Goal: Transaction & Acquisition: Purchase product/service

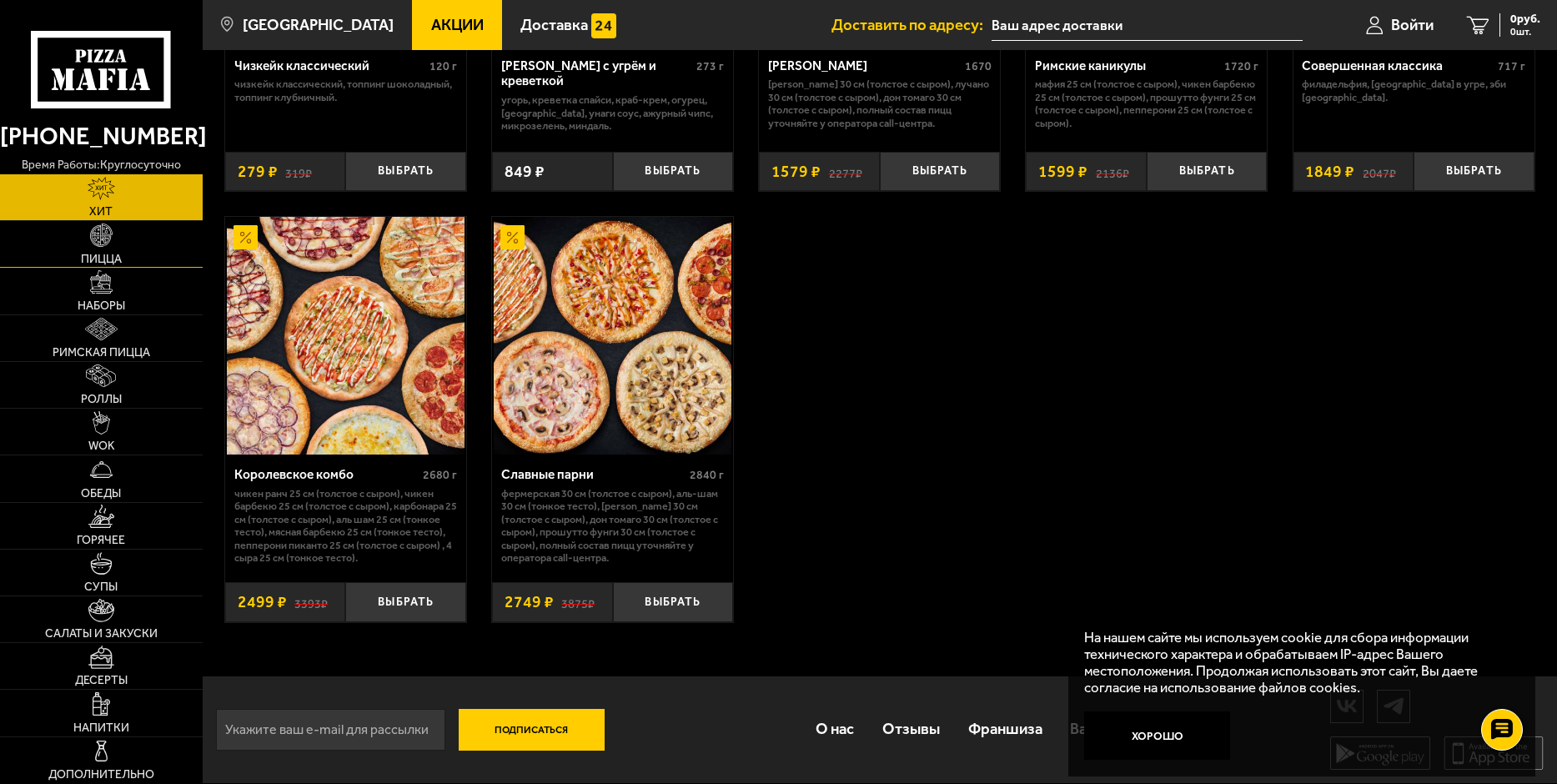
scroll to position [1220, 0]
click at [606, 357] on img at bounding box center [613, 335] width 237 height 237
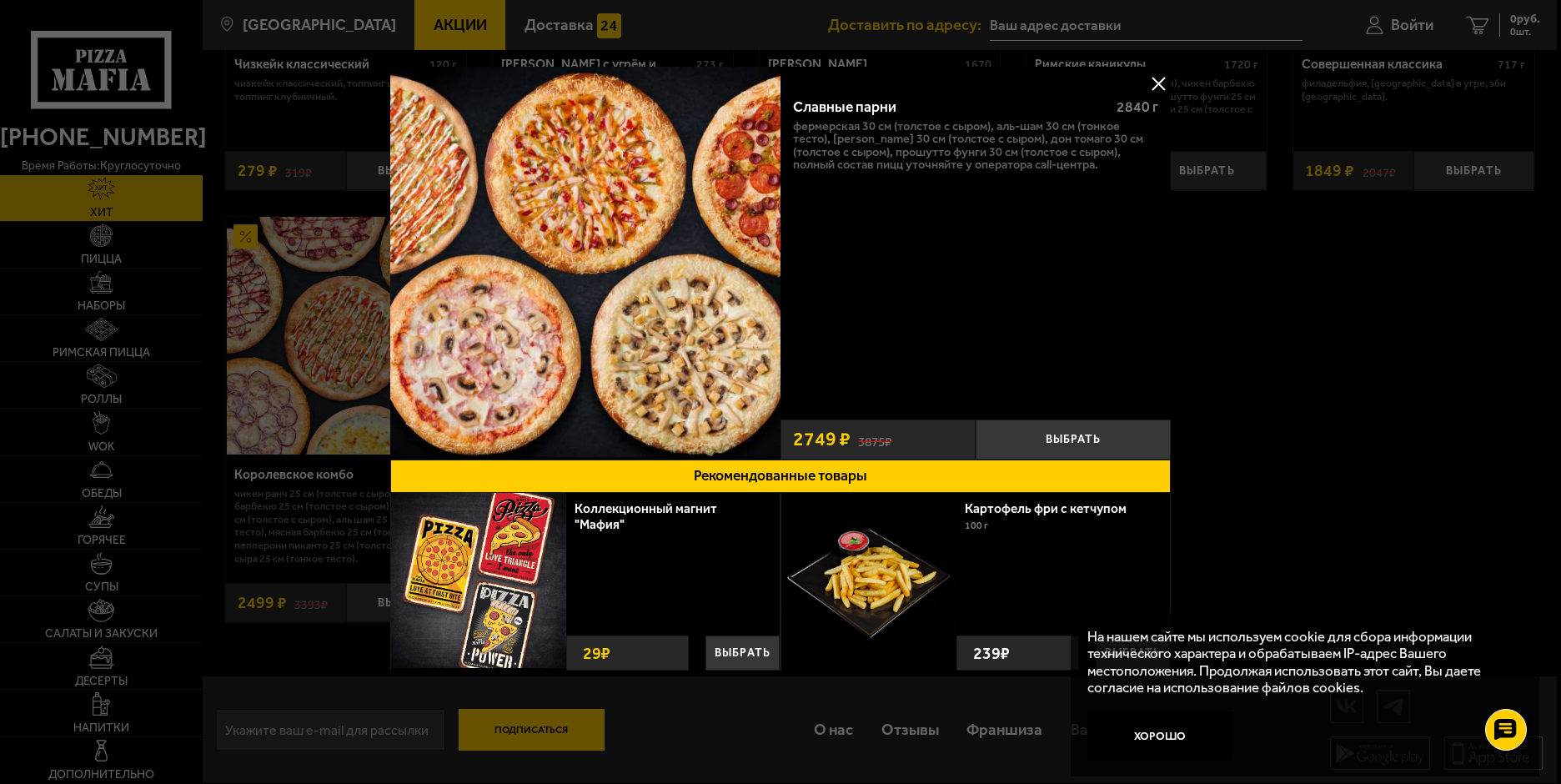
click at [1159, 84] on button at bounding box center [1158, 82] width 25 height 25
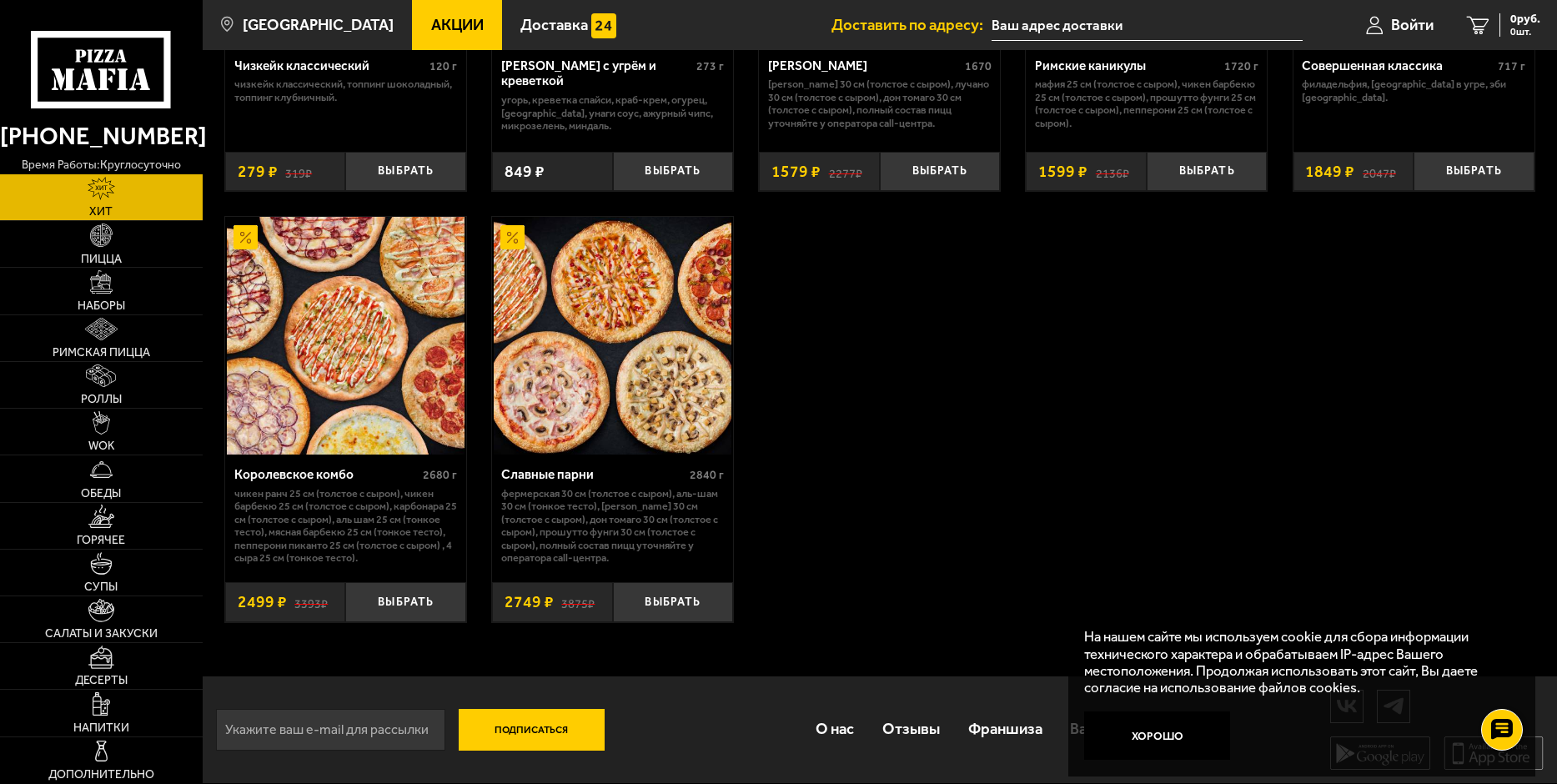
click at [272, 337] on img at bounding box center [346, 335] width 237 height 237
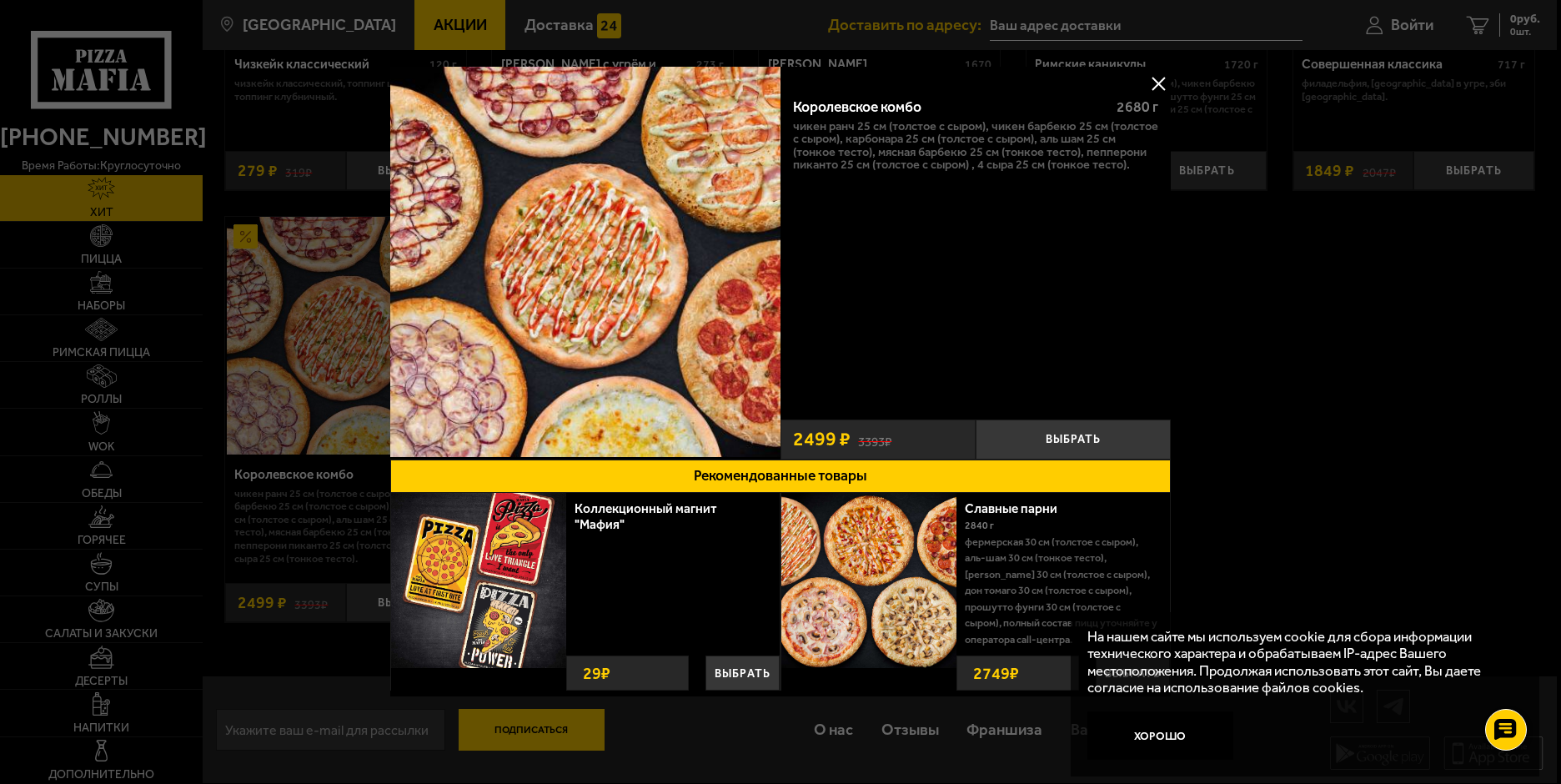
drag, startPoint x: 1156, startPoint y: 84, endPoint x: 1152, endPoint y: 93, distance: 9.8
click at [1156, 84] on button at bounding box center [1158, 82] width 25 height 25
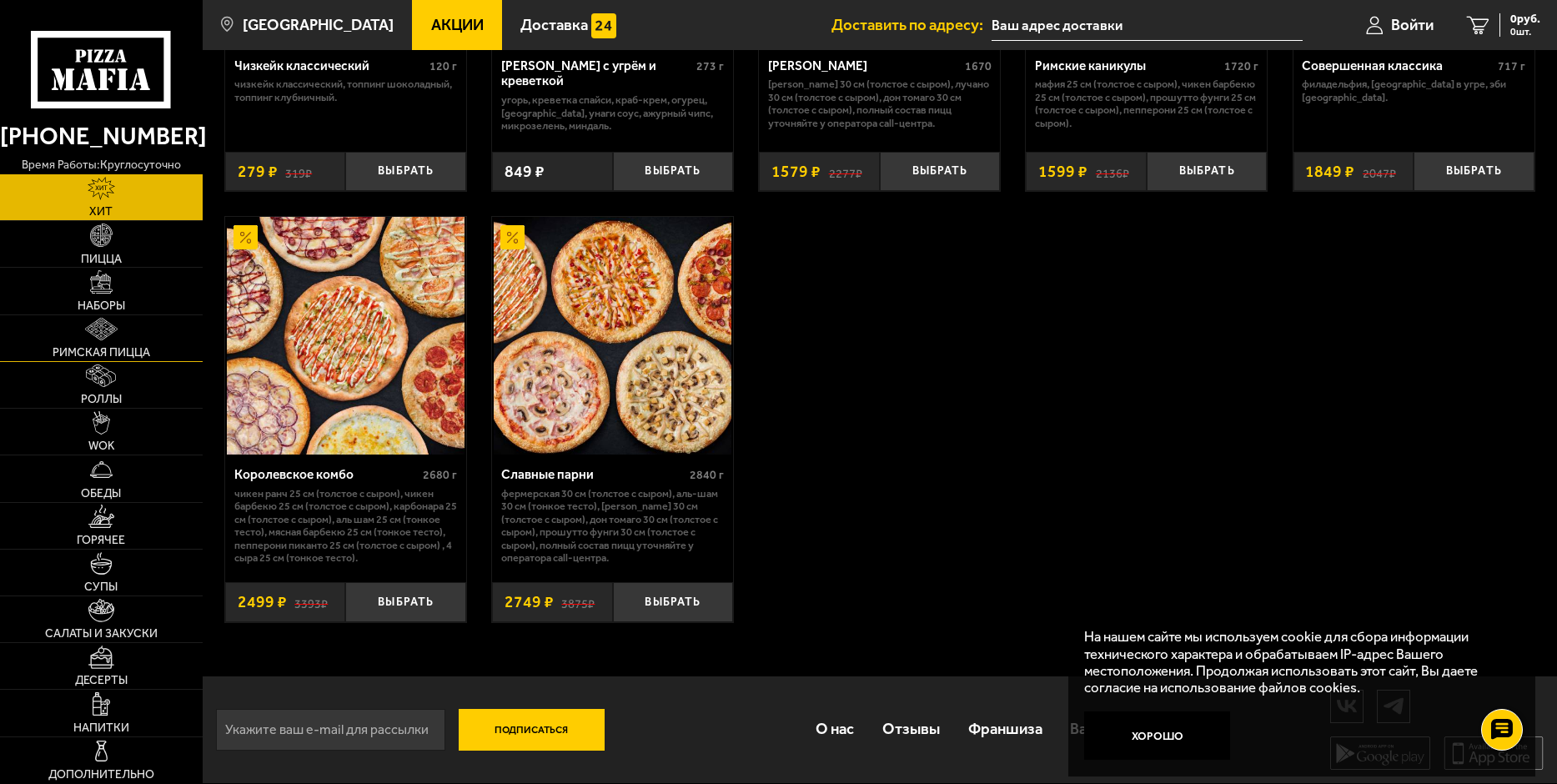
click at [104, 328] on img at bounding box center [102, 329] width 33 height 23
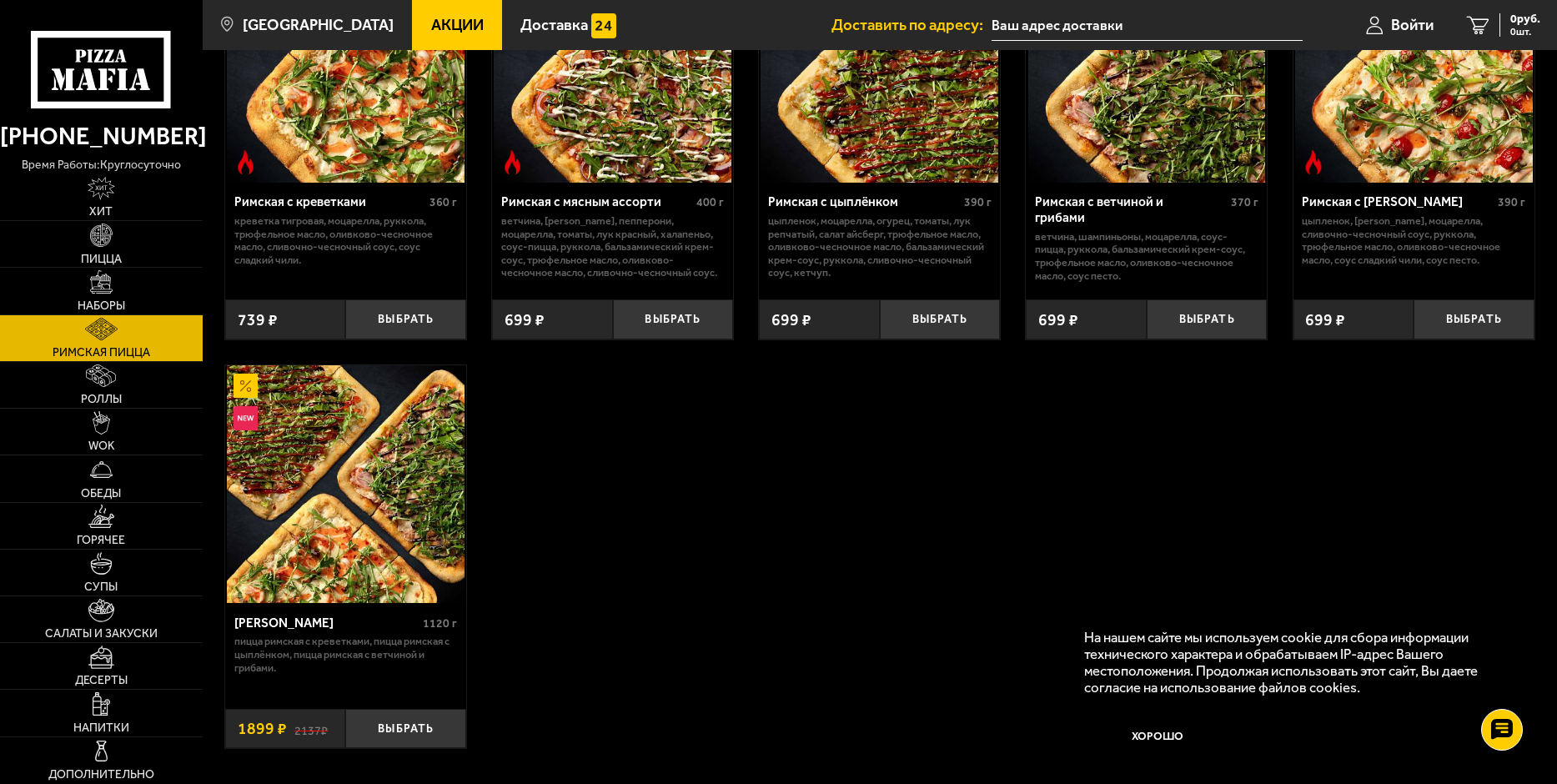
scroll to position [250, 0]
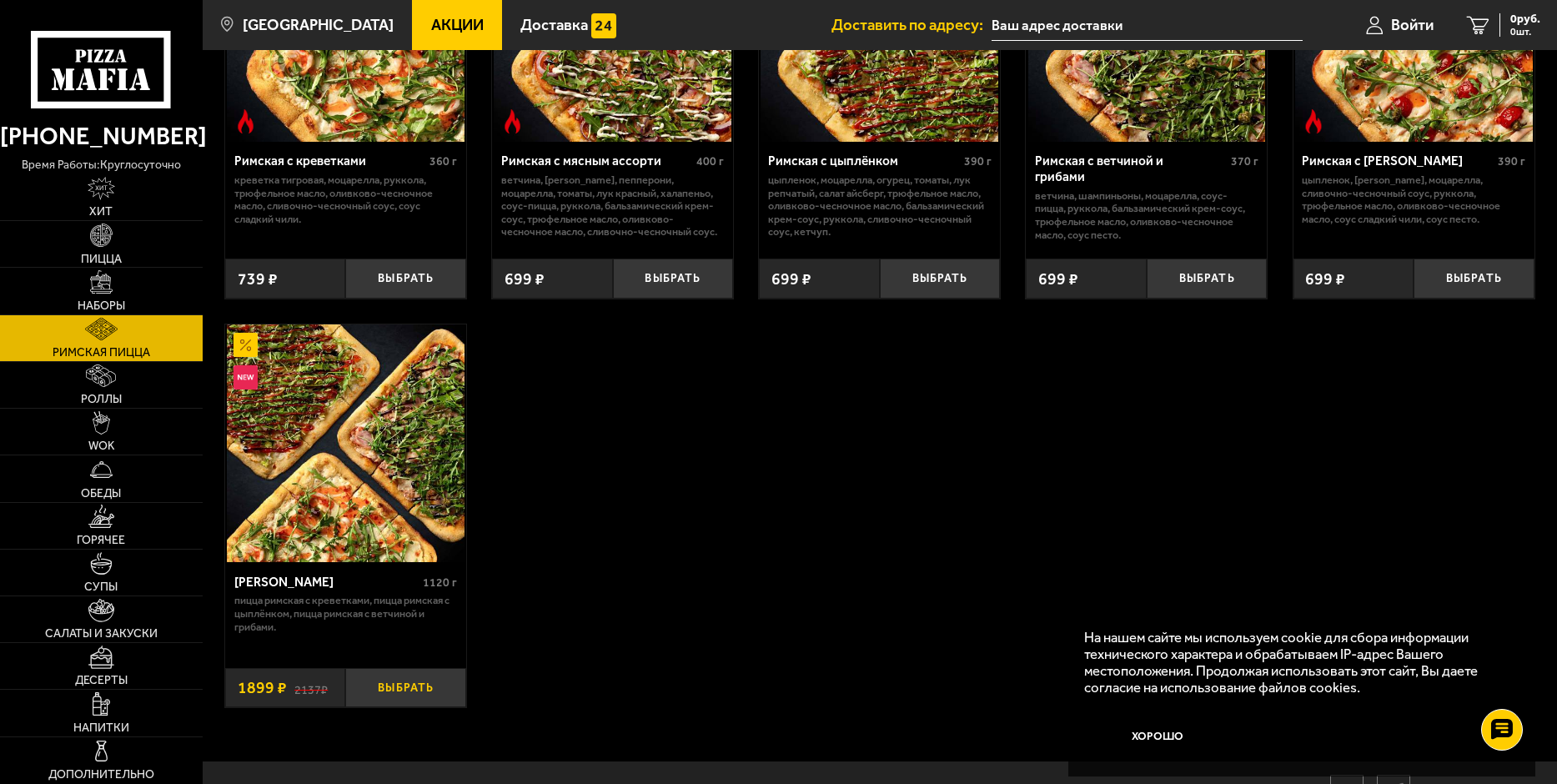
click at [405, 692] on button "Выбрать" at bounding box center [405, 688] width 120 height 40
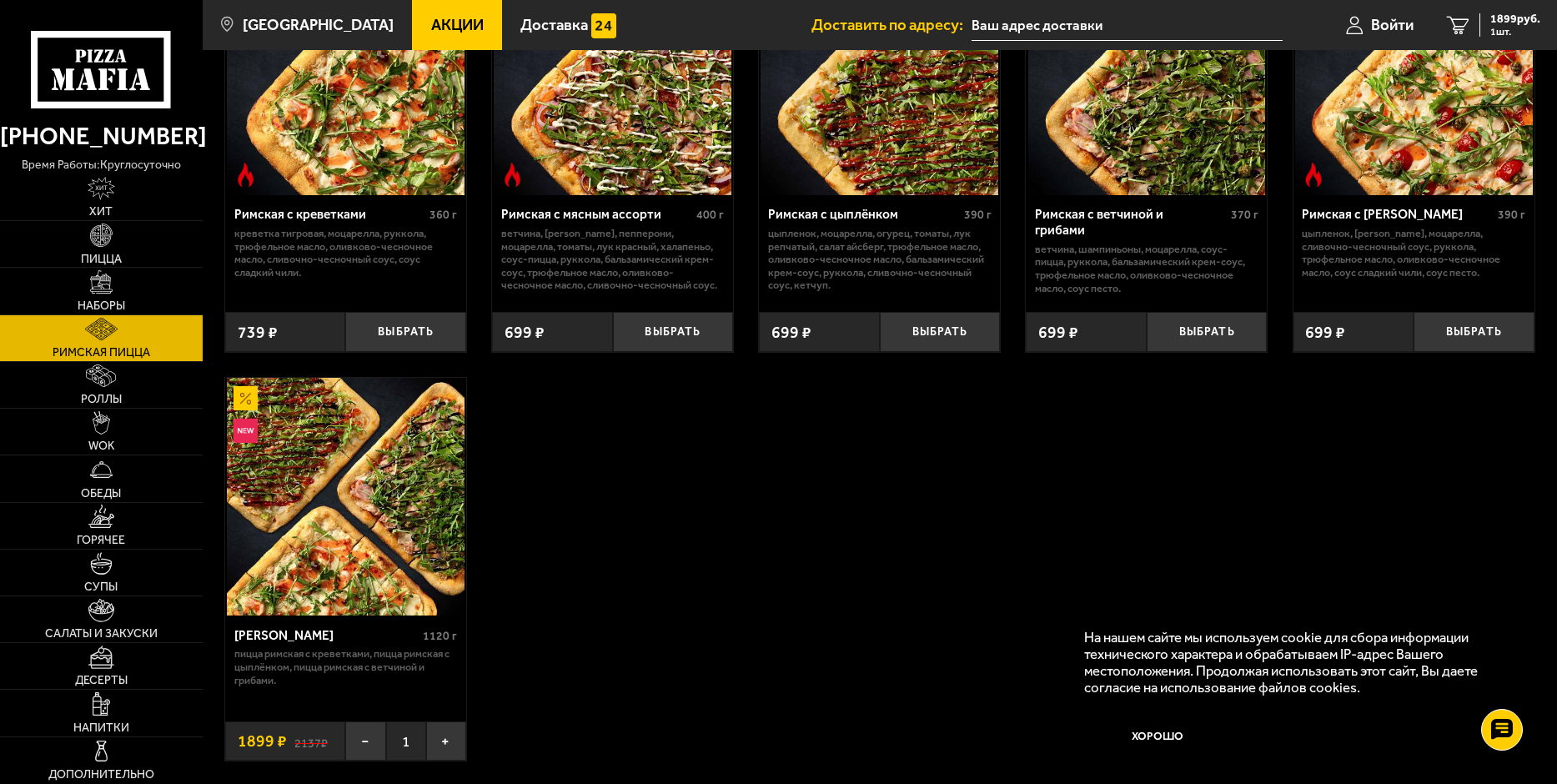
scroll to position [167, 0]
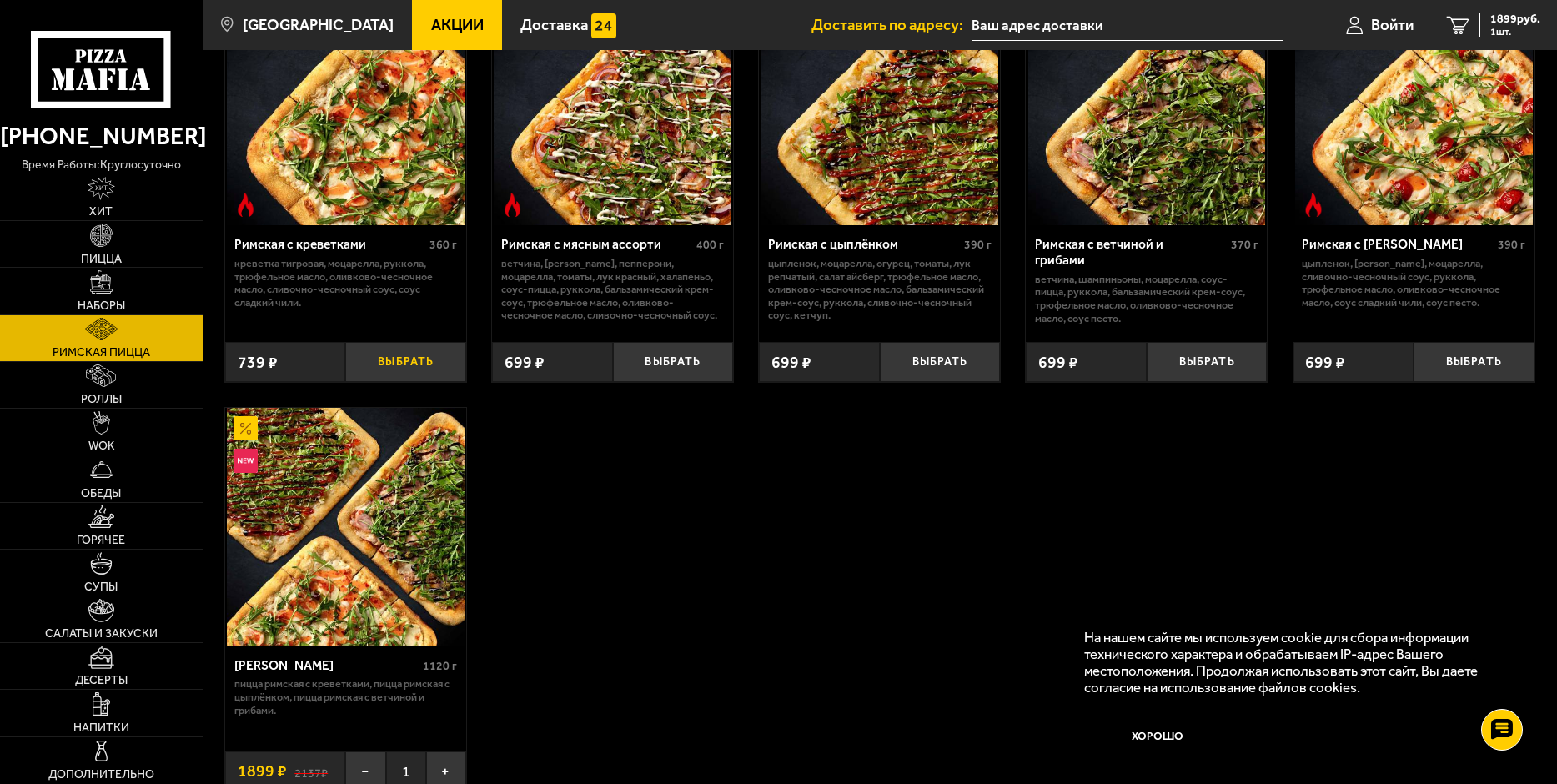
click at [405, 362] on button "Выбрать" at bounding box center [405, 361] width 120 height 40
click at [368, 362] on button "−" at bounding box center [364, 361] width 40 height 40
click at [1483, 364] on button "Выбрать" at bounding box center [1474, 361] width 120 height 40
click at [100, 196] on img at bounding box center [101, 188] width 28 height 23
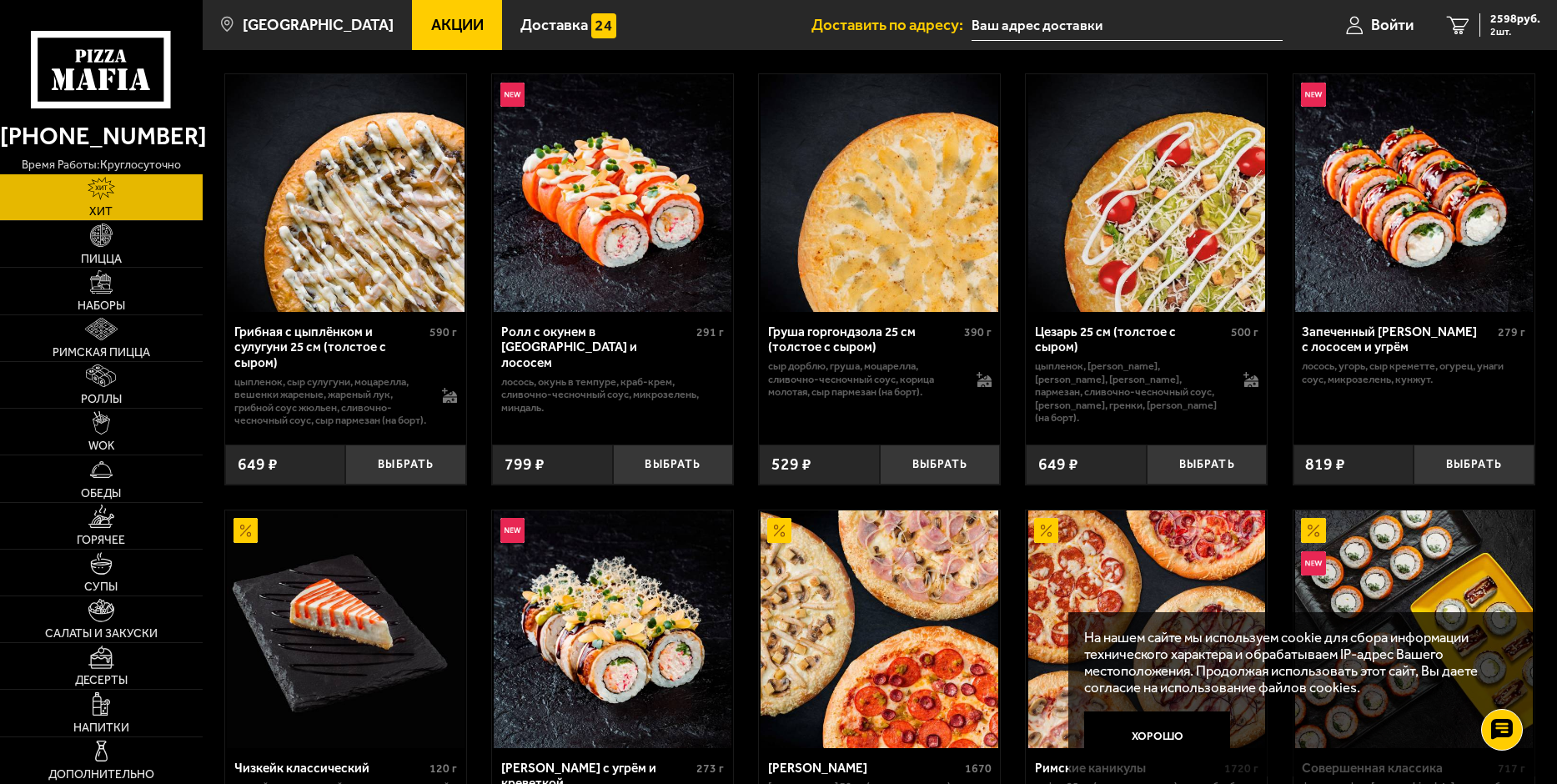
scroll to position [417, 0]
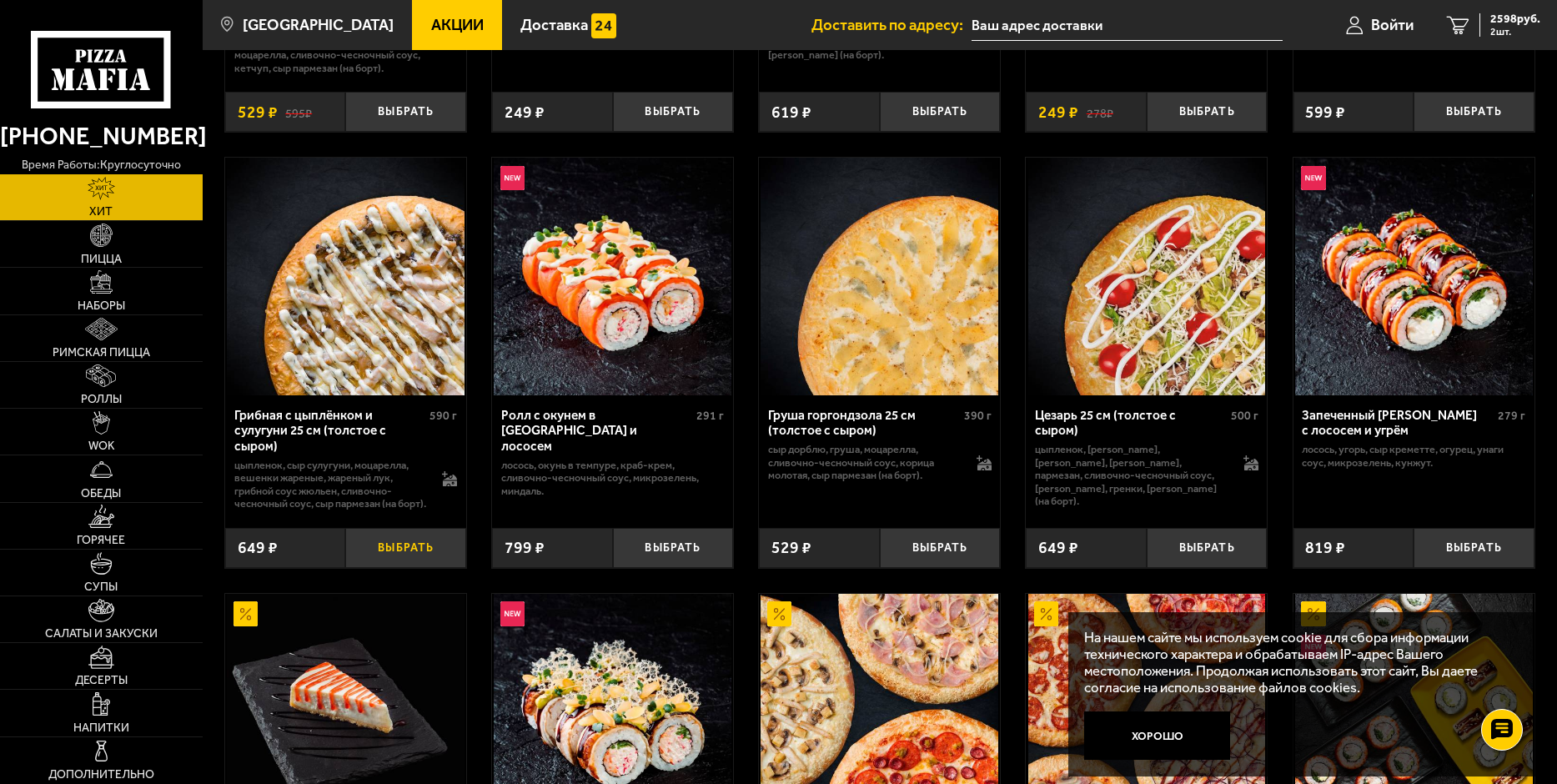
click at [407, 563] on button "Выбрать" at bounding box center [405, 547] width 120 height 40
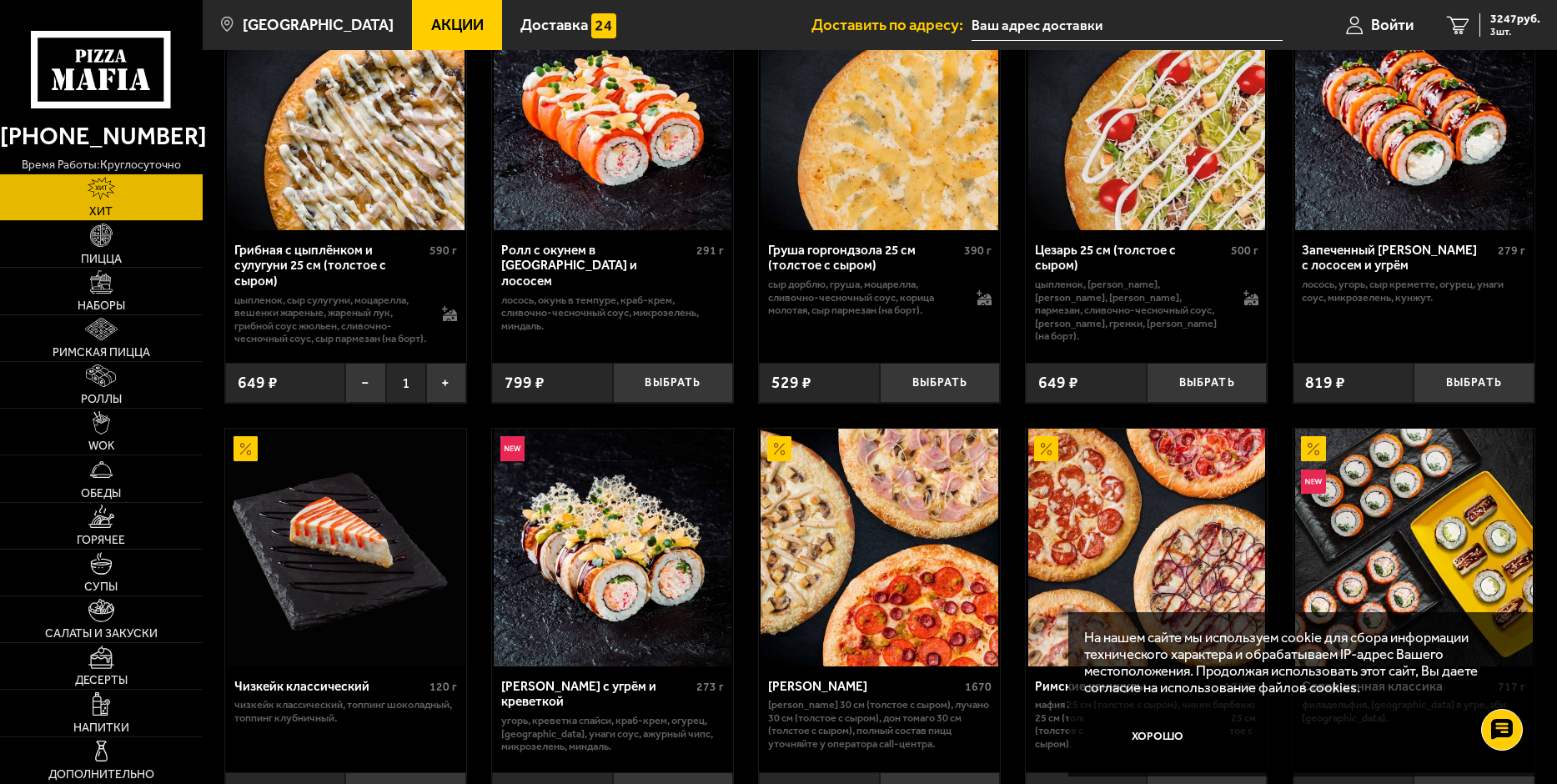
scroll to position [552, 0]
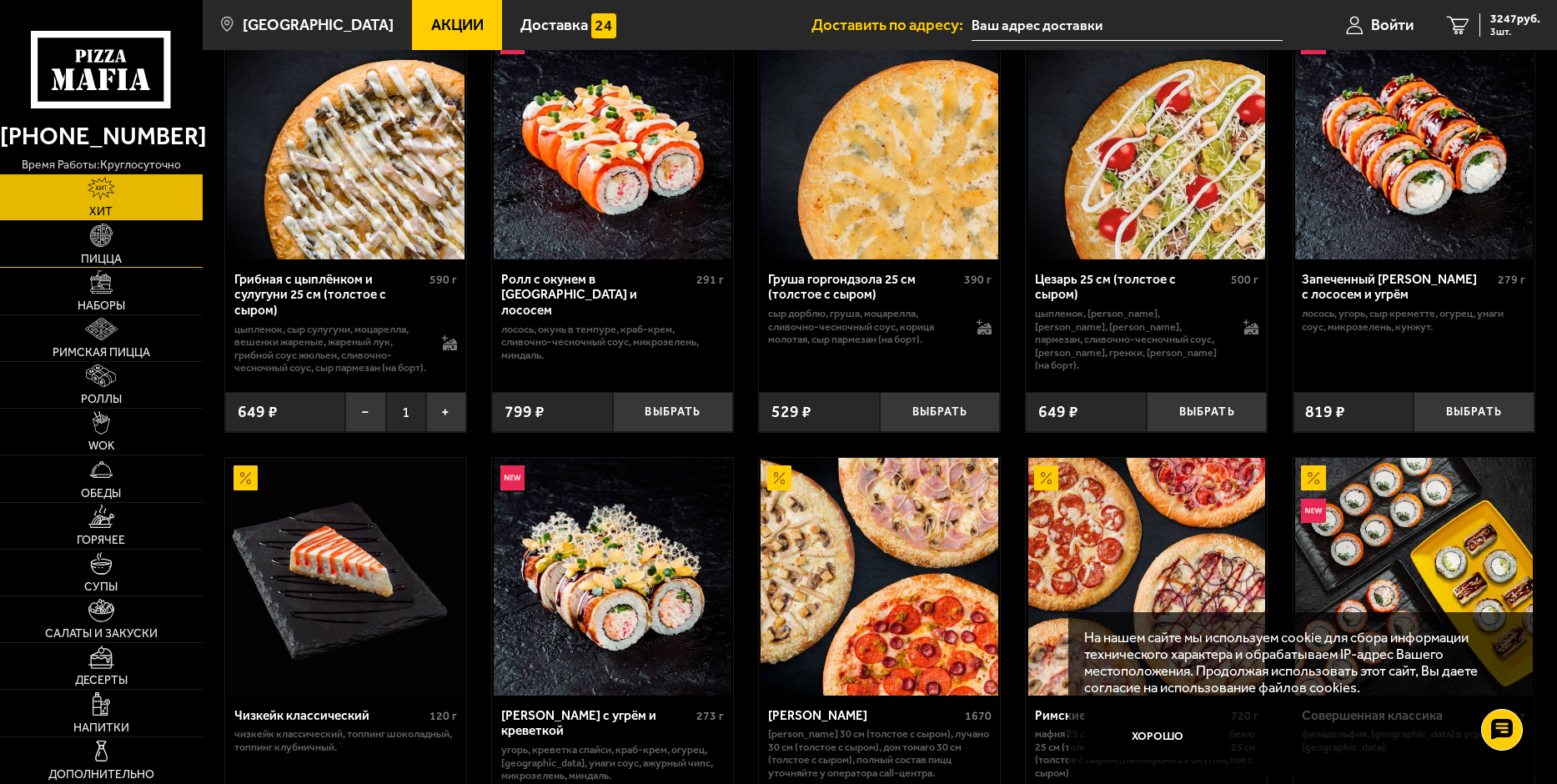
click at [91, 239] on img at bounding box center [101, 234] width 23 height 23
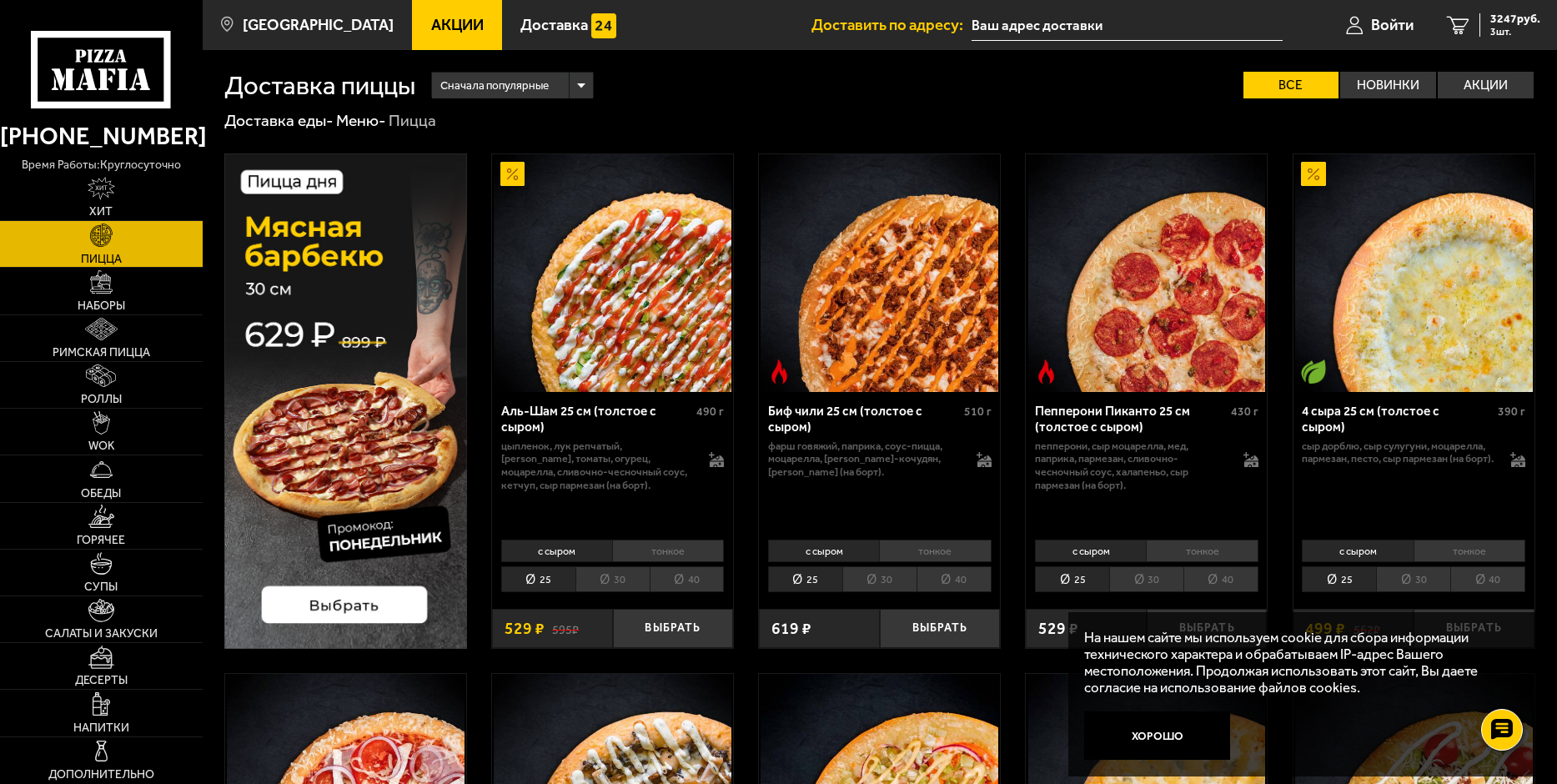
click at [343, 606] on img at bounding box center [346, 401] width 243 height 495
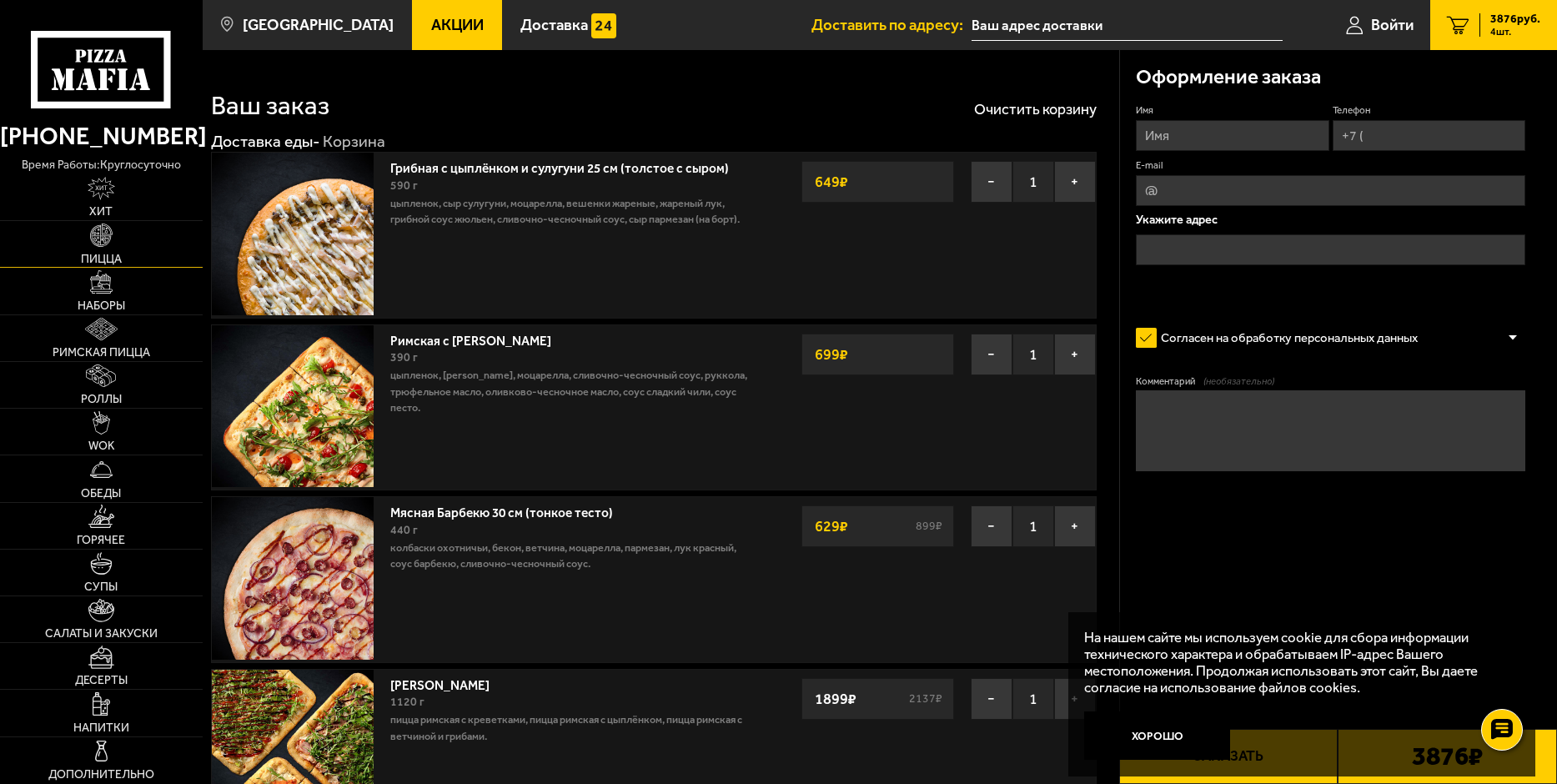
click at [96, 235] on img at bounding box center [101, 234] width 23 height 23
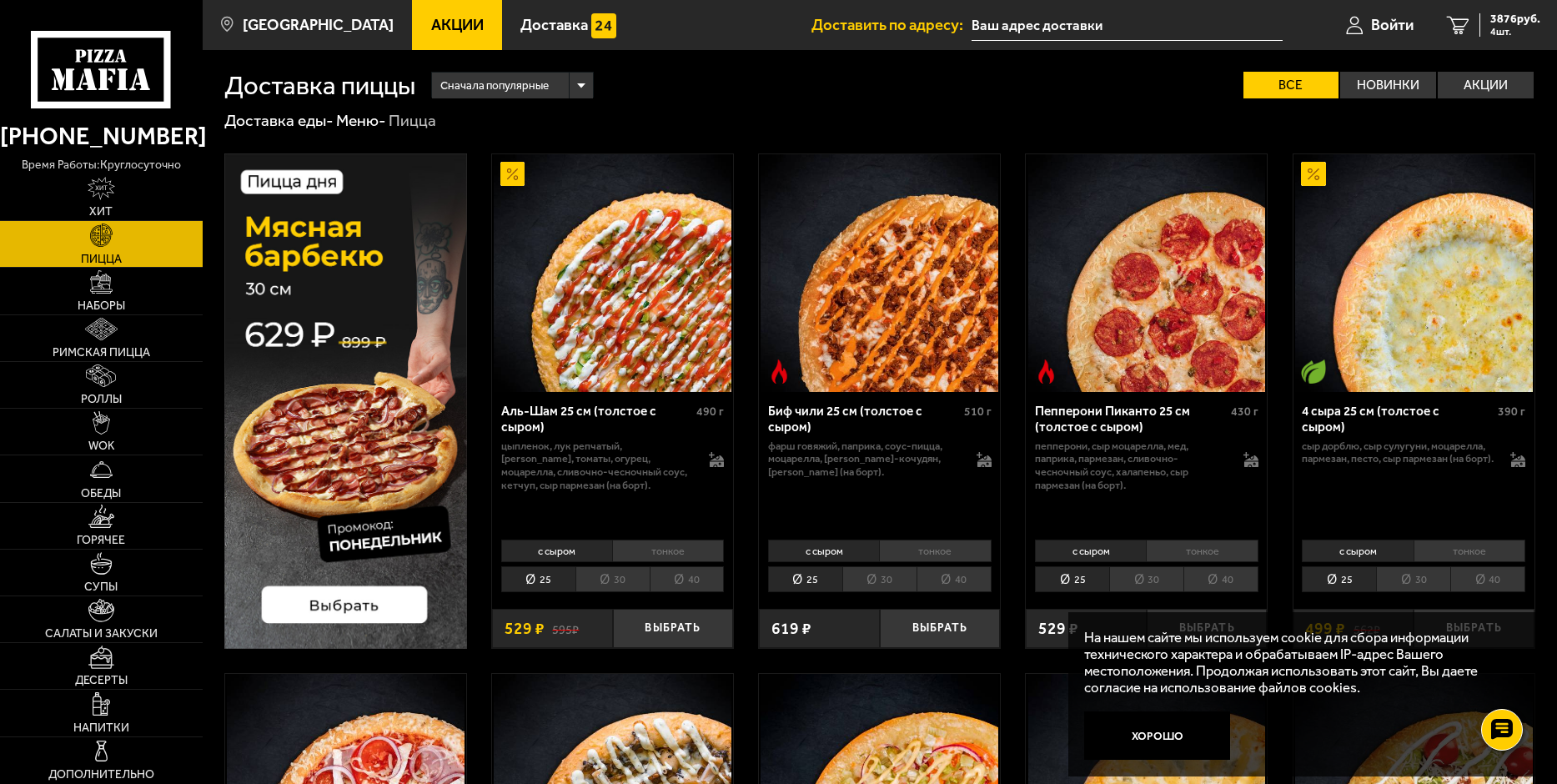
click at [356, 614] on img at bounding box center [346, 401] width 243 height 495
click at [286, 181] on img at bounding box center [346, 401] width 243 height 495
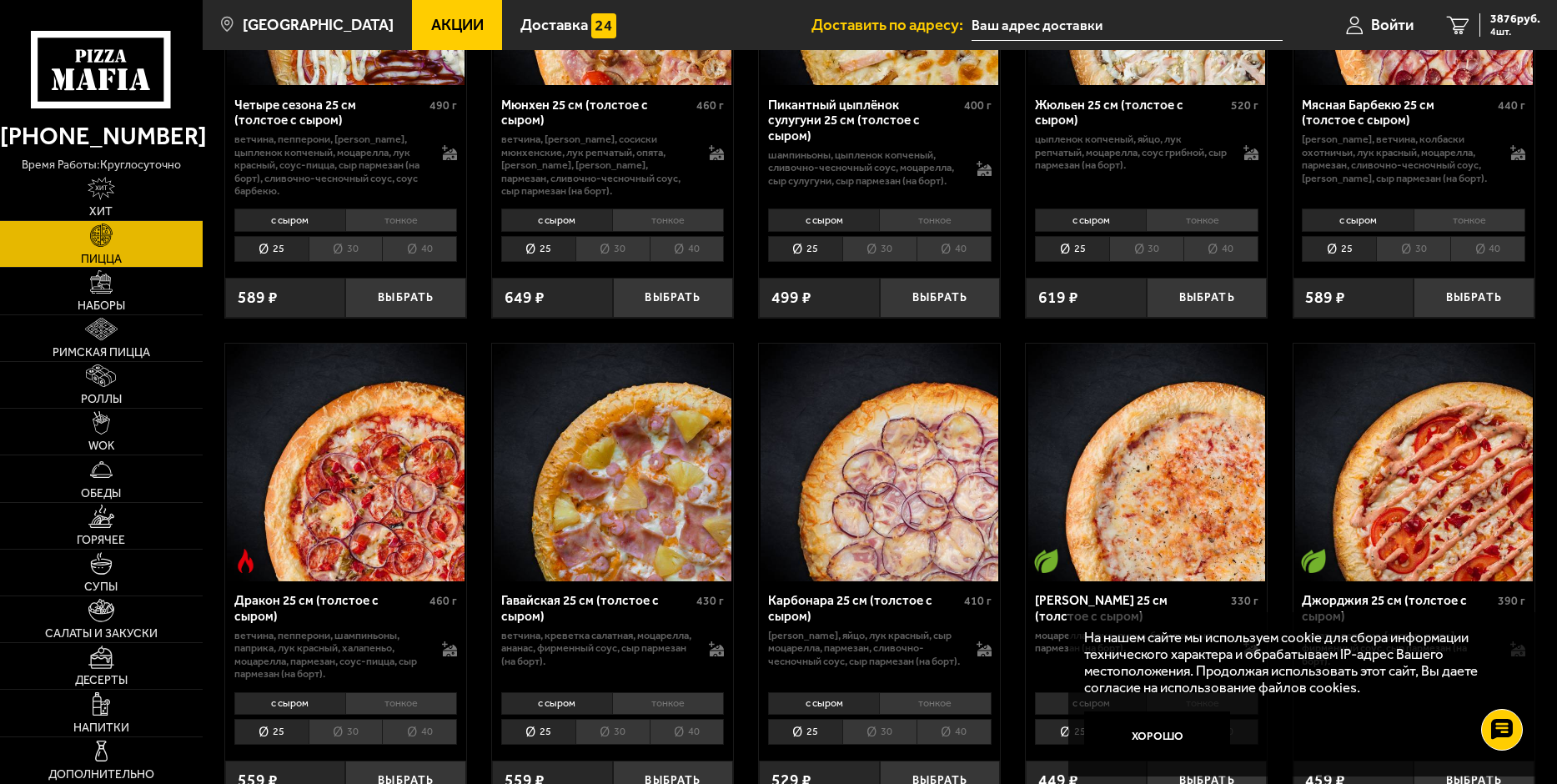
scroll to position [2251, 0]
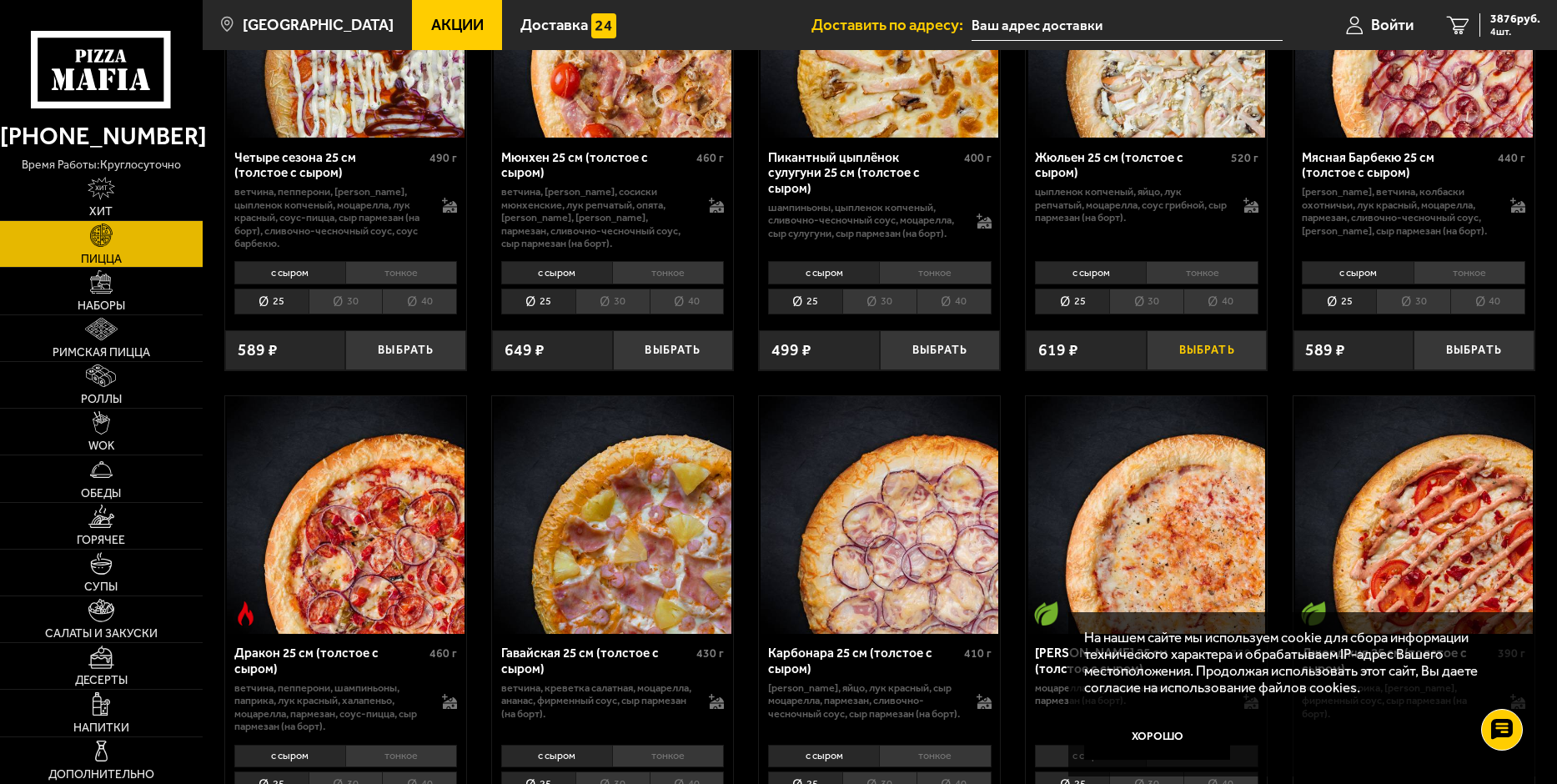
click at [1207, 368] on button "Выбрать" at bounding box center [1207, 349] width 120 height 40
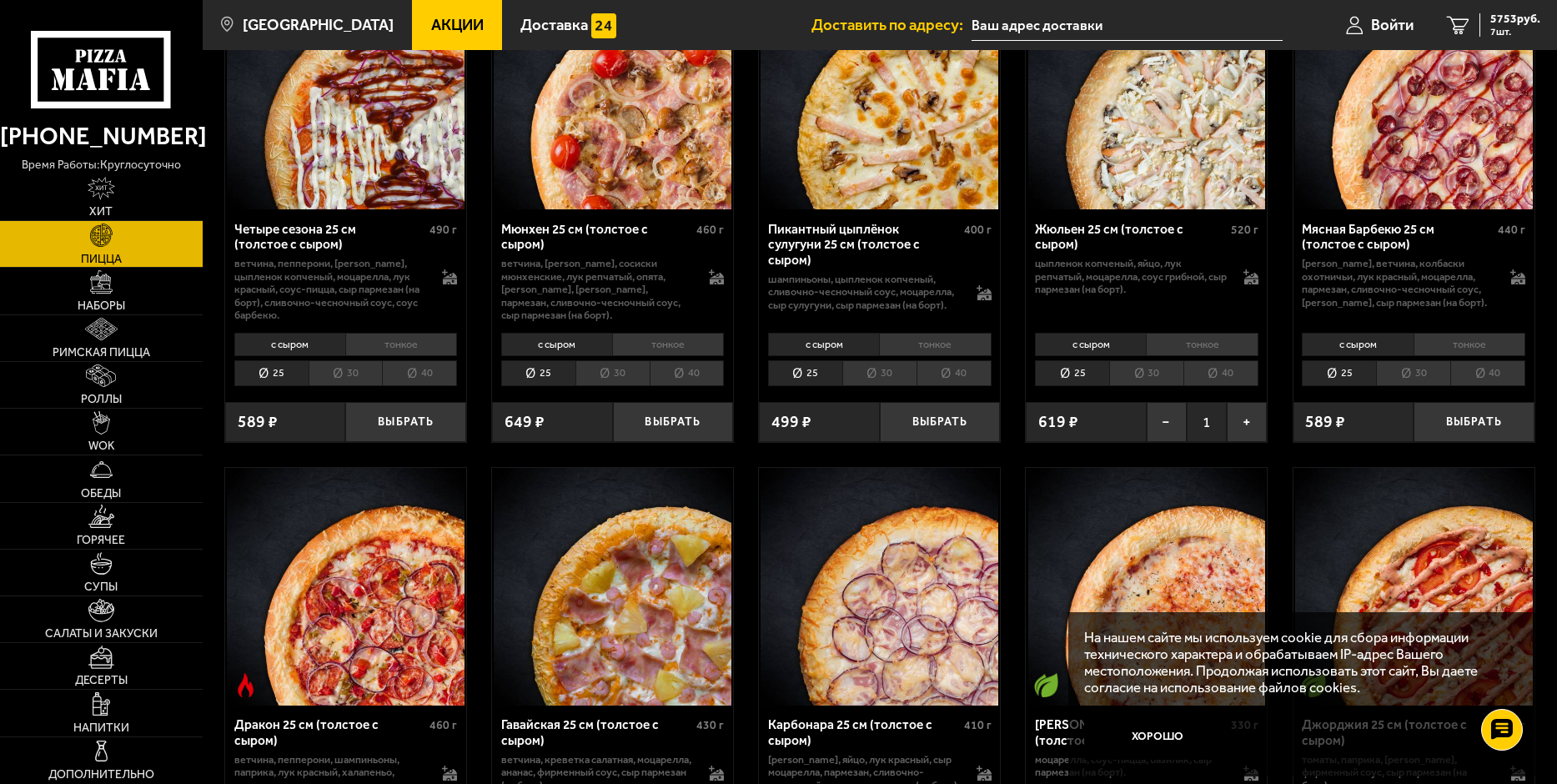
scroll to position [2168, 0]
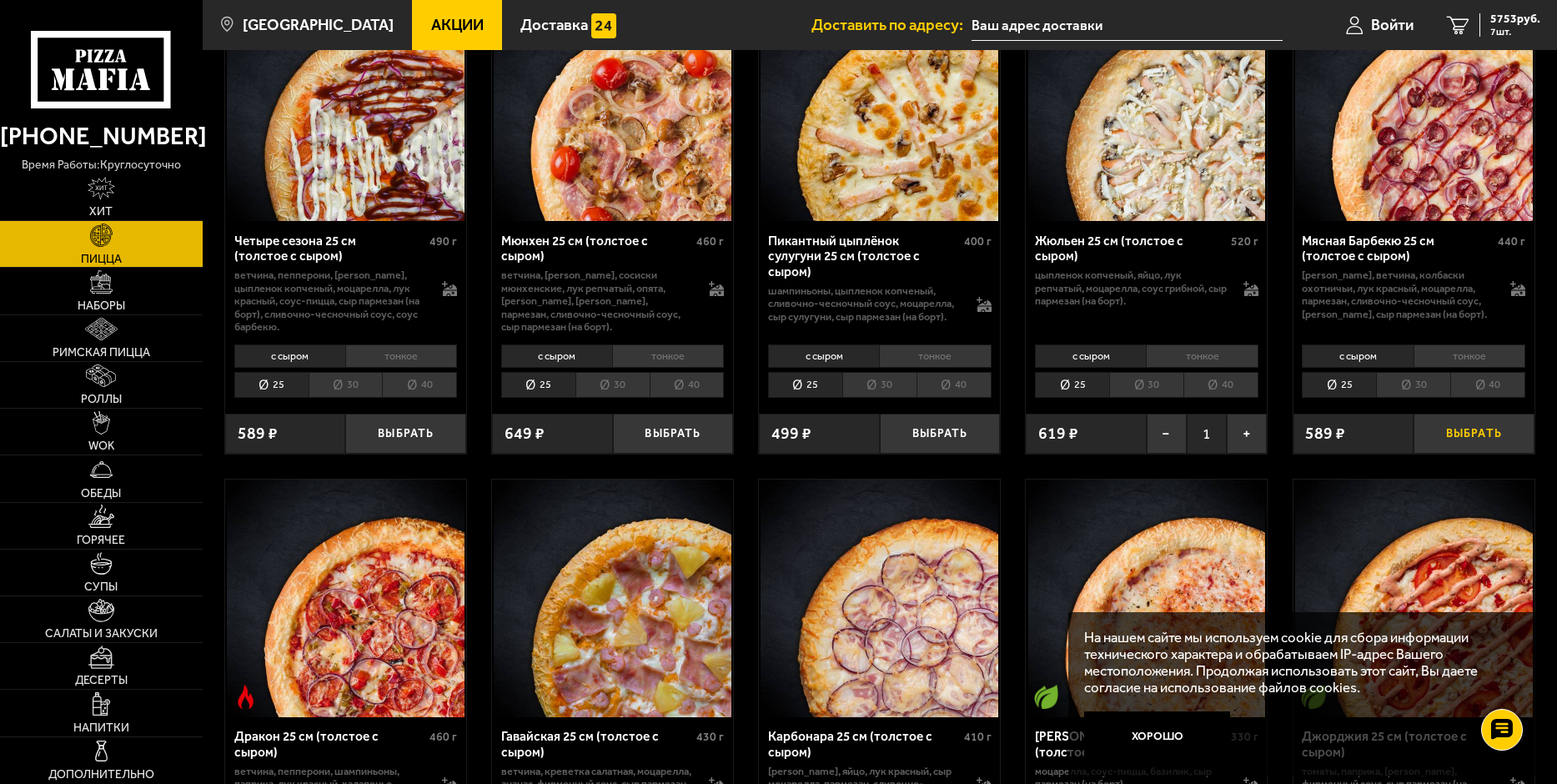
click at [1476, 453] on button "Выбрать" at bounding box center [1474, 433] width 120 height 40
click at [674, 453] on button "Выбрать" at bounding box center [673, 433] width 120 height 40
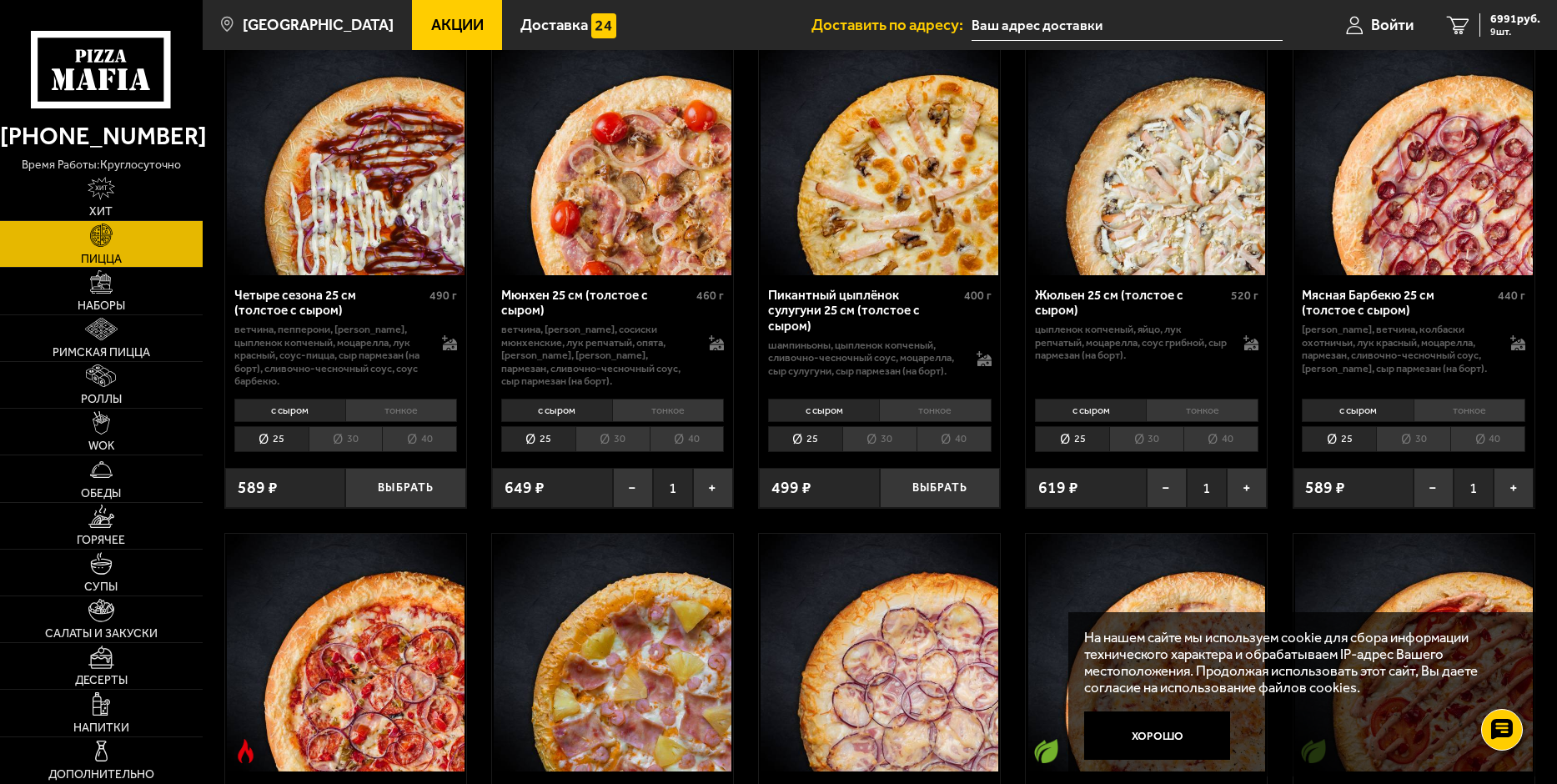
scroll to position [2084, 0]
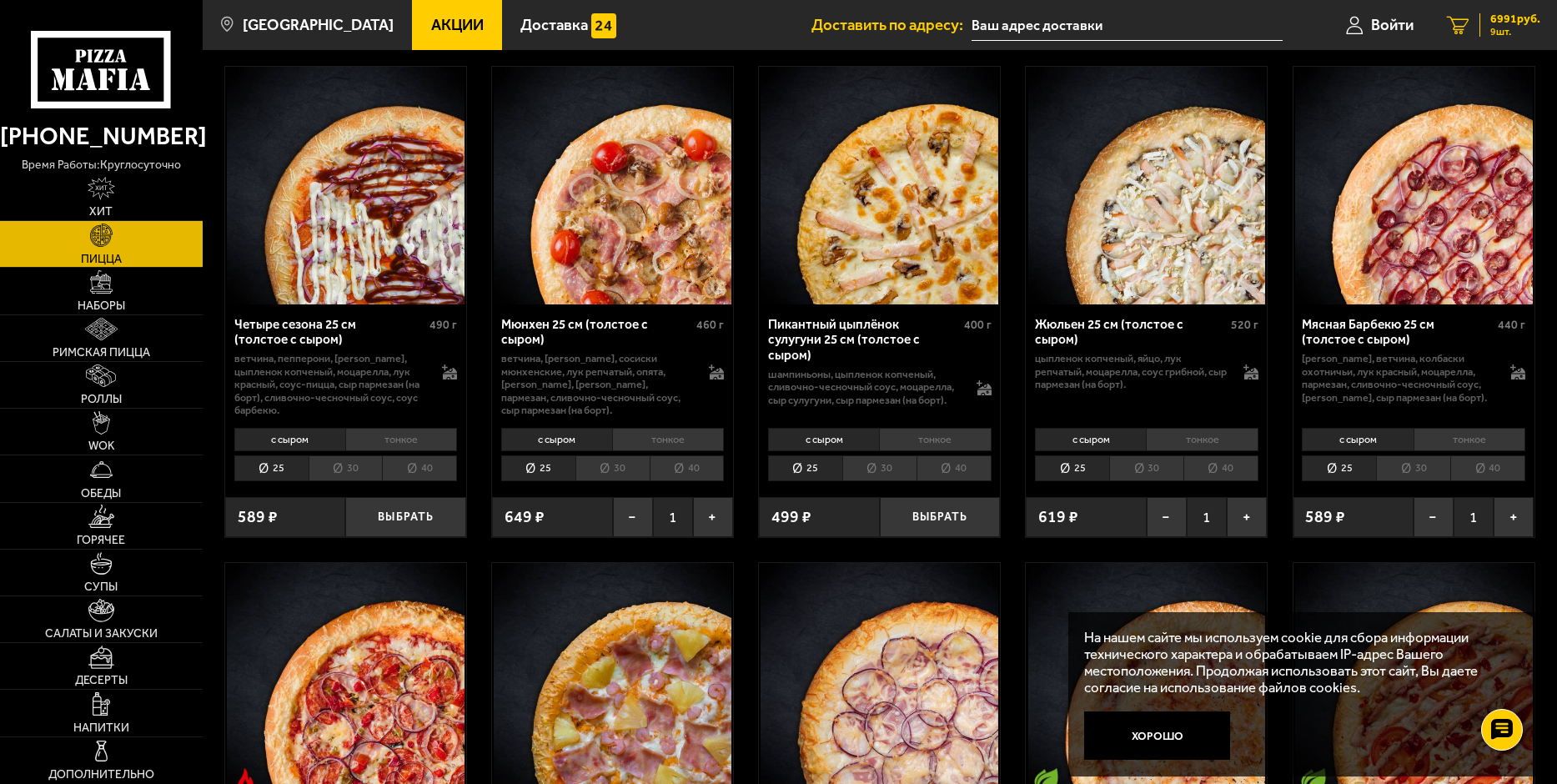
click at [1493, 19] on span "6991 руб." at bounding box center [1515, 19] width 50 height 12
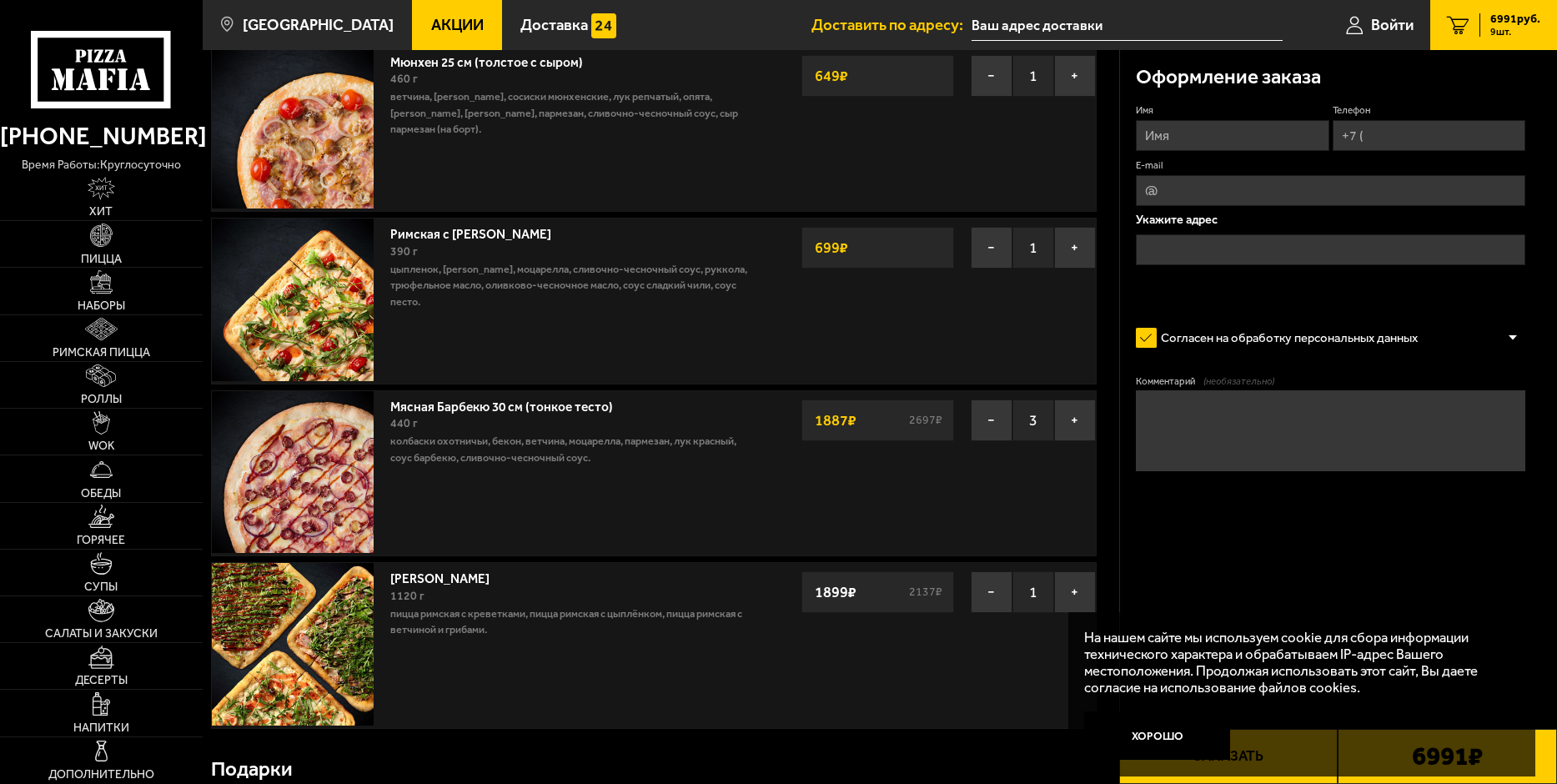
scroll to position [584, 0]
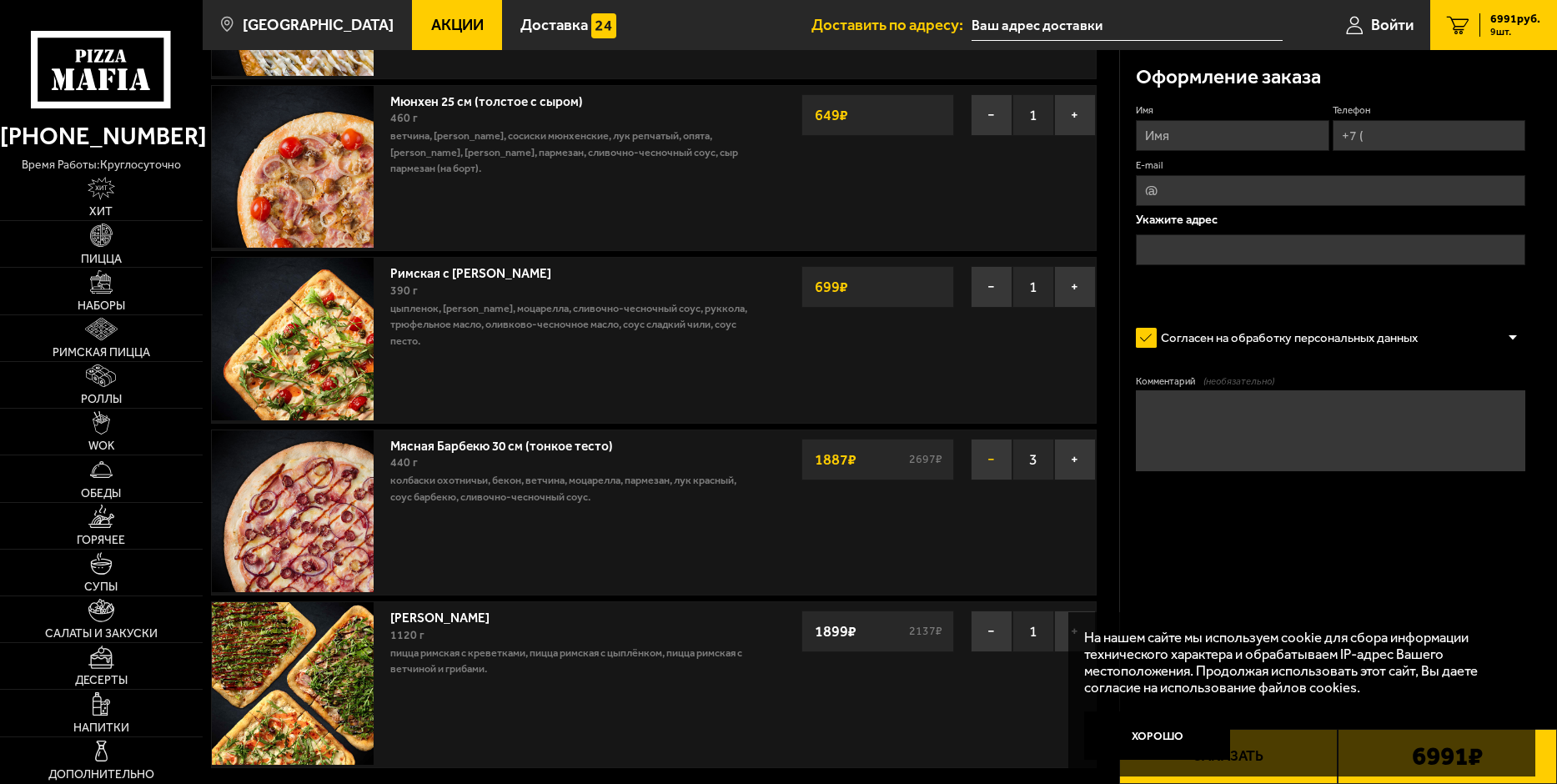
click at [990, 462] on button "−" at bounding box center [991, 459] width 42 height 42
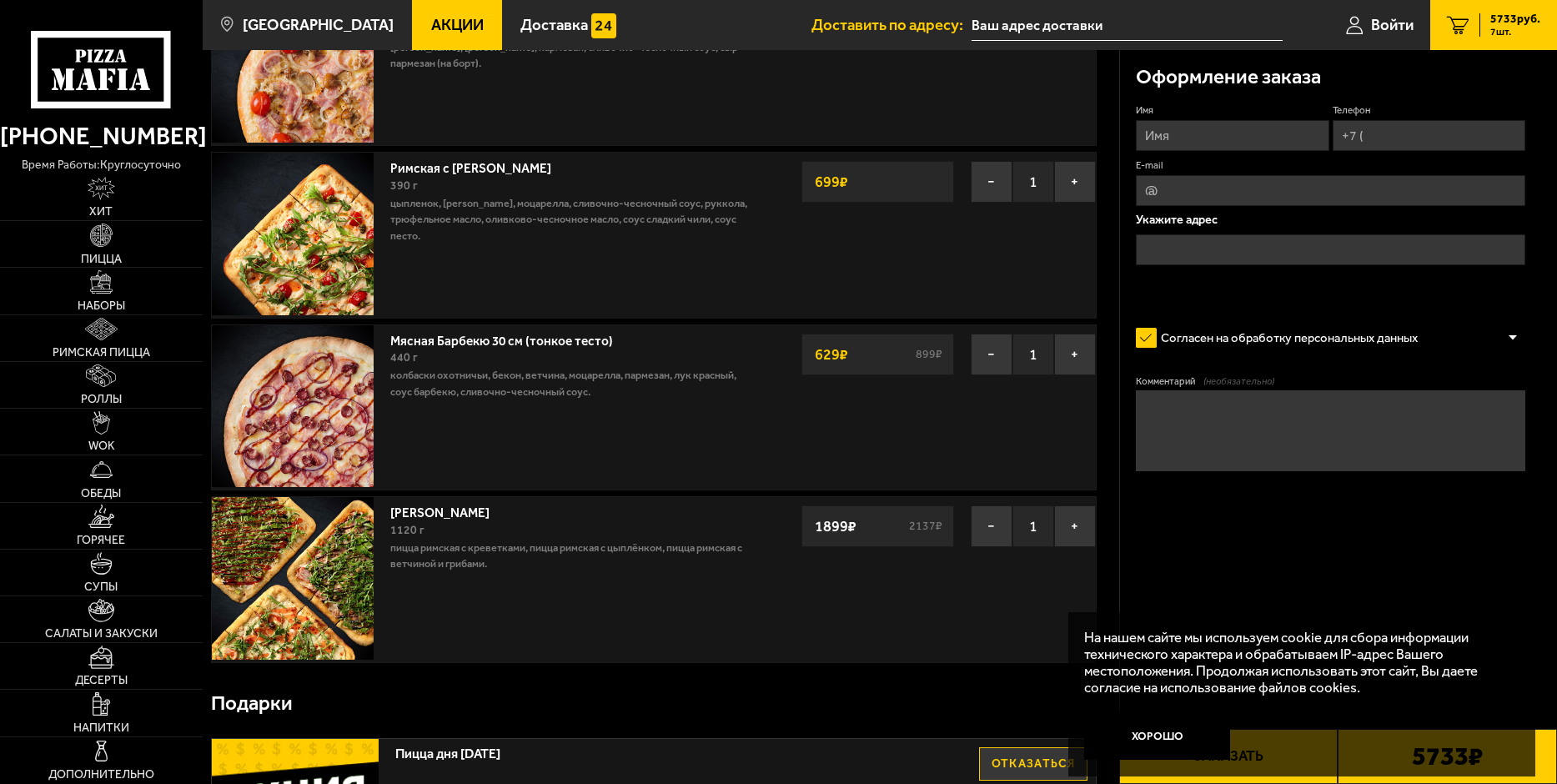
scroll to position [667, 0]
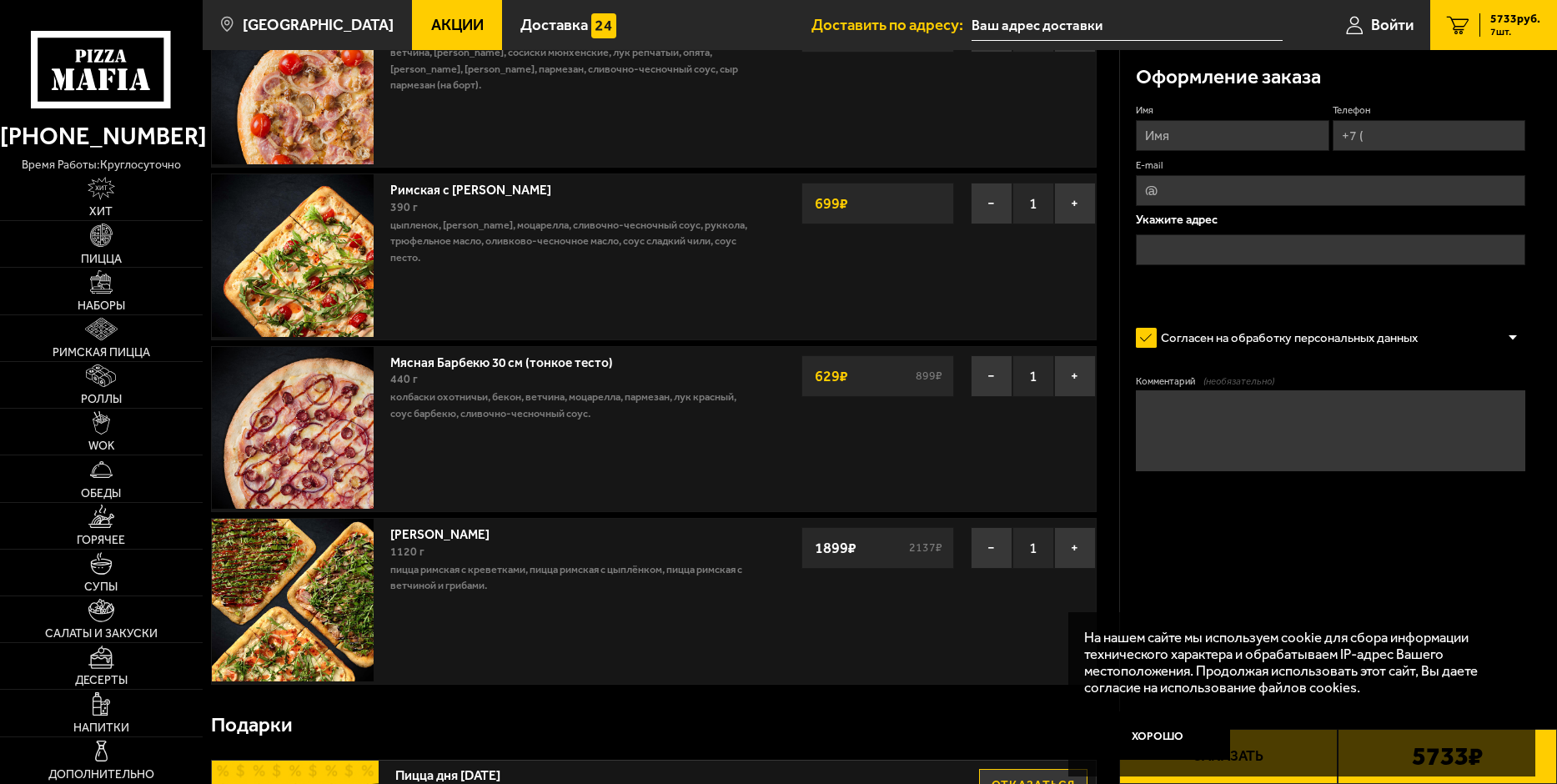
click at [1173, 136] on input "Имя" at bounding box center [1232, 135] width 193 height 31
type input "[PERSON_NAME]"
type input "[PHONE_NUMBER]"
type input "[EMAIL_ADDRESS][DOMAIN_NAME]"
type textarea "Передача товара на КПП"
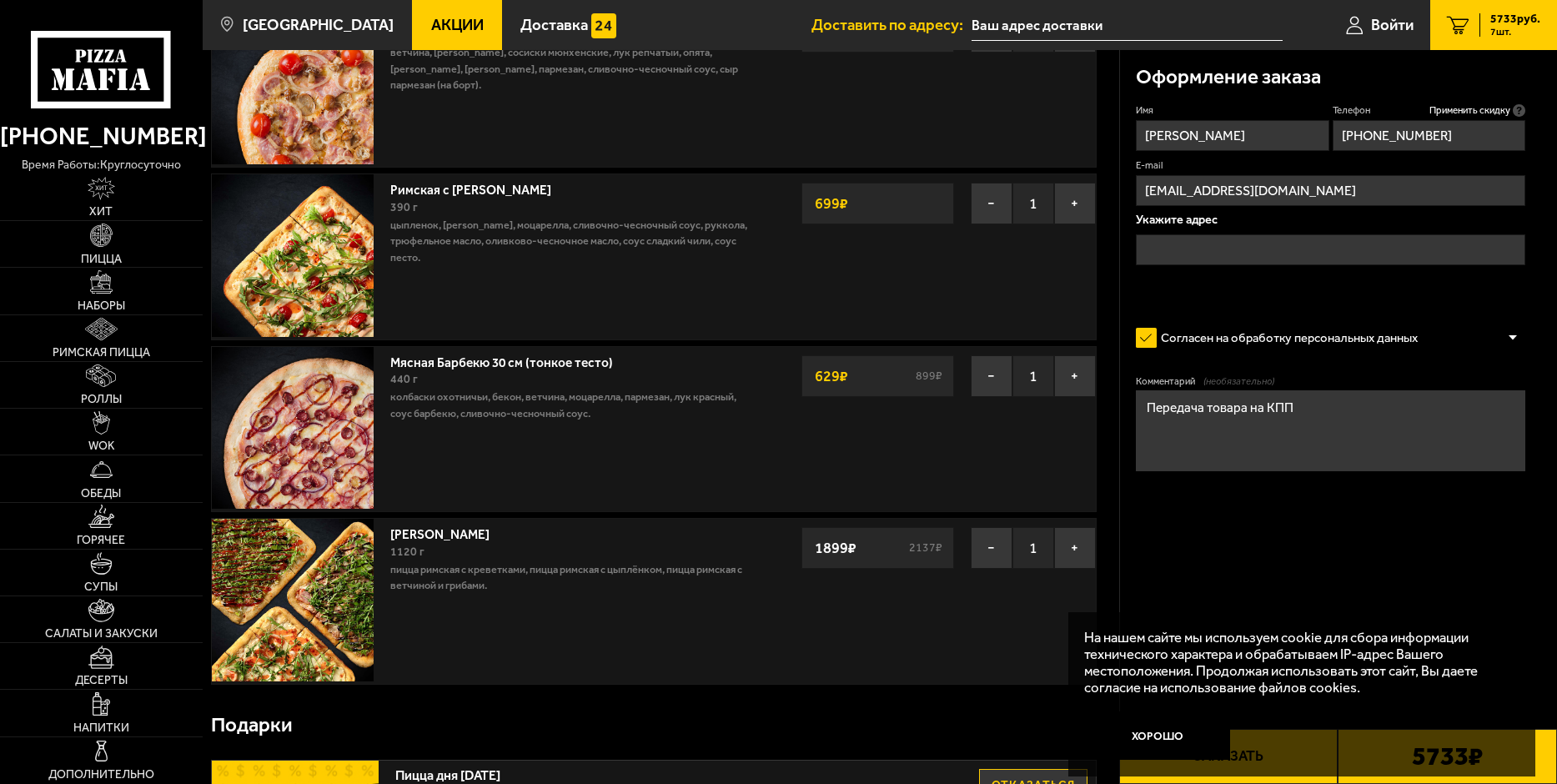
click at [1206, 254] on input "text" at bounding box center [1330, 249] width 389 height 31
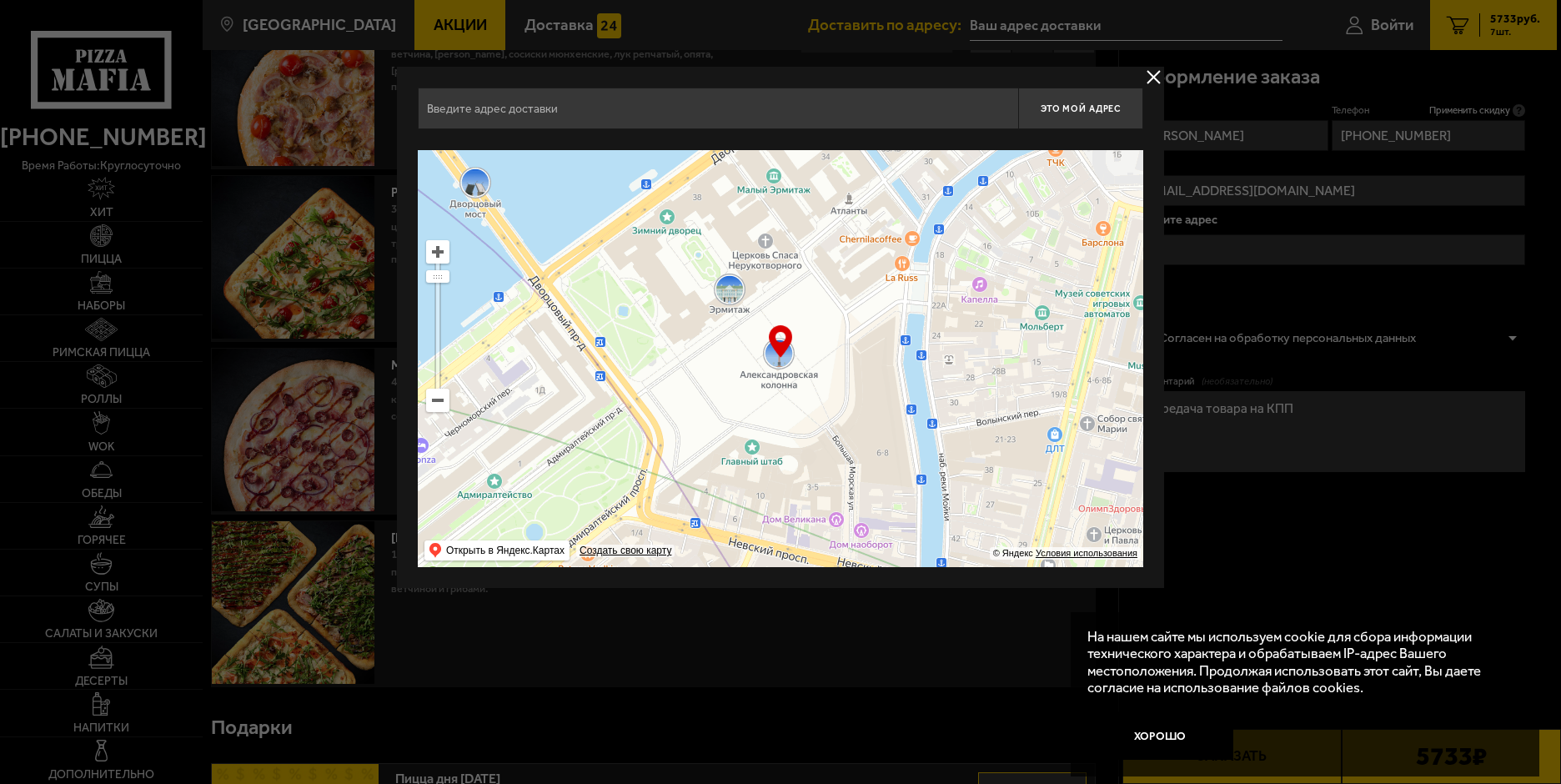
click at [611, 100] on input "text" at bounding box center [718, 107] width 601 height 42
type input "193079 СПб Дальневосточный пр-кт дом 73 лит А пом 147"
click at [1154, 79] on button "delivery type" at bounding box center [1153, 77] width 20 height 20
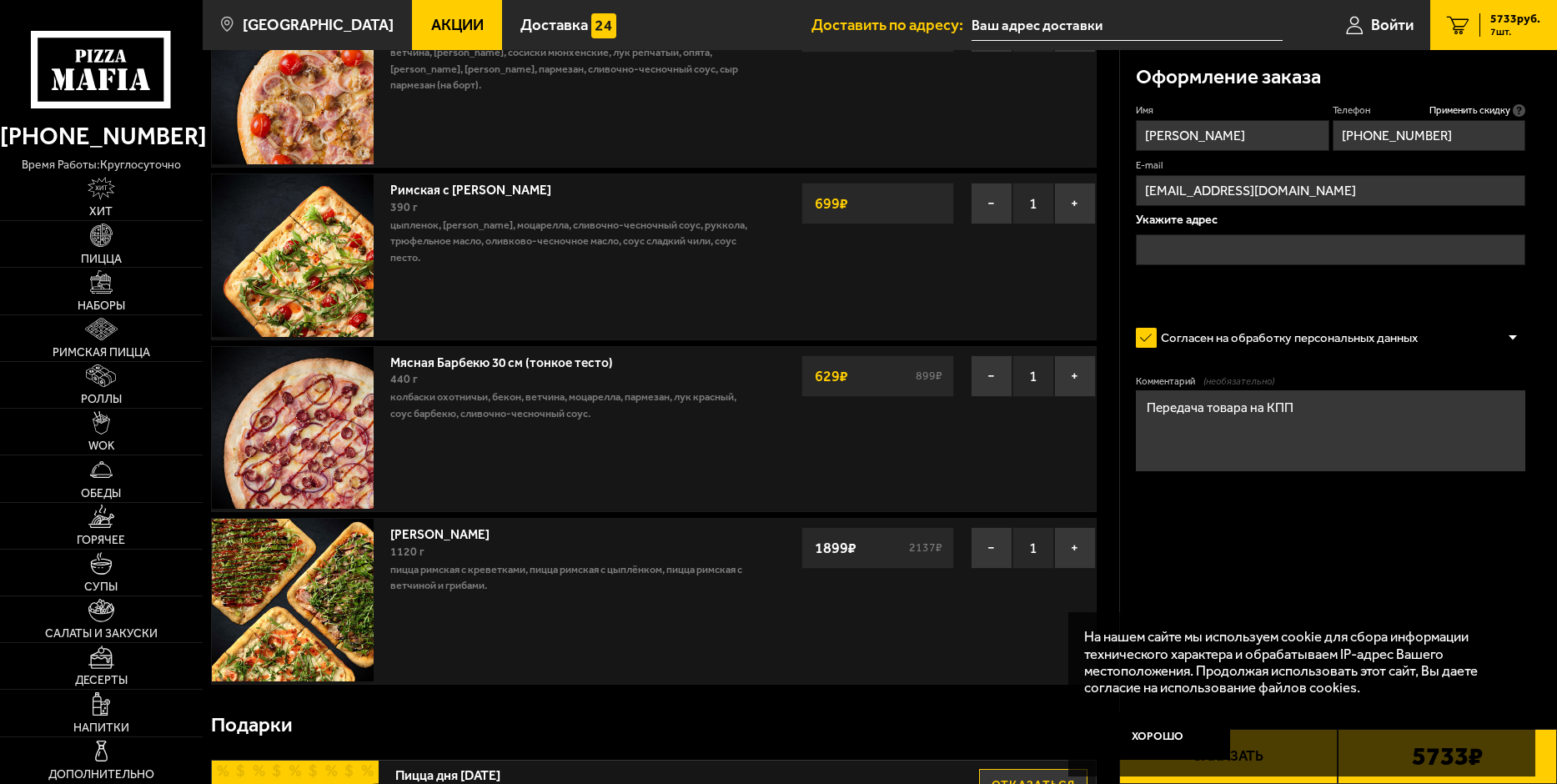
click at [1184, 247] on input "text" at bounding box center [1330, 249] width 389 height 31
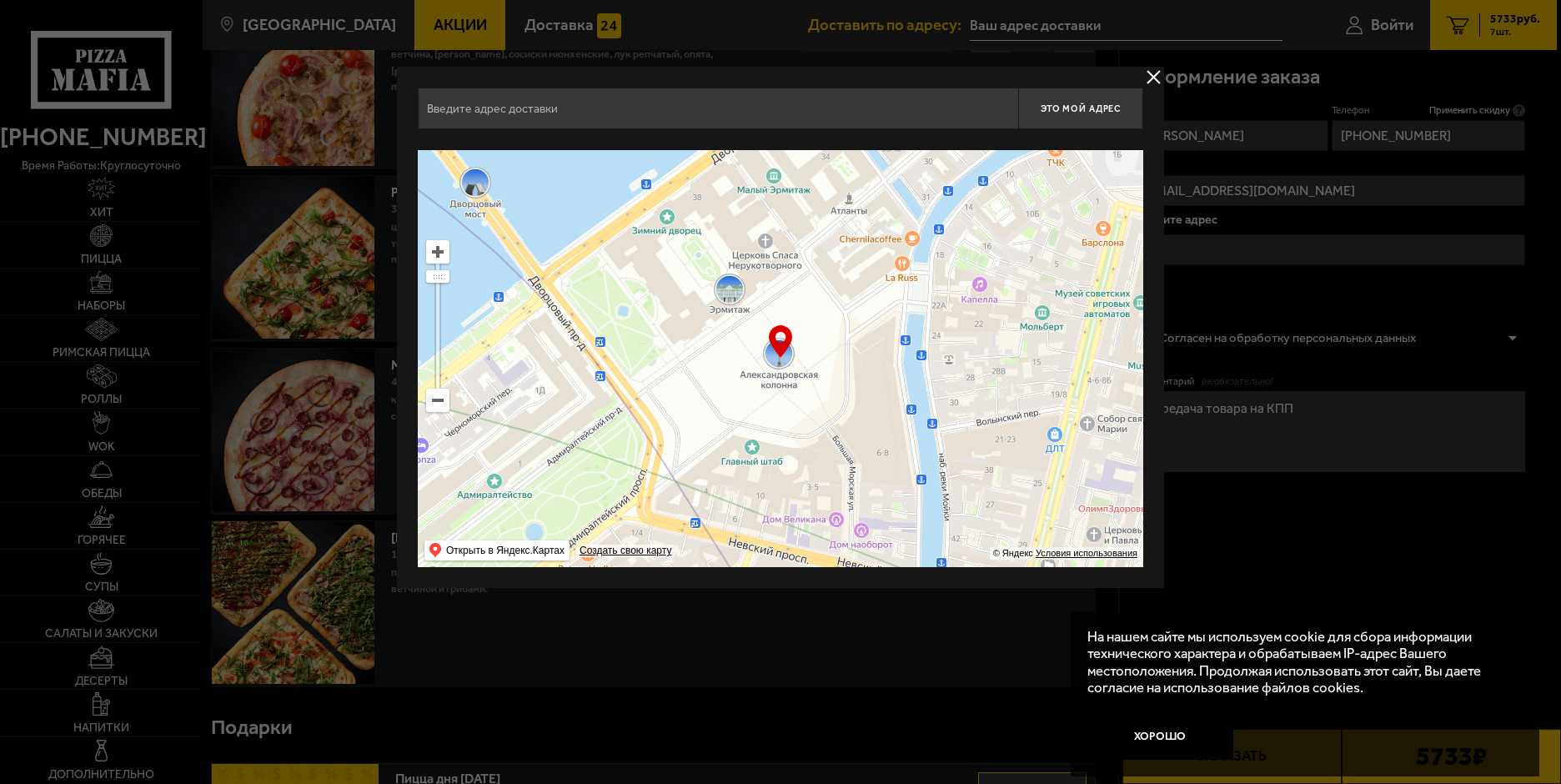
click at [463, 107] on input "text" at bounding box center [718, 107] width 601 height 42
click at [501, 150] on ymaps at bounding box center [780, 359] width 726 height 417
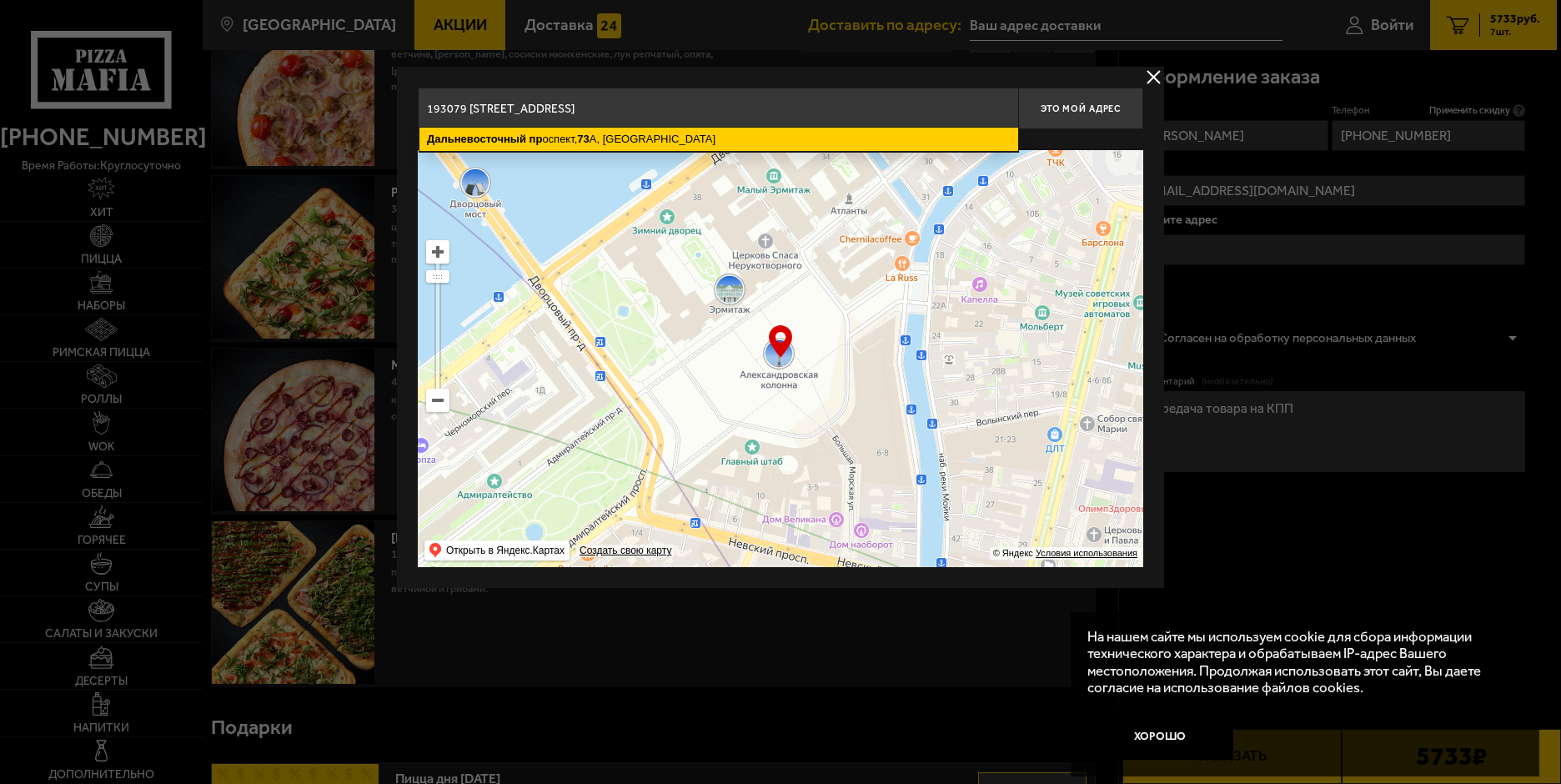
click at [457, 140] on ymaps "Дальневосточный" at bounding box center [476, 138] width 99 height 12
type input "Санкт-Петербург, Дальневосточный проспект, 73А"
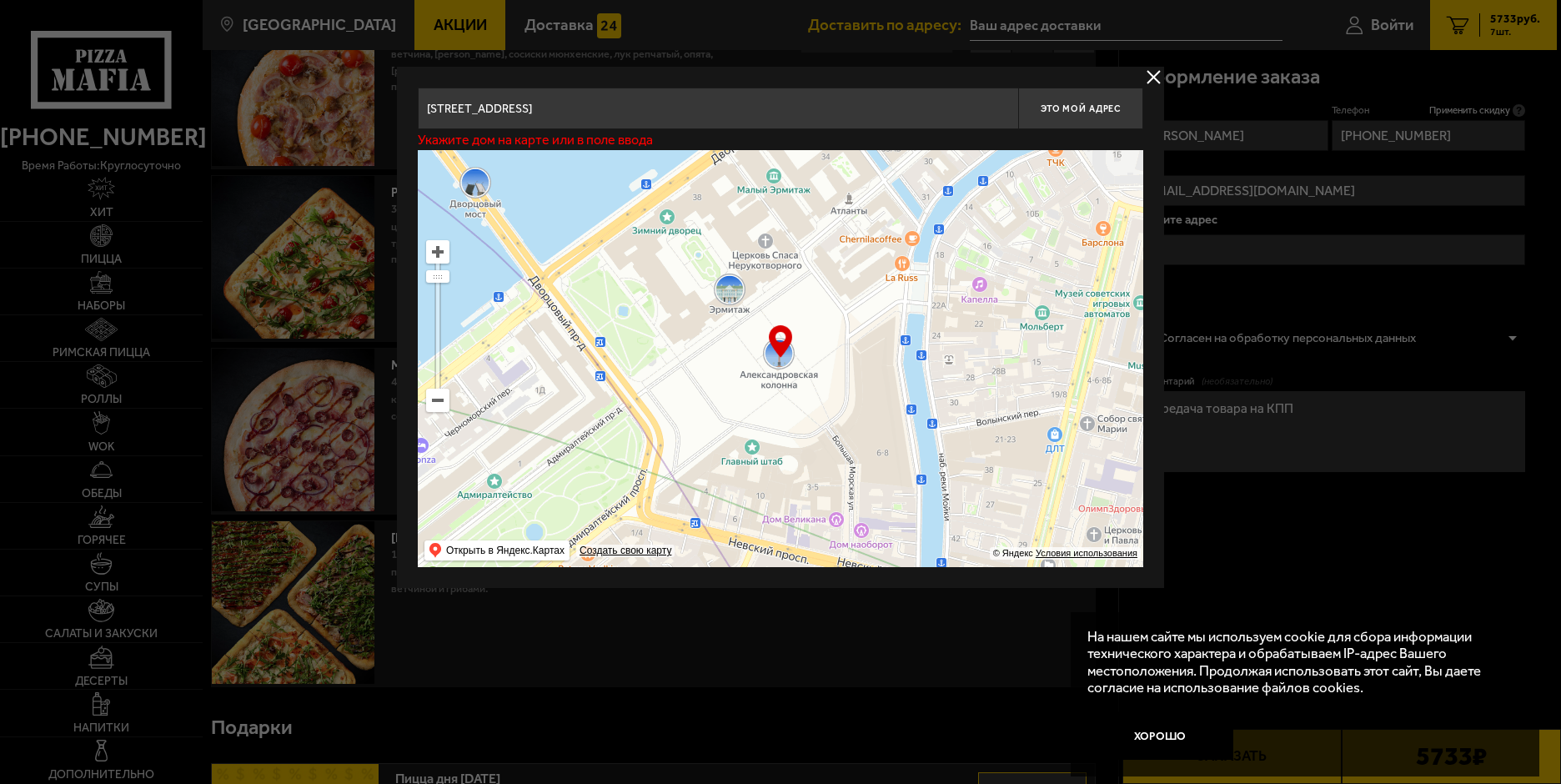
type input "[STREET_ADDRESS]"
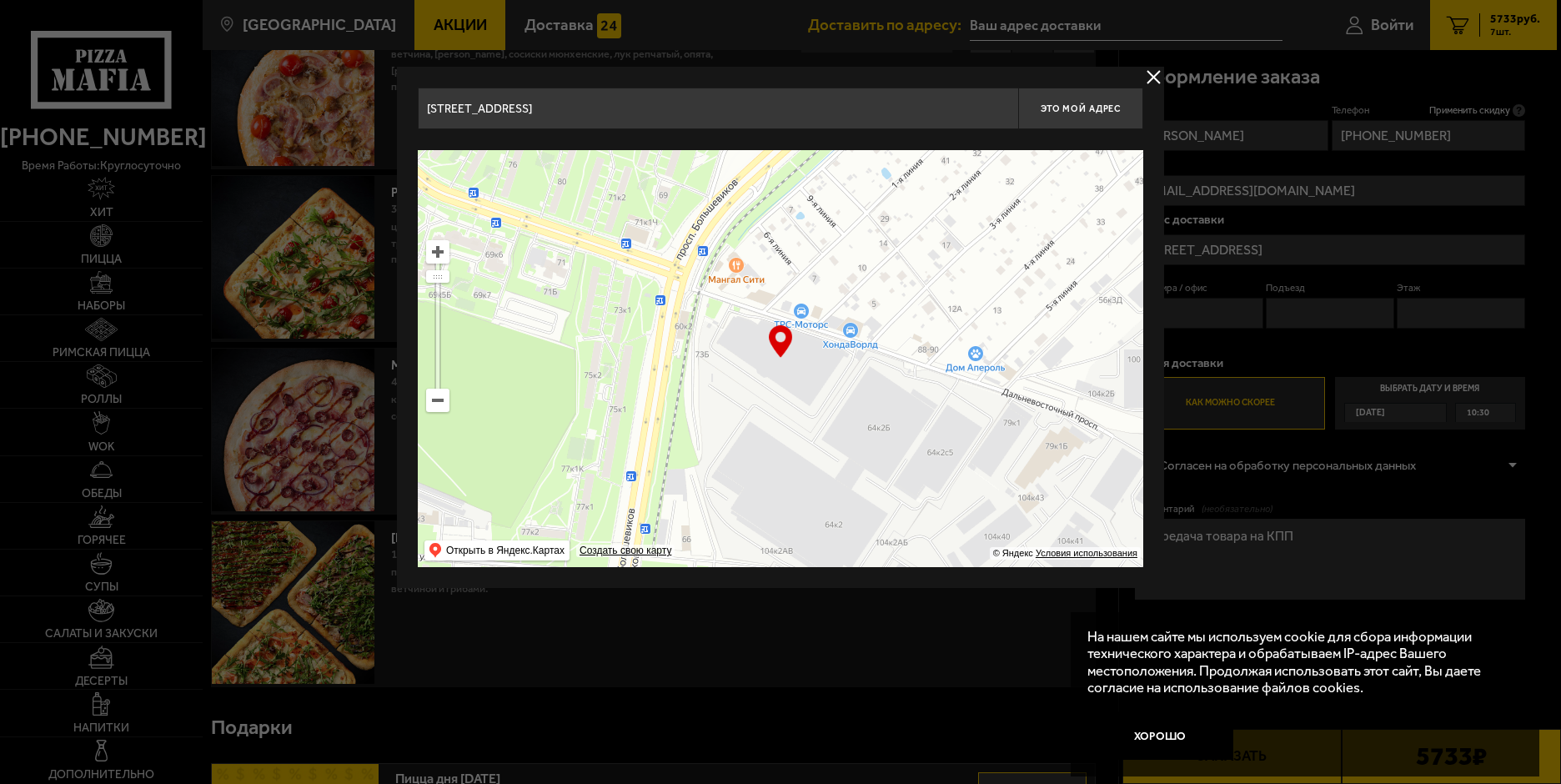
click at [779, 345] on div "… © Яндекс Условия использования Открыть в Яндекс.Картах Создать свою карту" at bounding box center [780, 359] width 726 height 417
click at [777, 336] on div "… © Яндекс Условия использования Открыть в Яндекс.Картах Создать свою карту" at bounding box center [780, 359] width 726 height 417
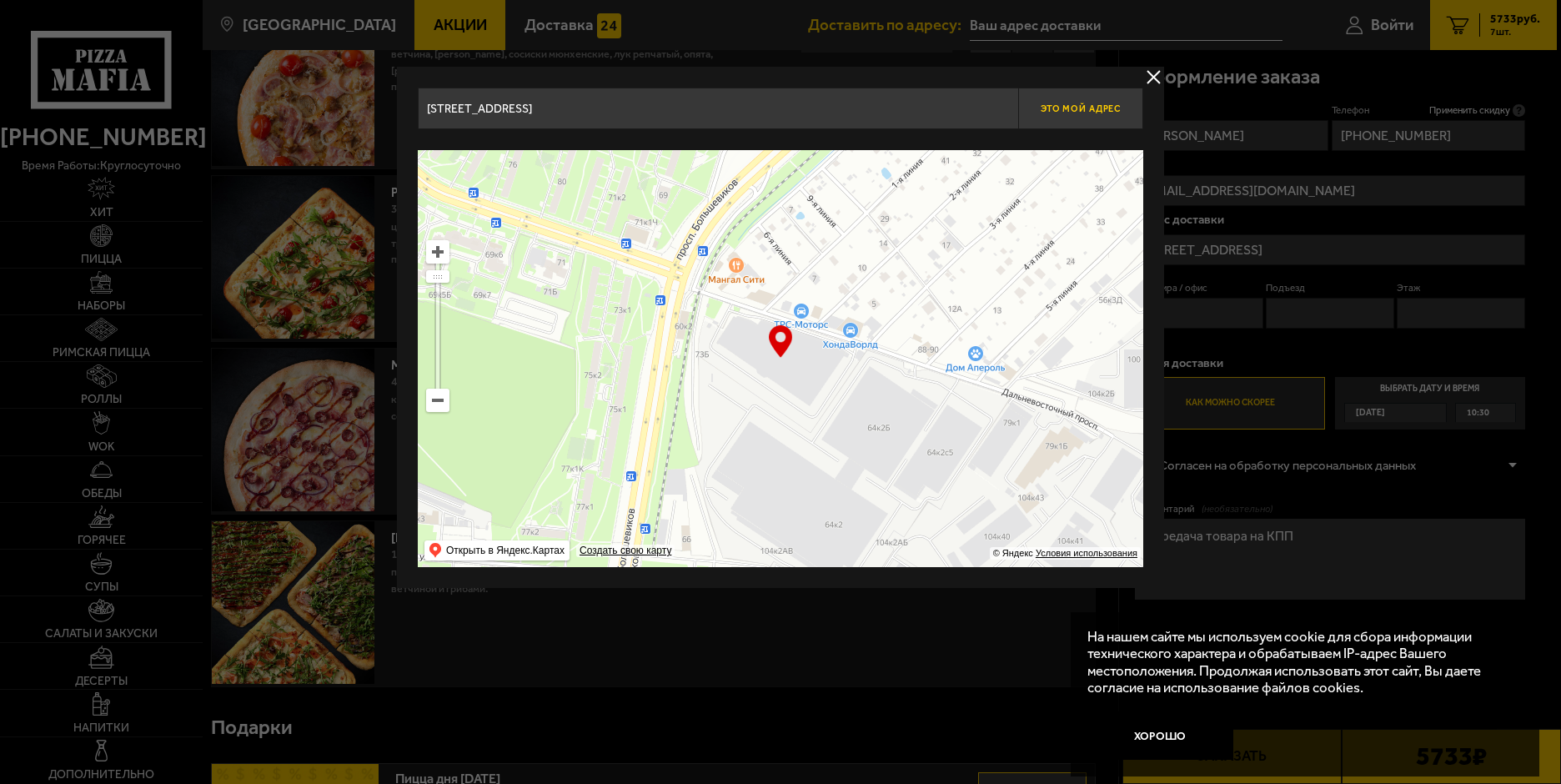
click at [1068, 117] on button "Это мой адрес" at bounding box center [1080, 107] width 125 height 42
type input "[STREET_ADDRESS]"
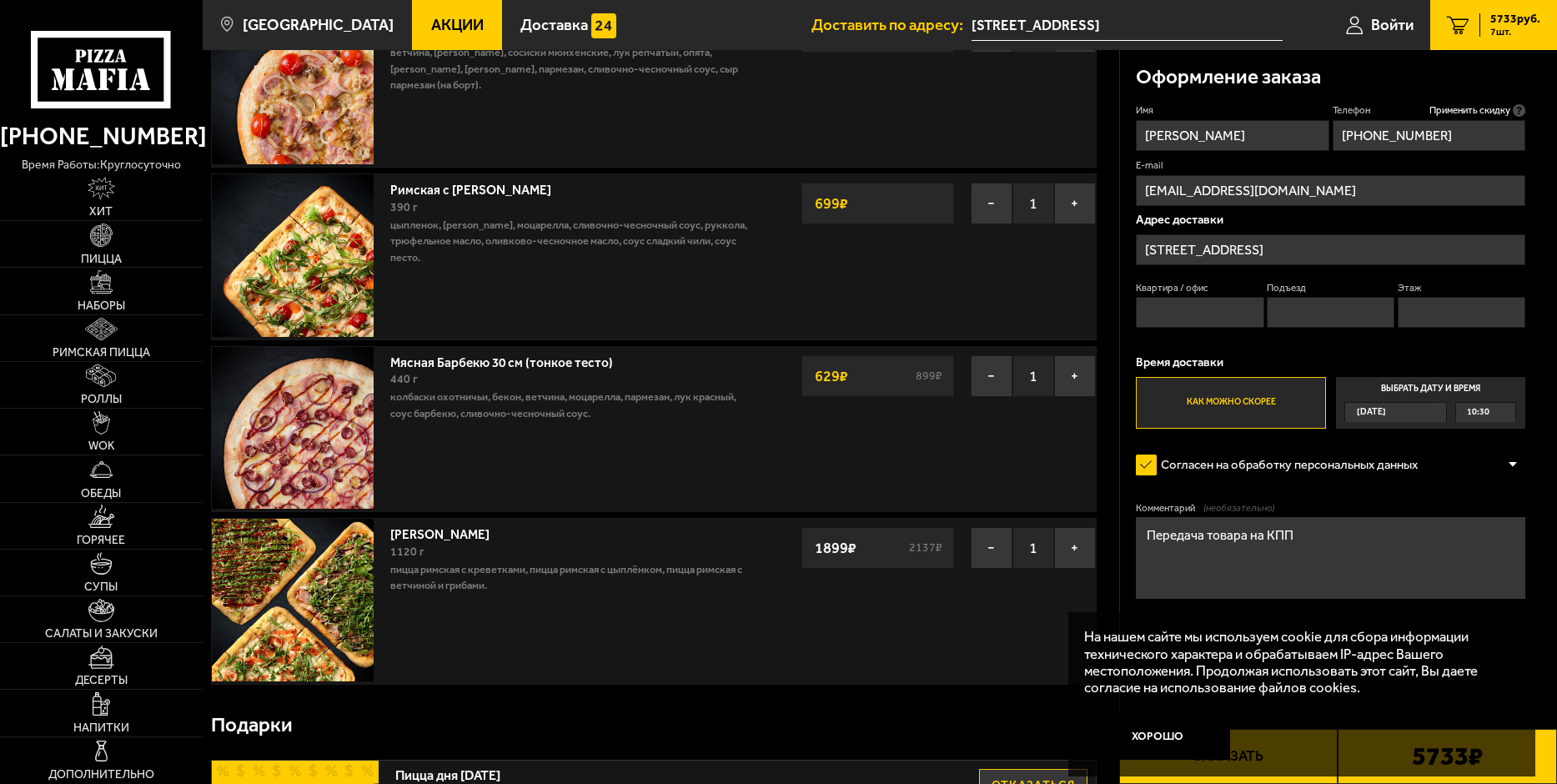
click at [1170, 307] on input "Квартира / офис" at bounding box center [1199, 311] width 128 height 31
click at [955, 711] on div "Подарки" at bounding box center [653, 725] width 885 height 54
click at [1502, 413] on div "10:30" at bounding box center [1486, 412] width 59 height 19
click at [0, 0] on input "Выбрать дату и время Сегодня 10:30" at bounding box center [0, 0] width 0 height 0
click at [1489, 410] on div "10:30" at bounding box center [1486, 412] width 59 height 19
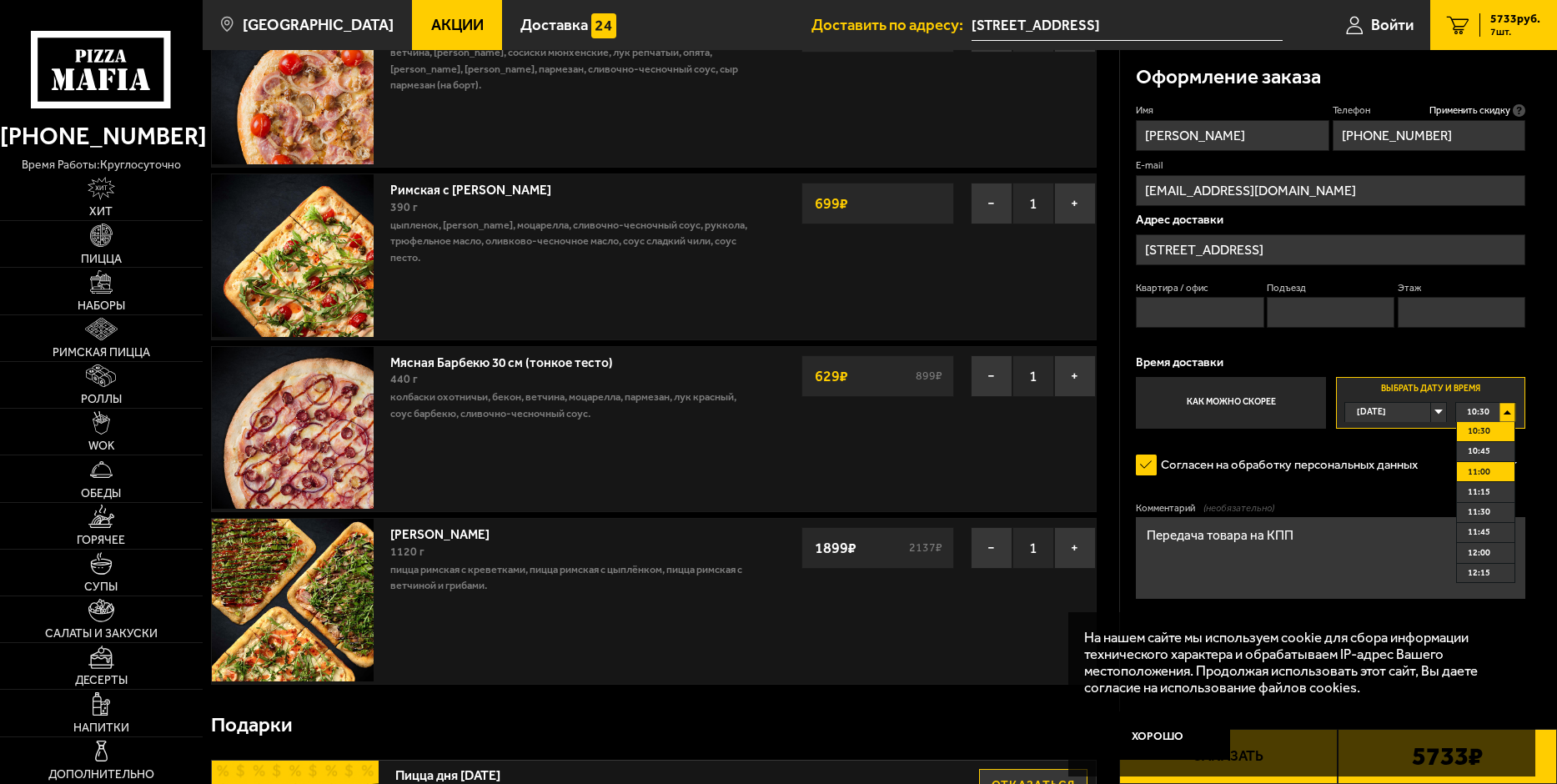
click at [1472, 474] on span "11:00" at bounding box center [1478, 472] width 22 height 19
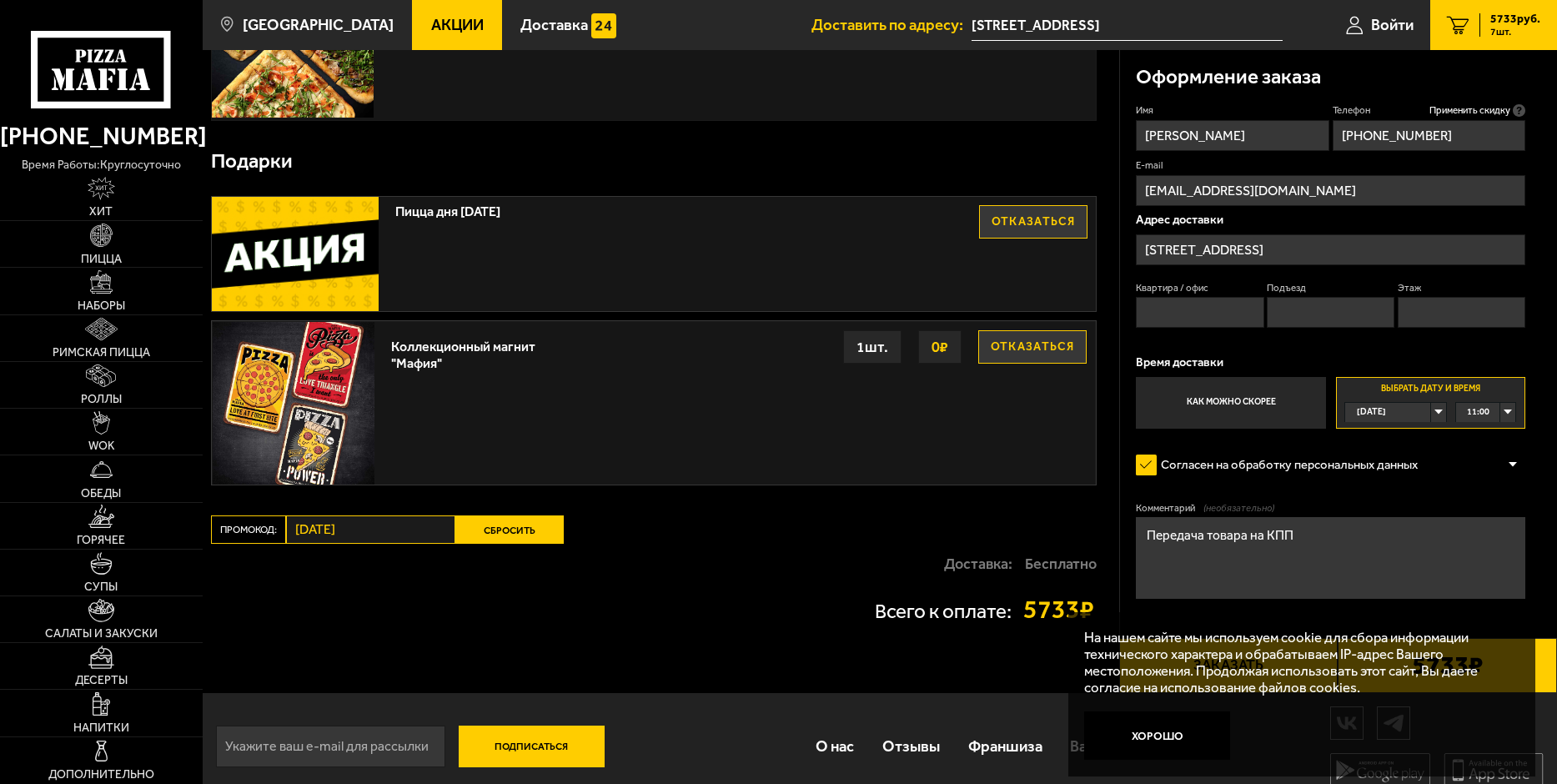
scroll to position [1251, 0]
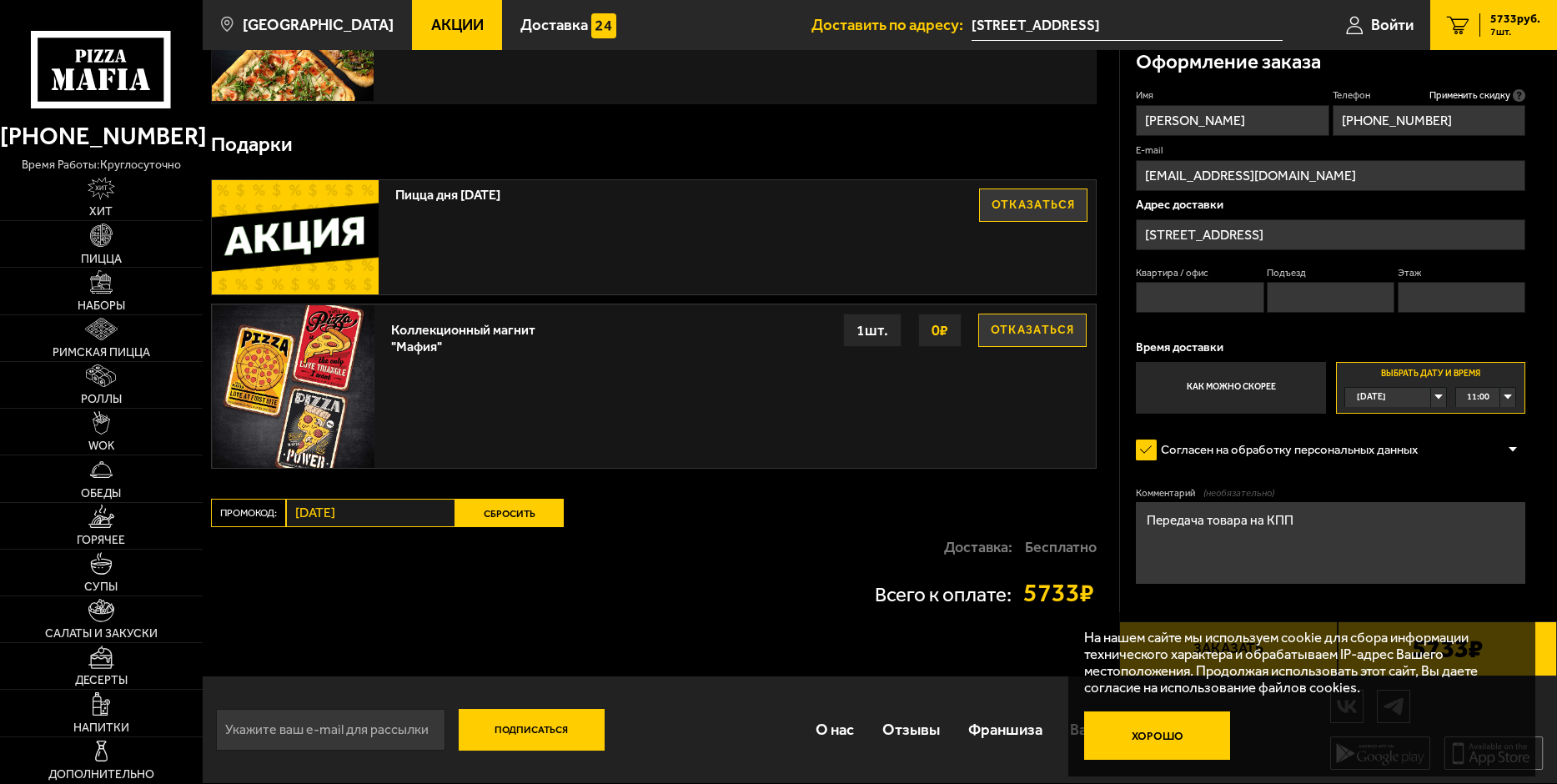
click at [1154, 735] on button "Хорошо" at bounding box center [1157, 735] width 146 height 48
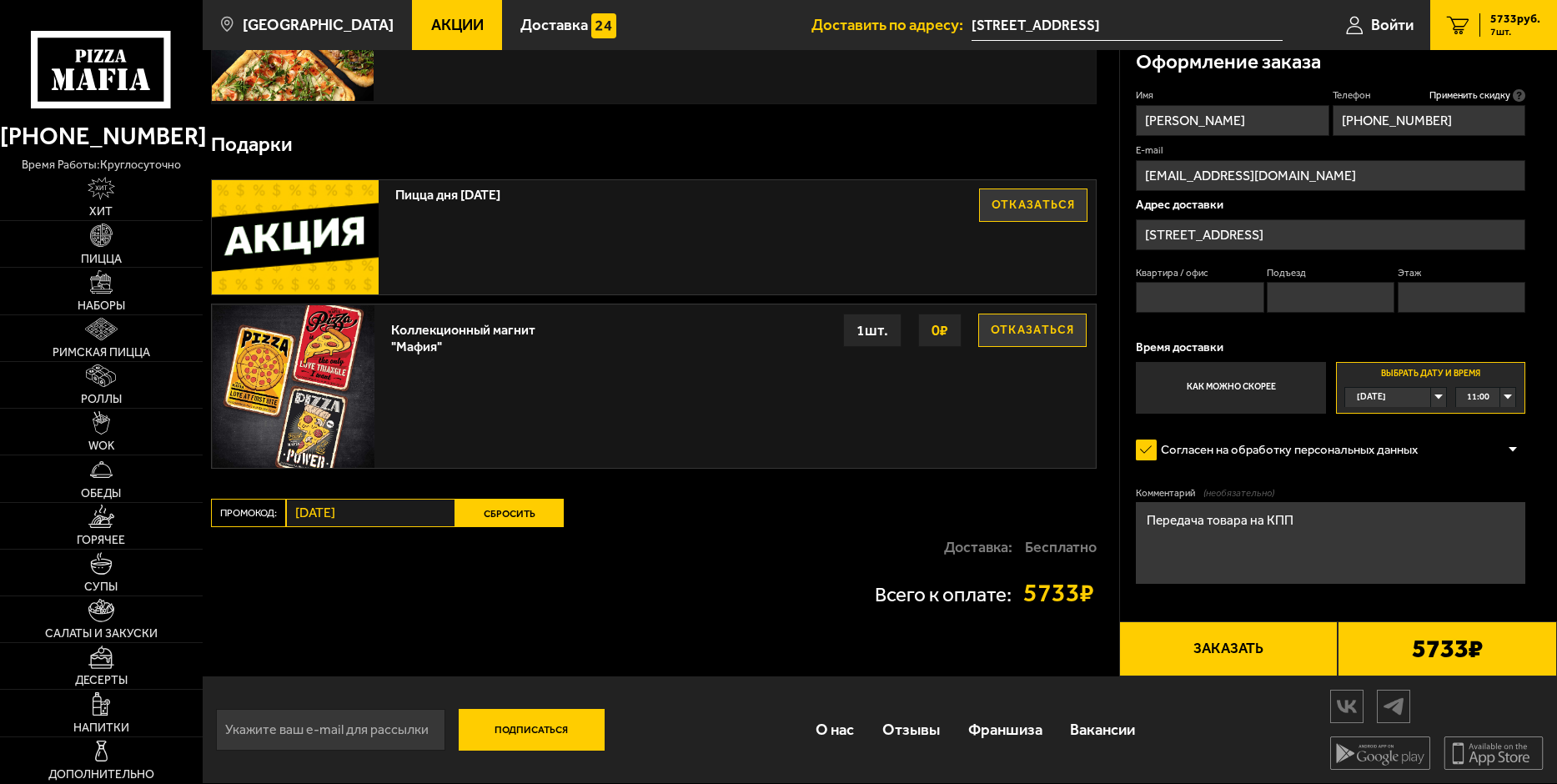
click at [1234, 646] on button "Заказать" at bounding box center [1228, 648] width 220 height 55
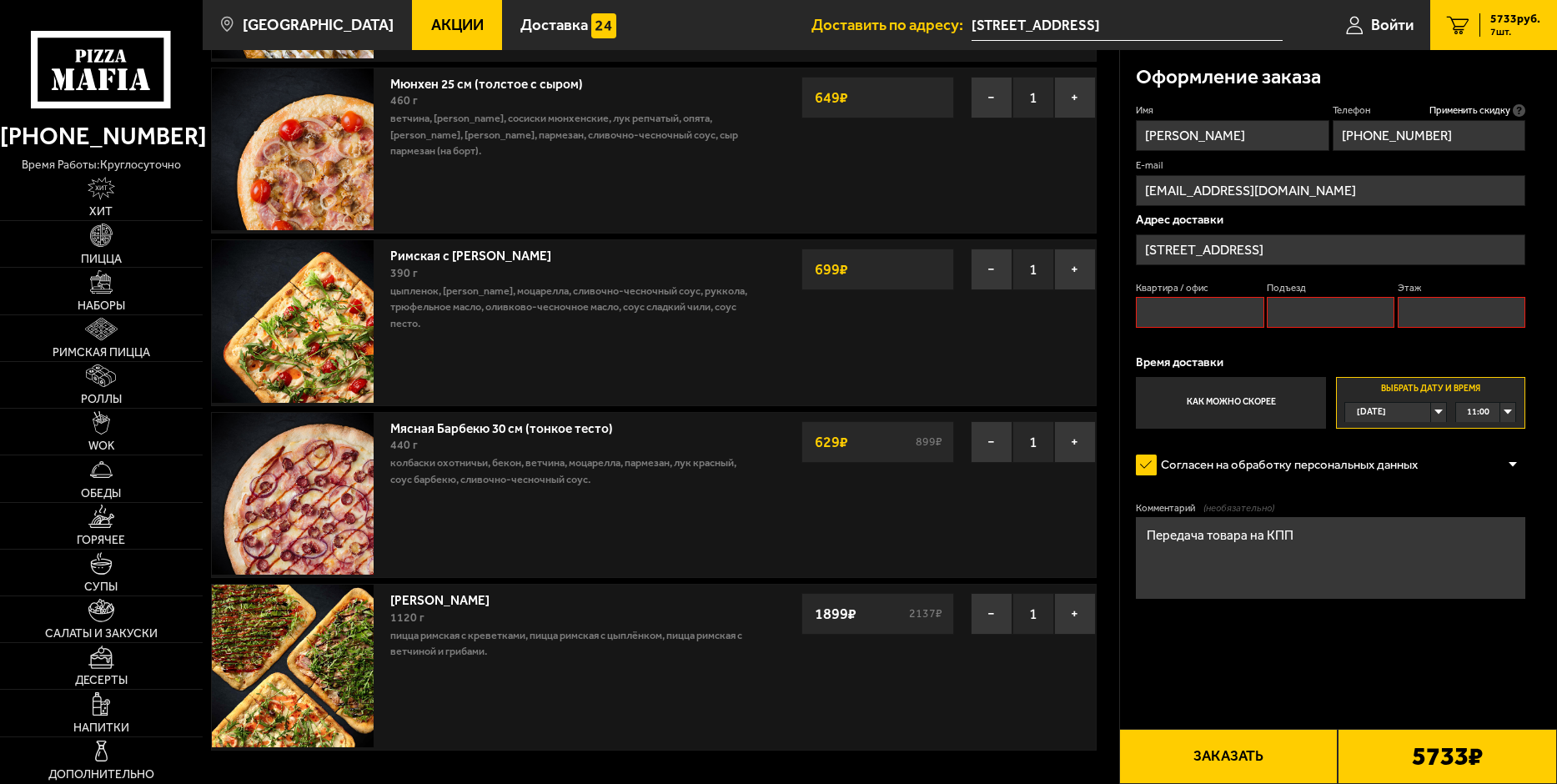
scroll to position [726, 0]
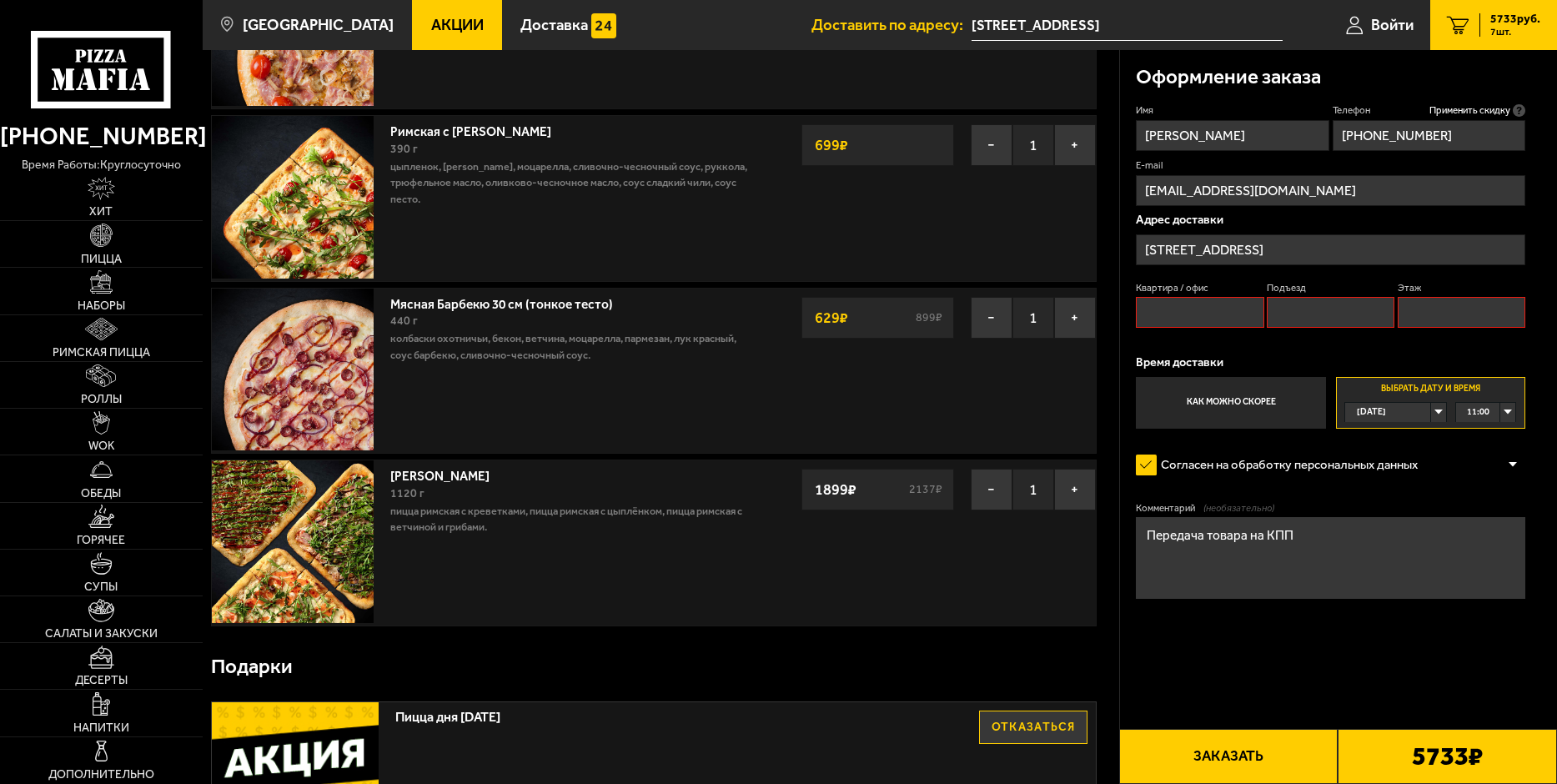
click at [1248, 759] on button "Заказать" at bounding box center [1228, 755] width 220 height 55
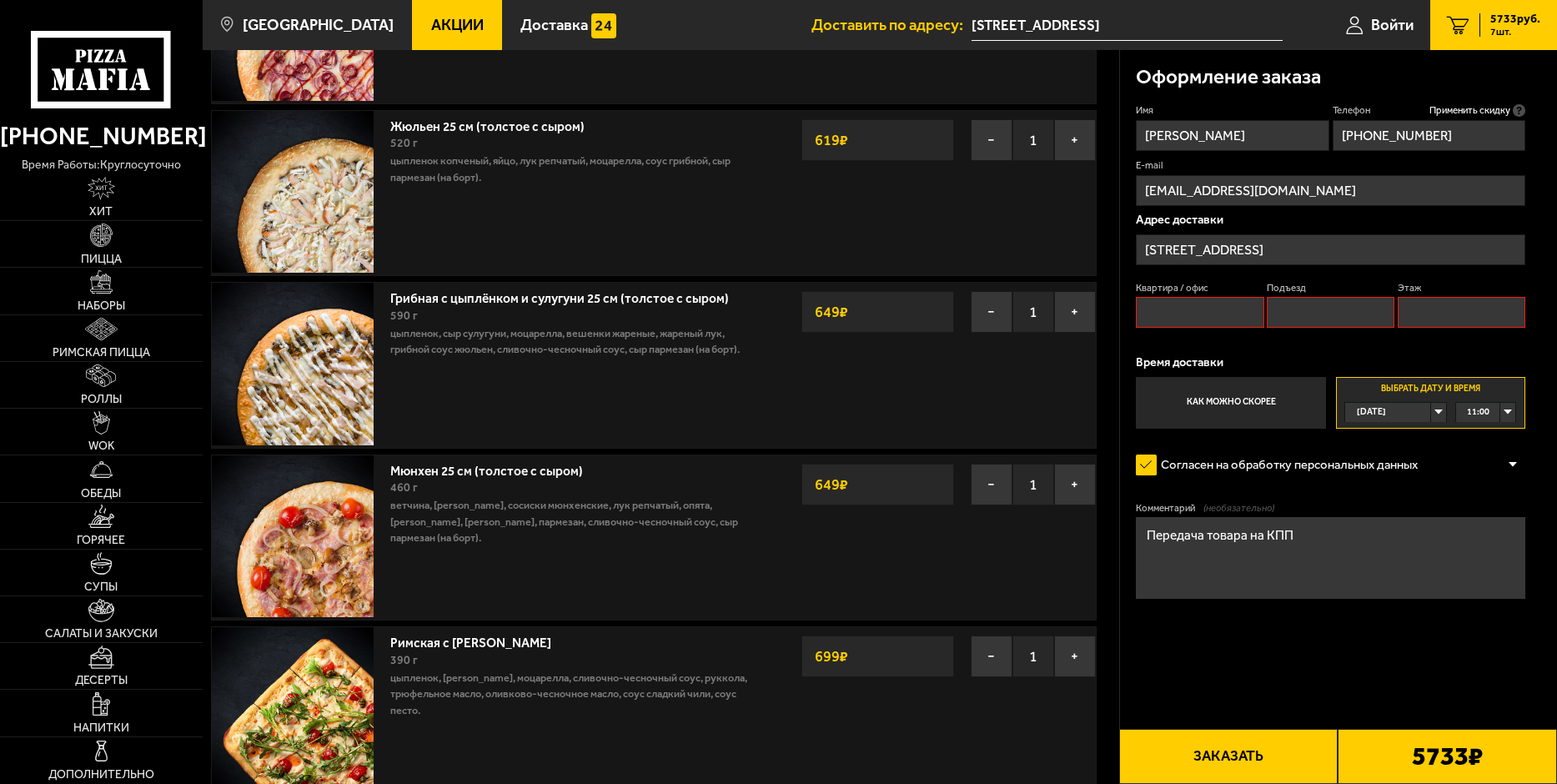
scroll to position [142, 0]
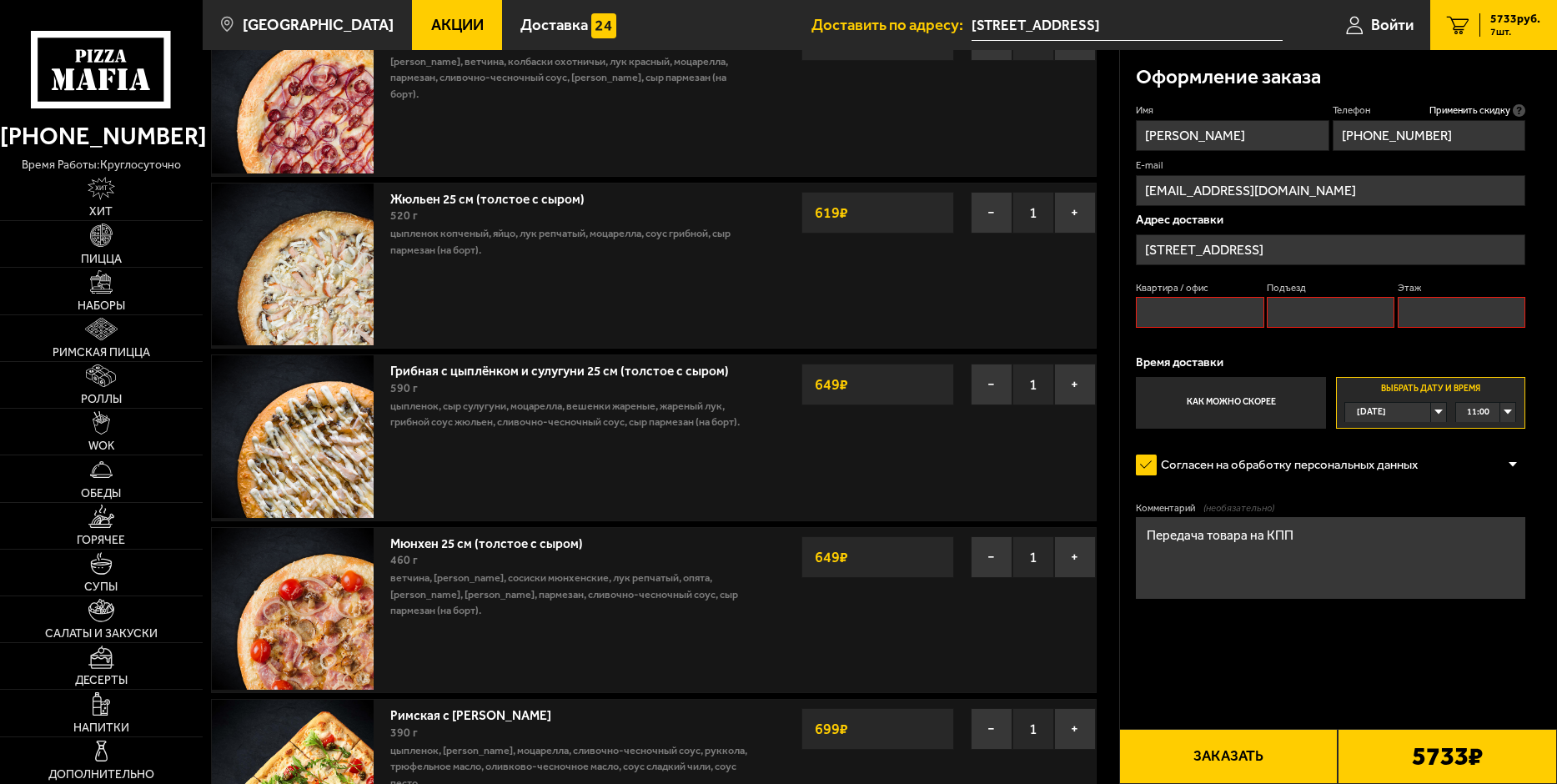
click at [1240, 759] on button "Заказать" at bounding box center [1228, 755] width 220 height 55
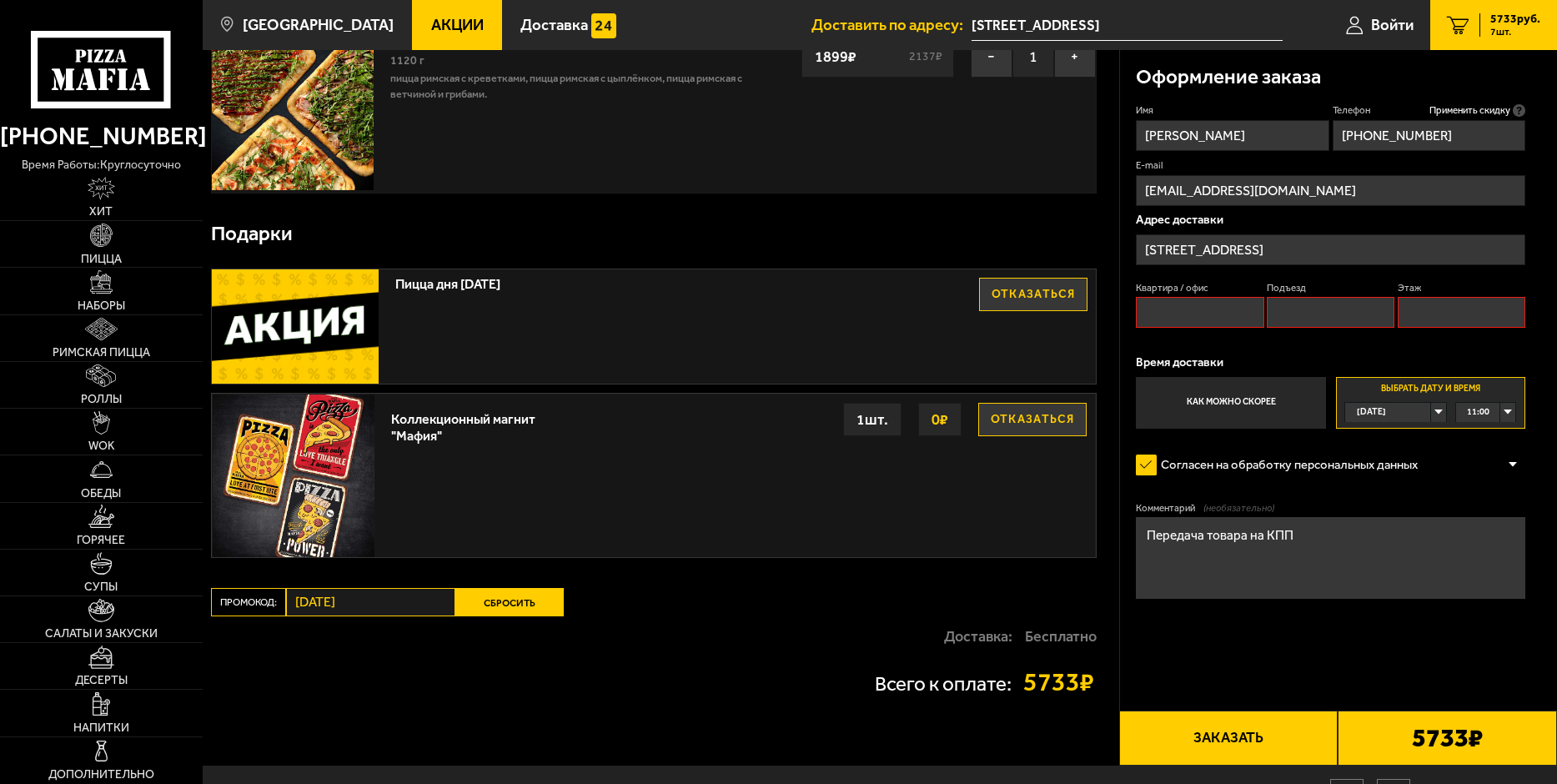
scroll to position [1251, 0]
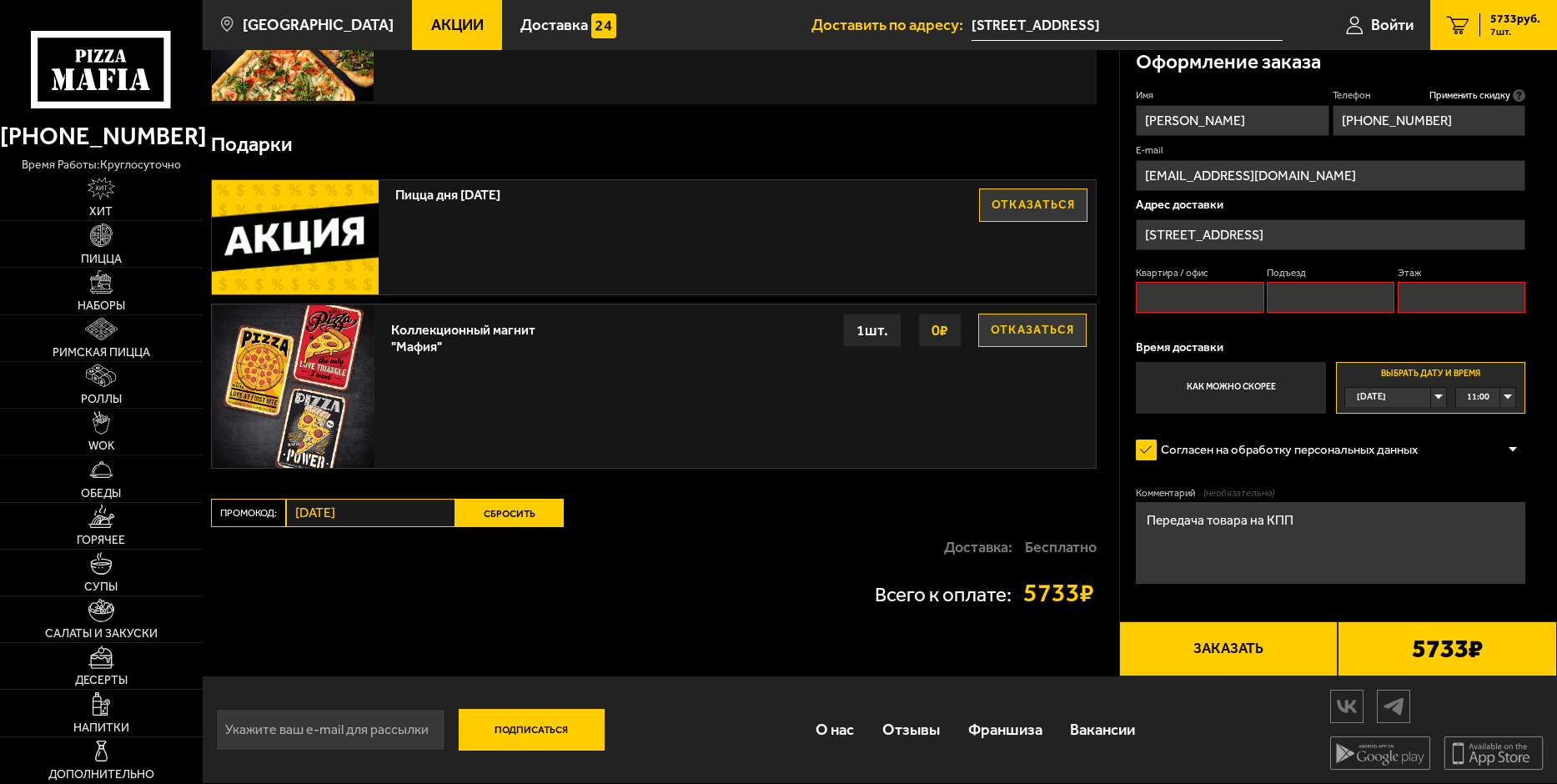
click at [1230, 644] on button "Заказать" at bounding box center [1228, 648] width 220 height 55
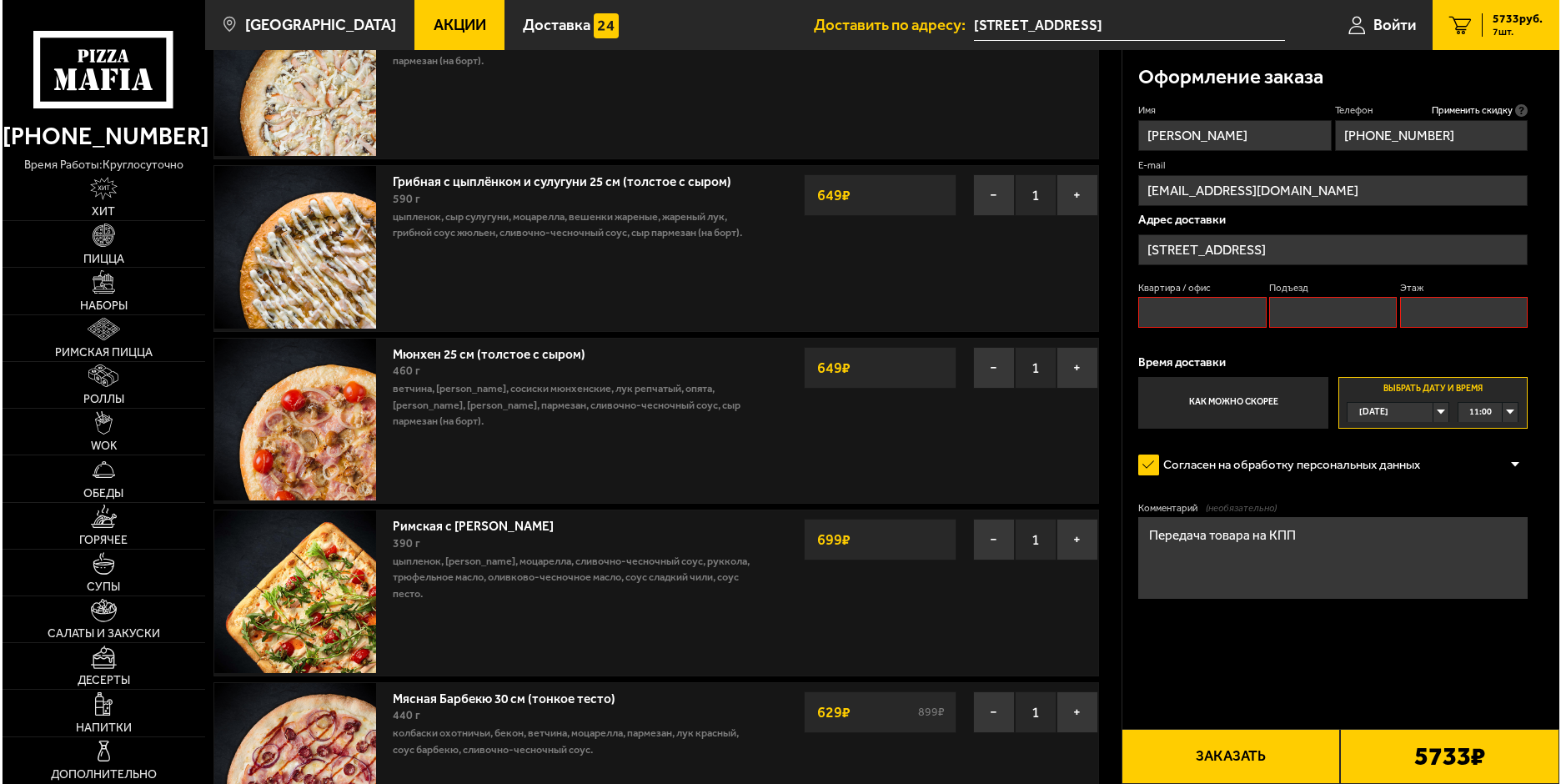
scroll to position [142, 0]
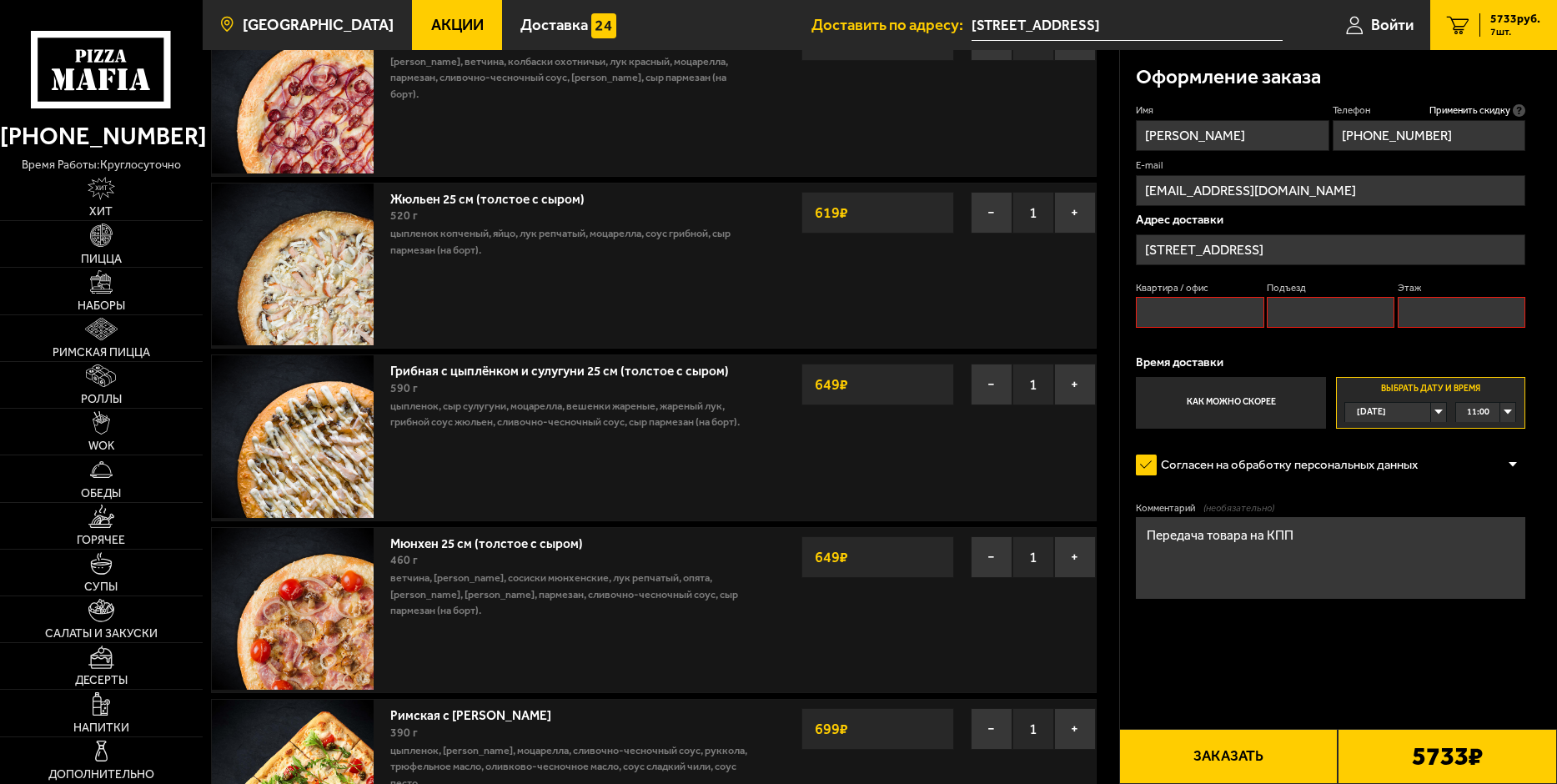
click at [309, 28] on span "[GEOGRAPHIC_DATA]" at bounding box center [318, 25] width 151 height 16
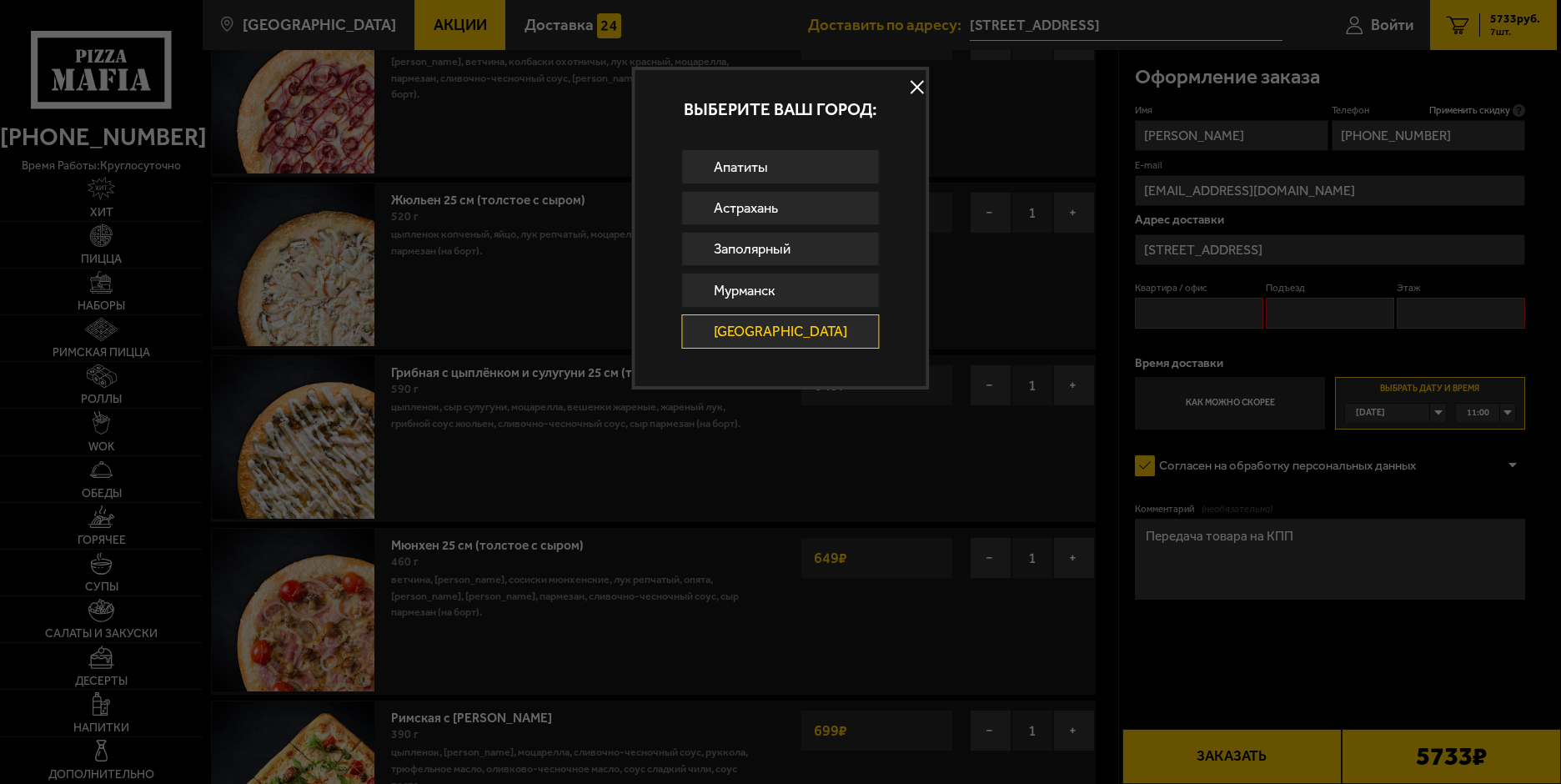
click at [808, 333] on link "[GEOGRAPHIC_DATA]" at bounding box center [780, 331] width 197 height 34
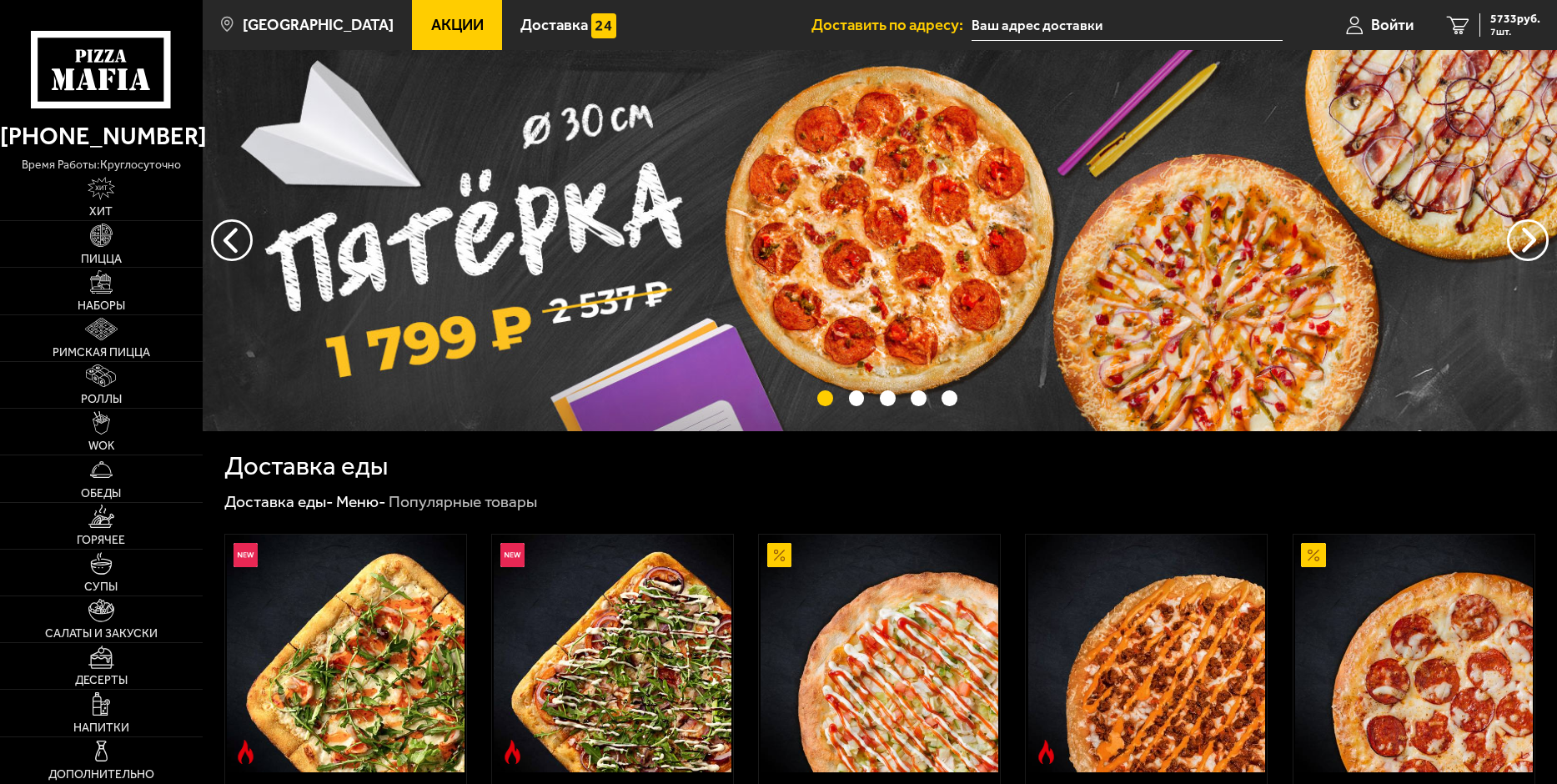
type input "[STREET_ADDRESS]"
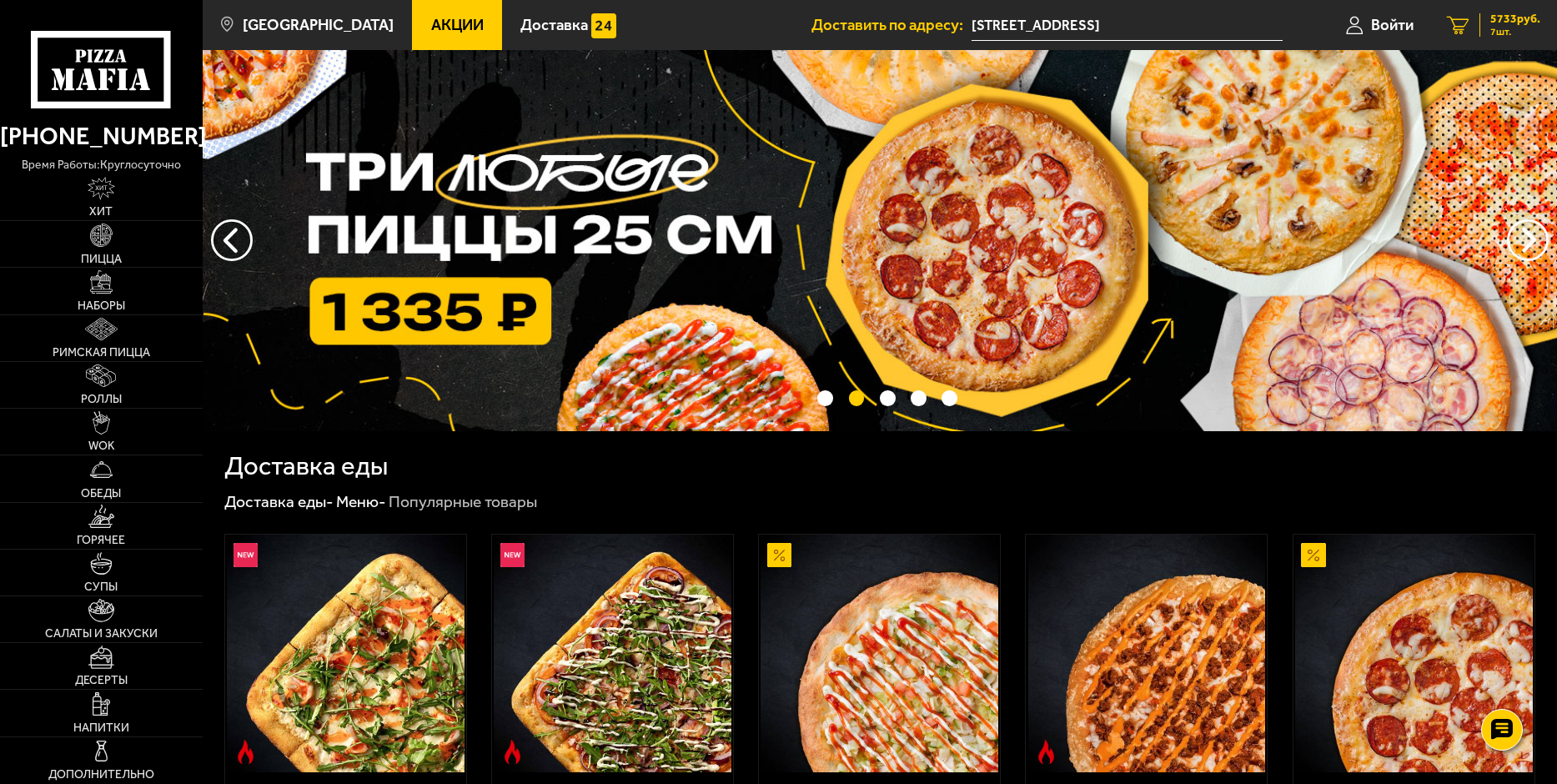
click at [1501, 27] on span "7 шт." at bounding box center [1515, 32] width 50 height 10
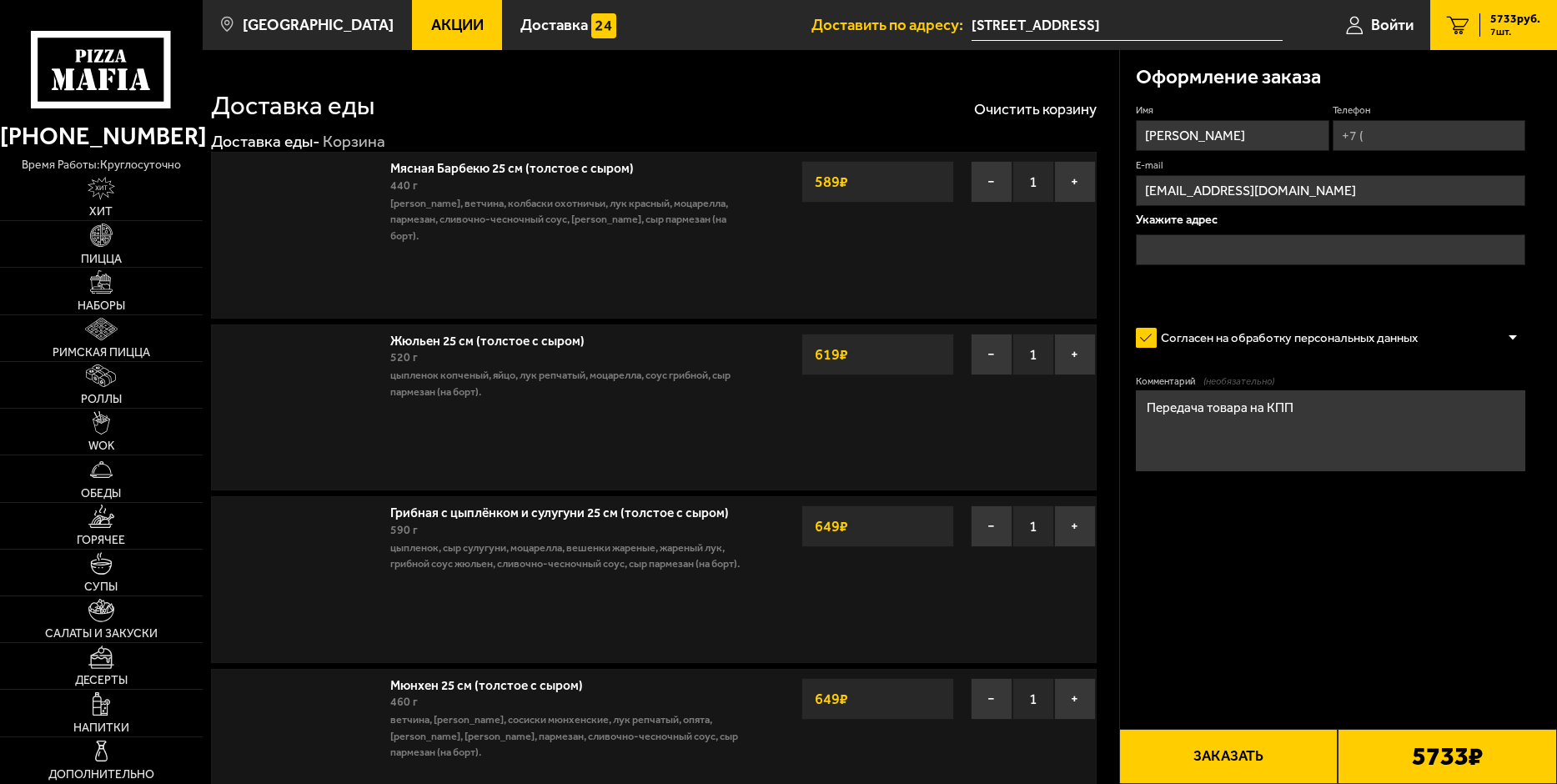
type input "[STREET_ADDRESS]"
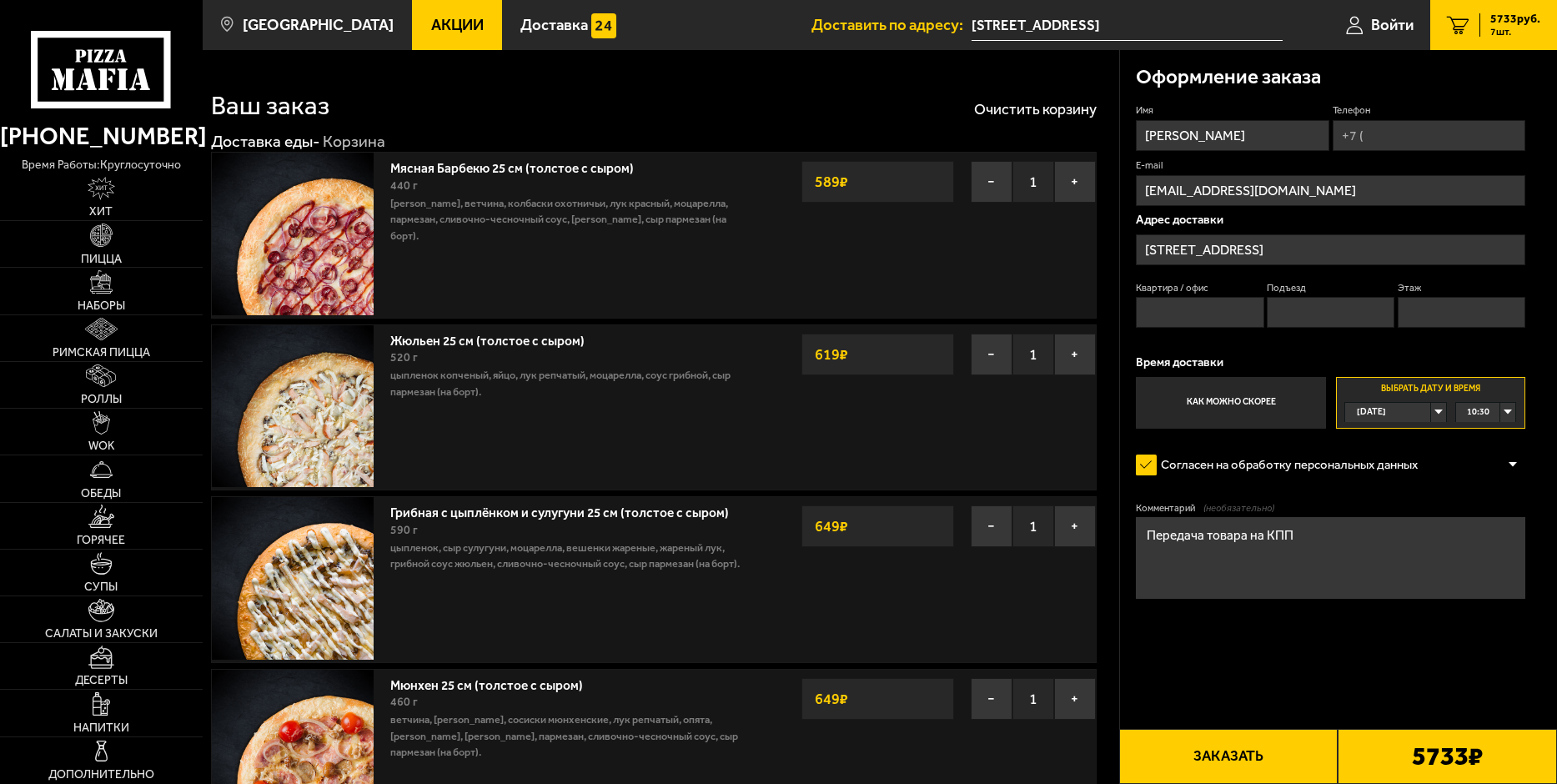
click at [1237, 541] on textarea "Передача товара на КПП" at bounding box center [1330, 557] width 389 height 81
type input "[PHONE_NUMBER]"
type input "-"
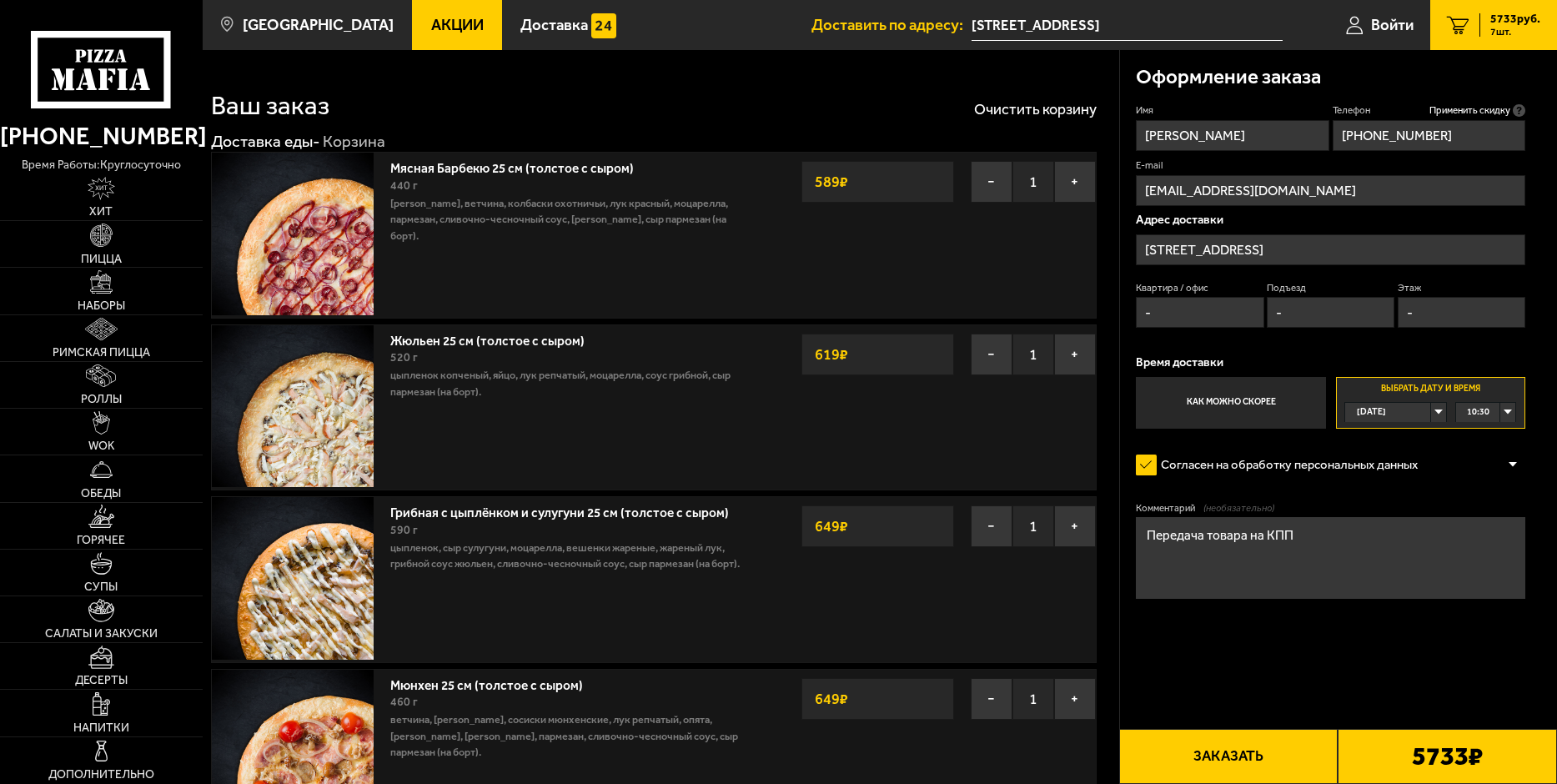
click at [1169, 316] on input "-" at bounding box center [1199, 311] width 128 height 31
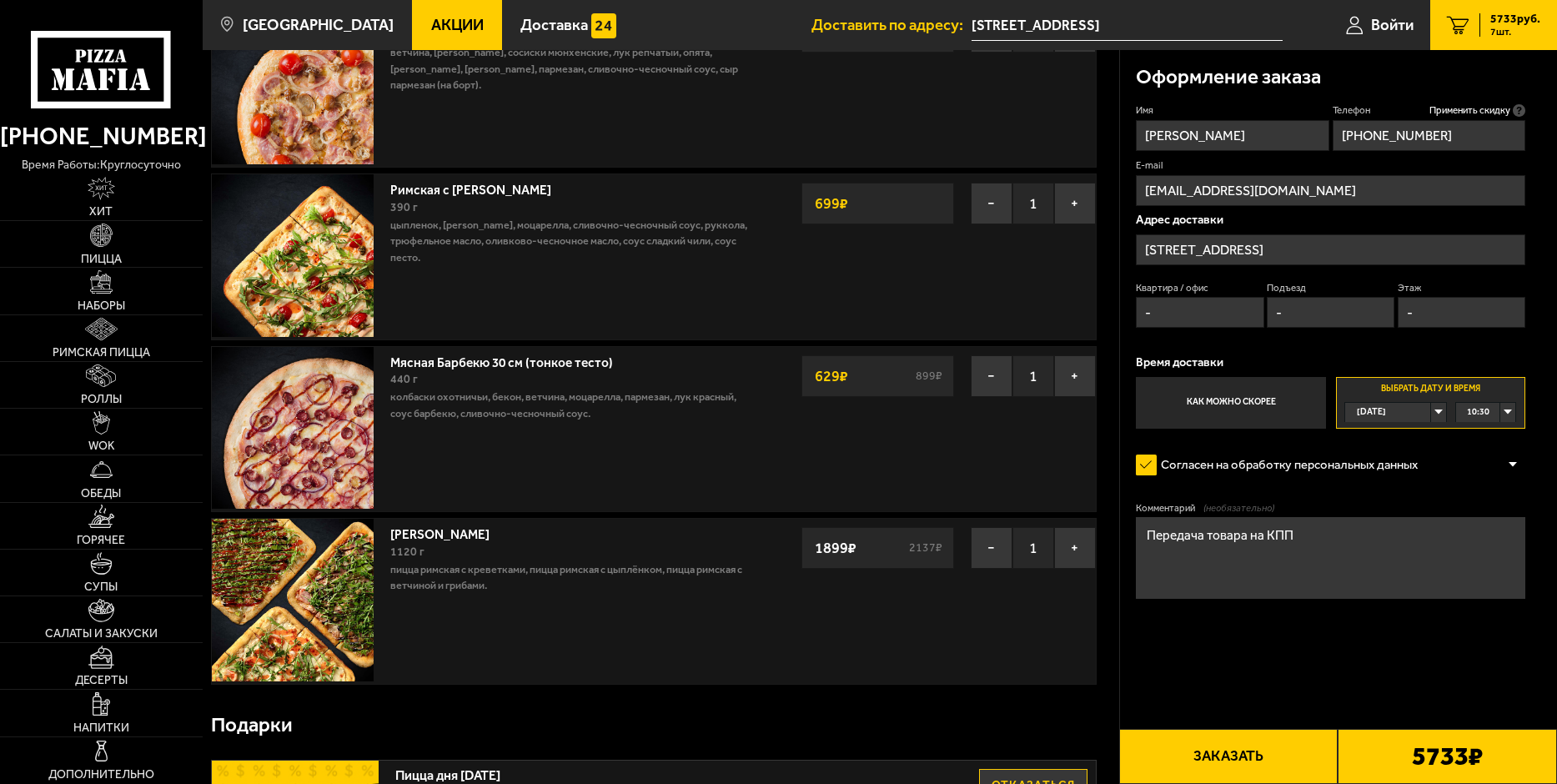
click at [1323, 641] on form "Имя [PERSON_NAME] Телефон Применить скидку Вы будете зарегистрированы автоматич…" at bounding box center [1330, 398] width 389 height 590
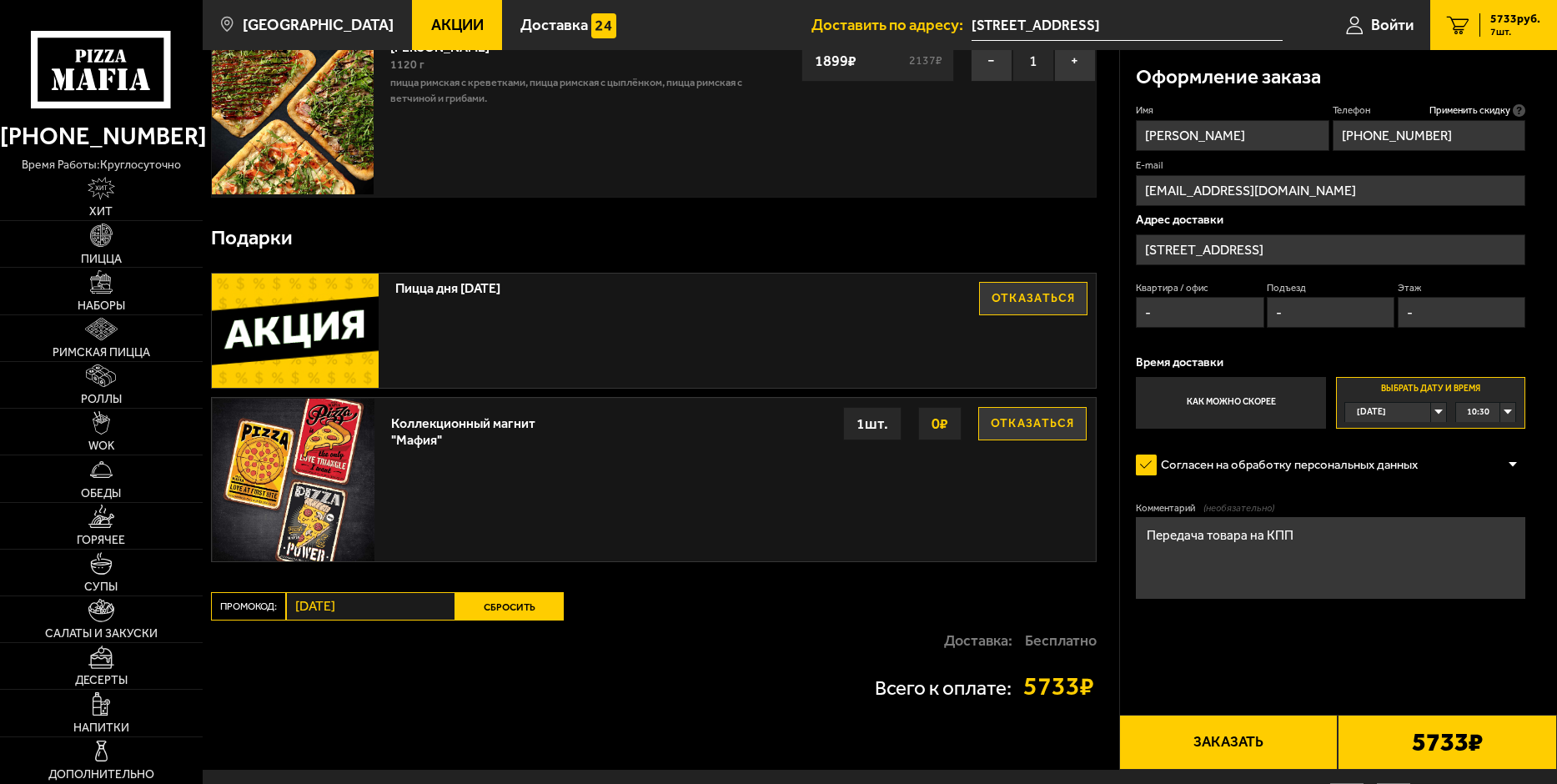
scroll to position [1168, 0]
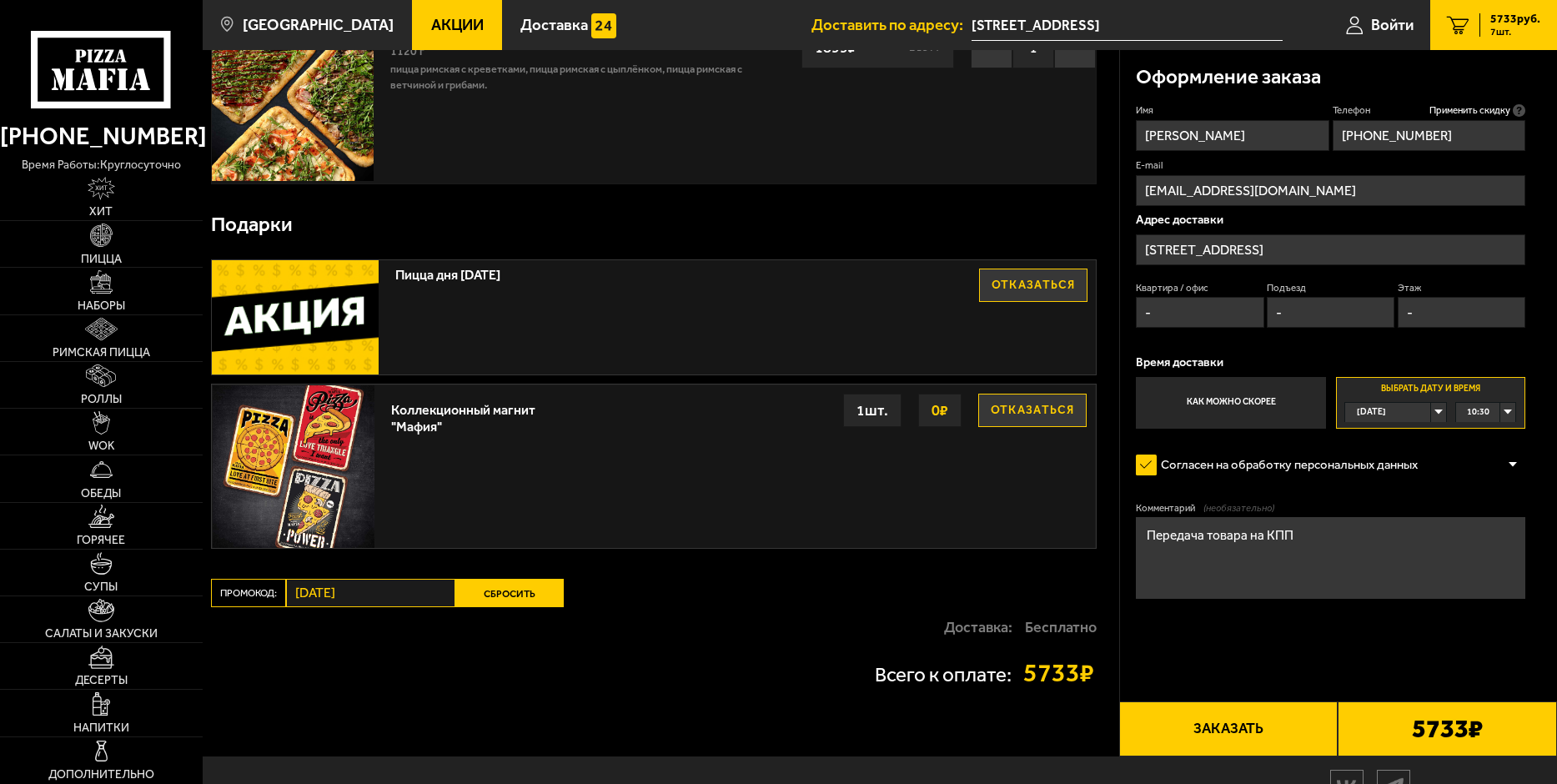
click at [1247, 727] on button "Заказать" at bounding box center [1228, 728] width 220 height 55
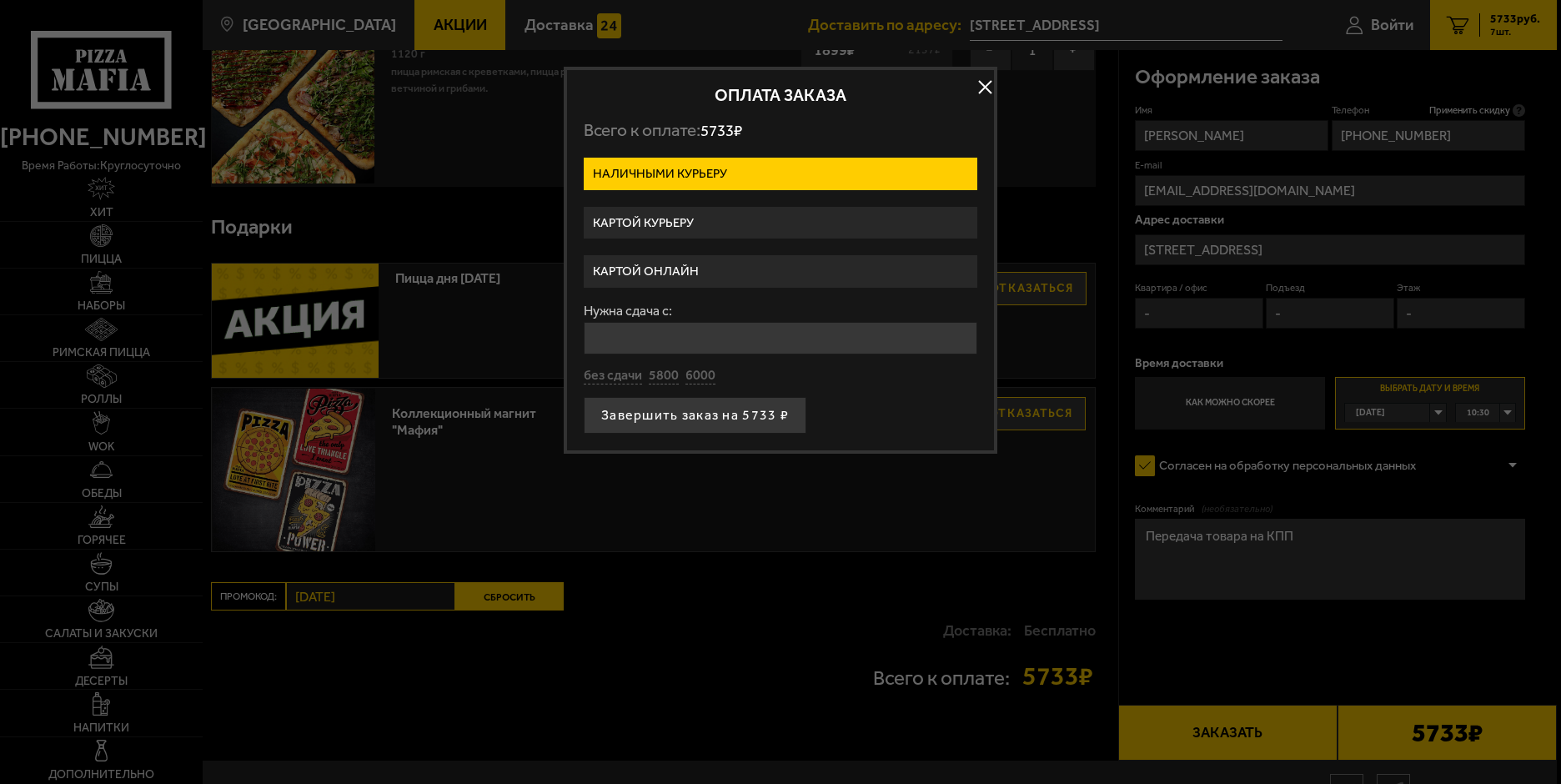
click at [677, 221] on label "Картой курьеру" at bounding box center [780, 222] width 394 height 32
click at [0, 0] on input "Картой курьеру" at bounding box center [0, 0] width 0 height 0
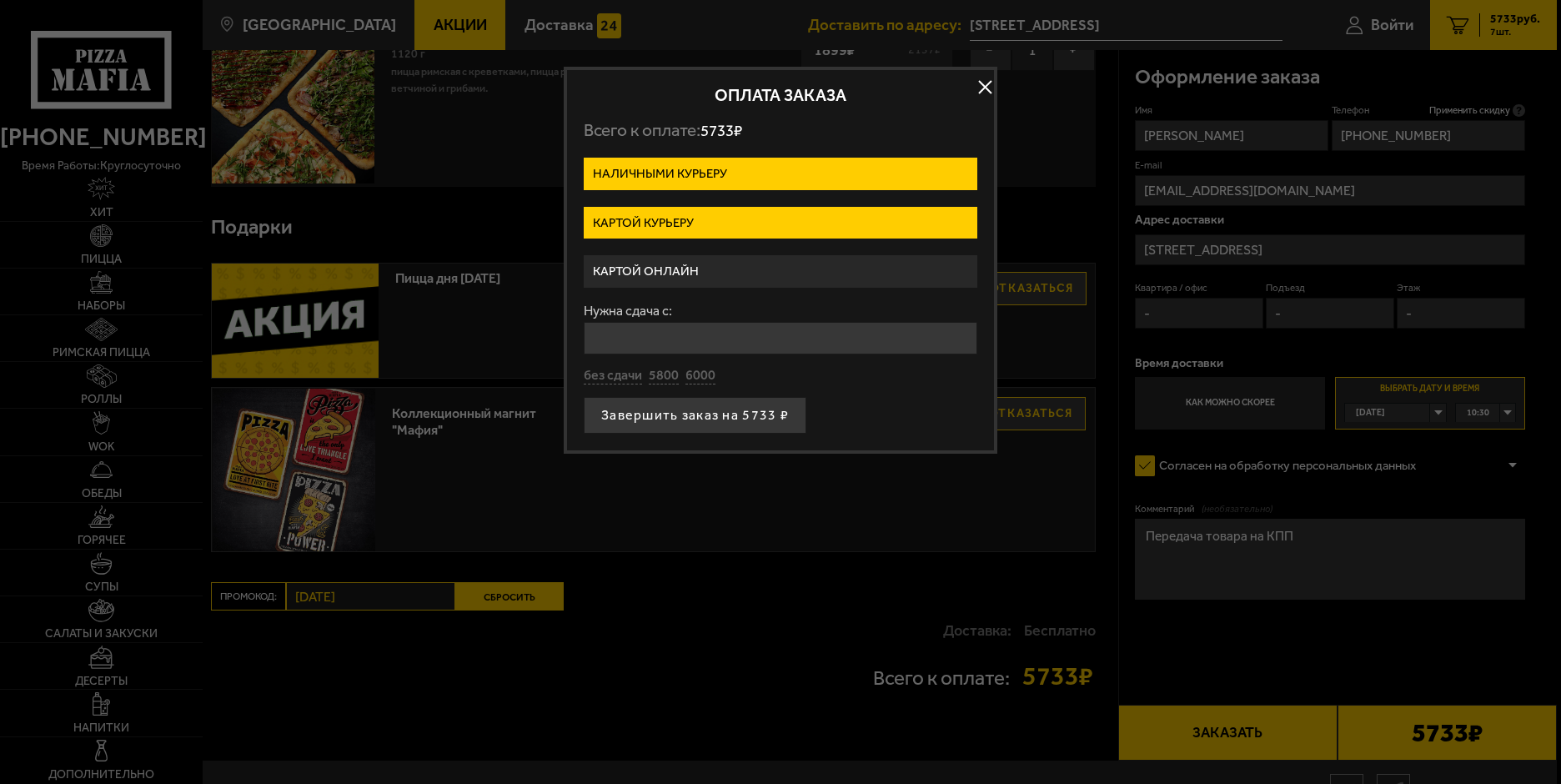
click at [677, 221] on label "Картой курьеру" at bounding box center [780, 222] width 394 height 32
click at [0, 0] on input "Картой курьеру" at bounding box center [0, 0] width 0 height 0
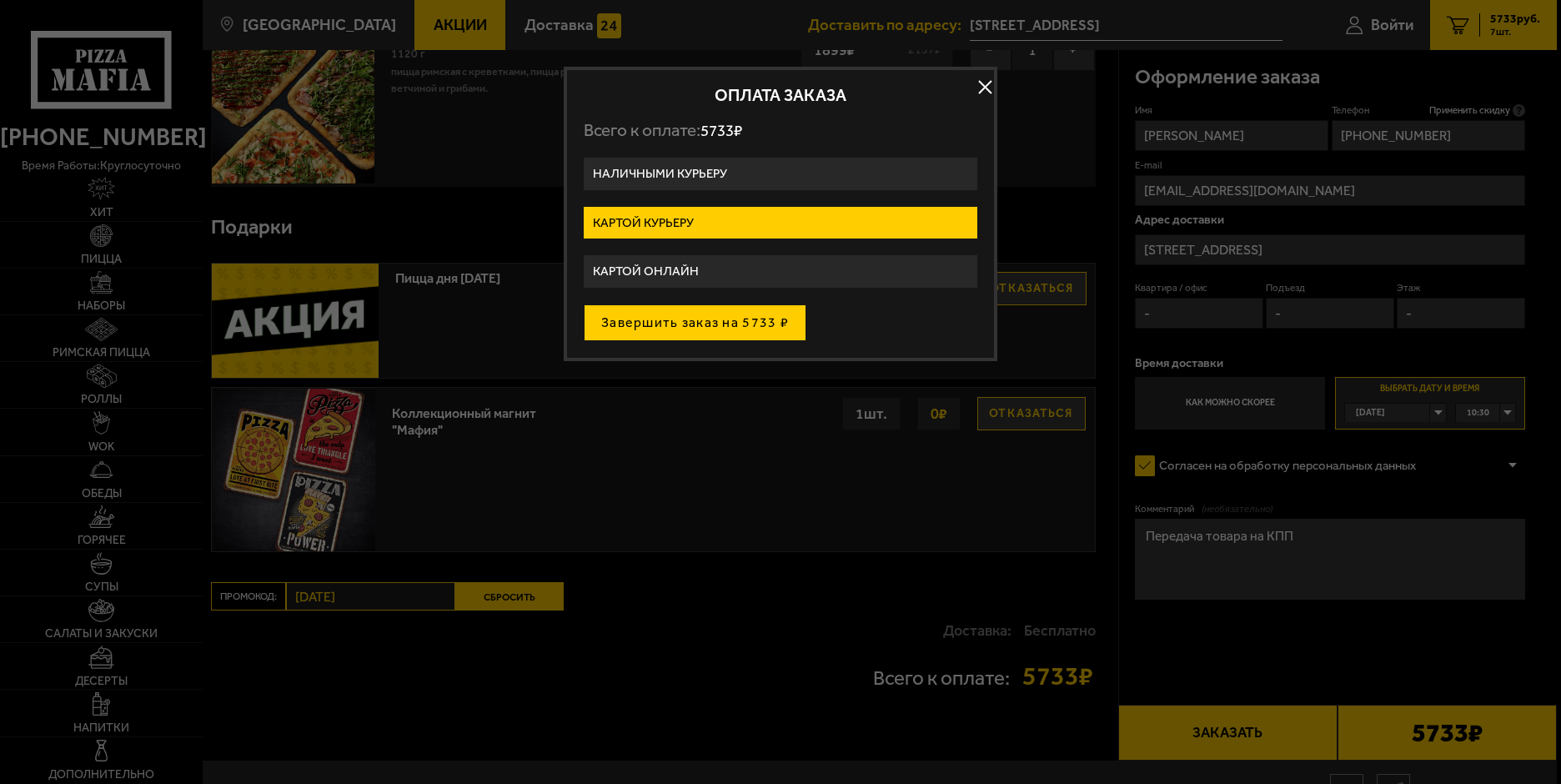
click at [692, 325] on button "Завершить заказ на 5733 ₽" at bounding box center [695, 322] width 222 height 37
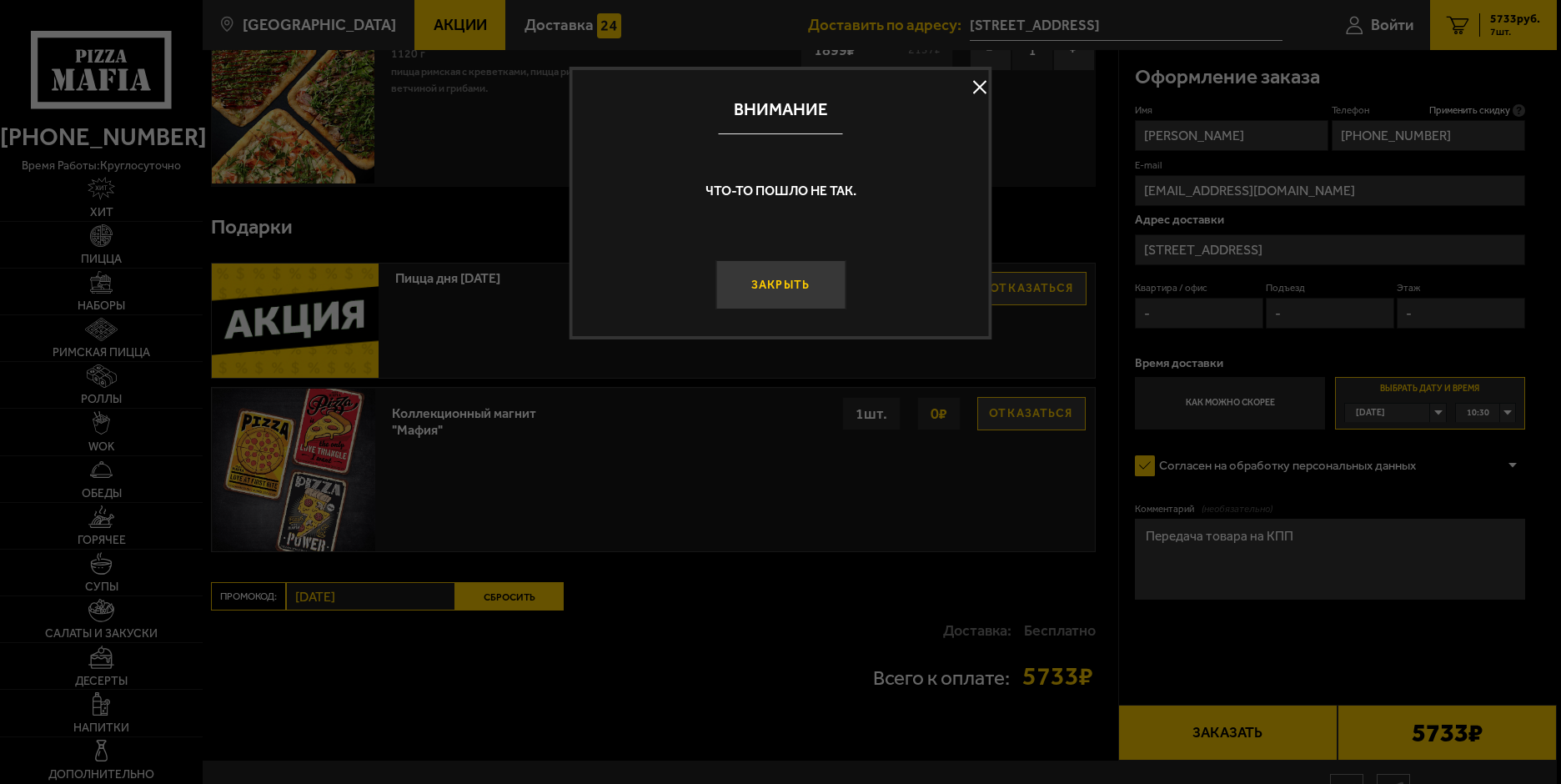
click at [771, 291] on button "Закрыть" at bounding box center [780, 285] width 130 height 49
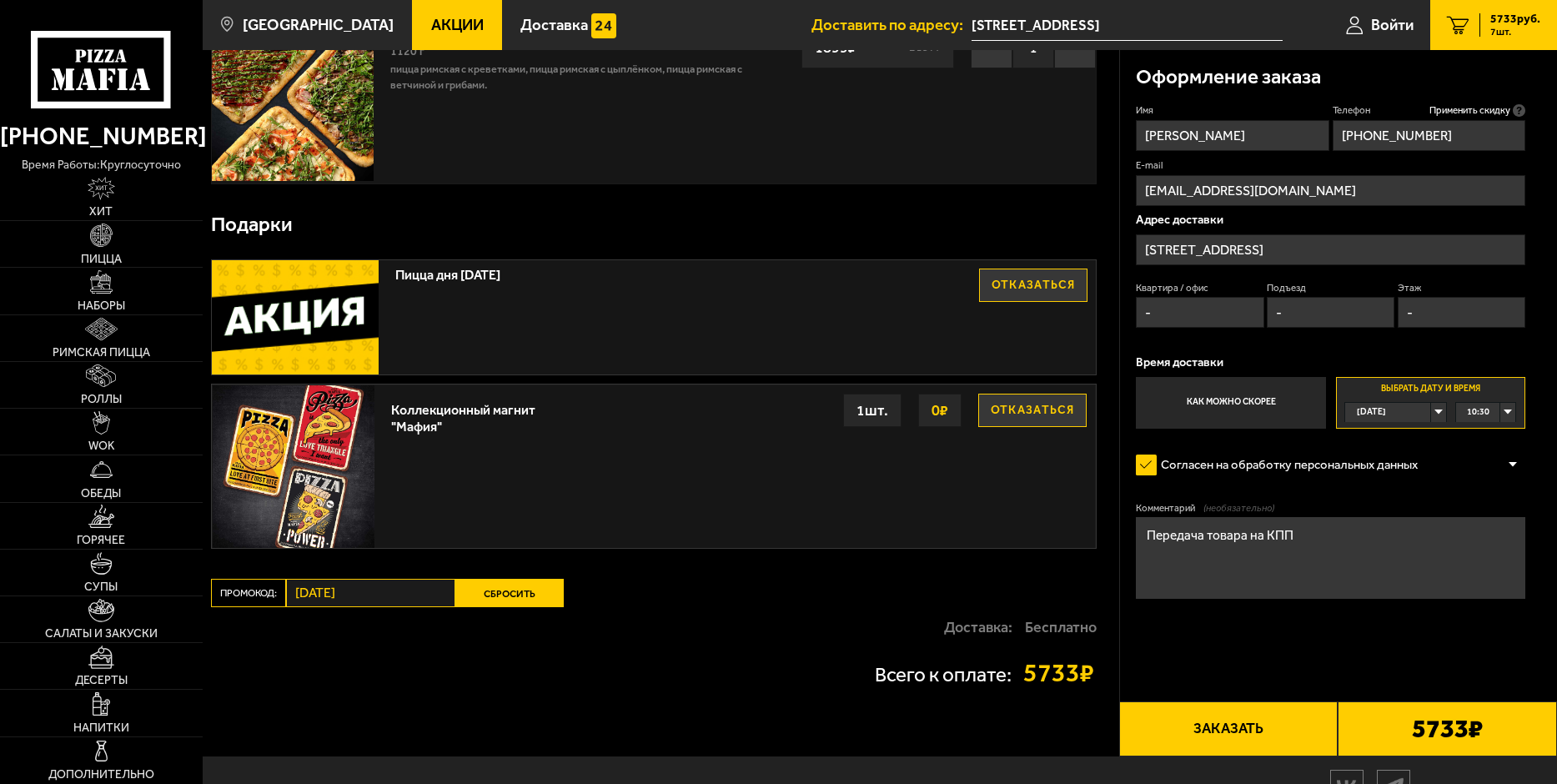
click at [1200, 313] on input "-" at bounding box center [1199, 311] width 128 height 31
type input "-"
click at [1306, 307] on input "-" at bounding box center [1331, 311] width 128 height 31
type input "-"
click button "Выбрать способ оплаты" at bounding box center [0, 0] width 0 height 0
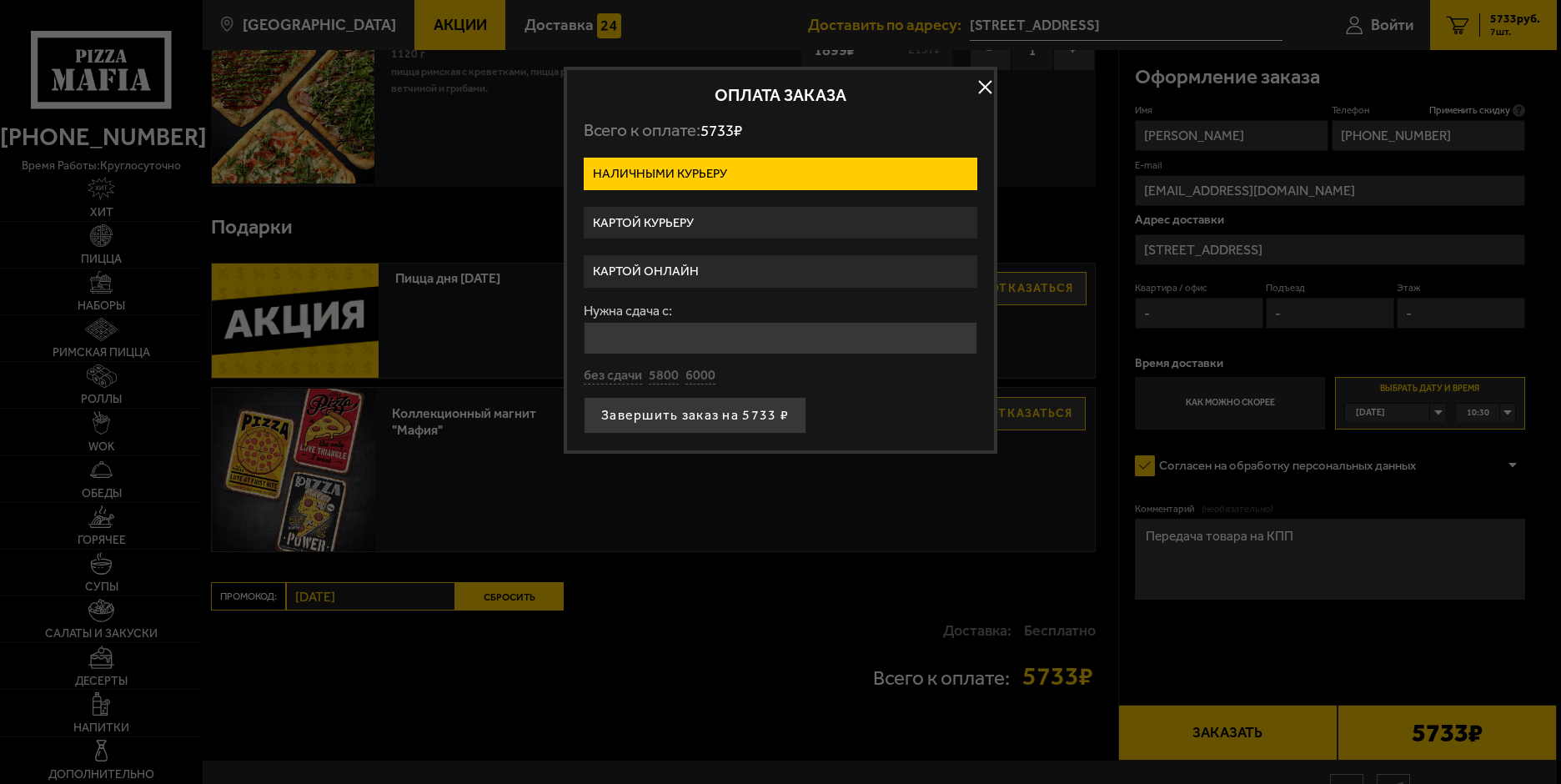
click at [656, 223] on label "Картой курьеру" at bounding box center [780, 222] width 394 height 32
click at [0, 0] on input "Картой курьеру" at bounding box center [0, 0] width 0 height 0
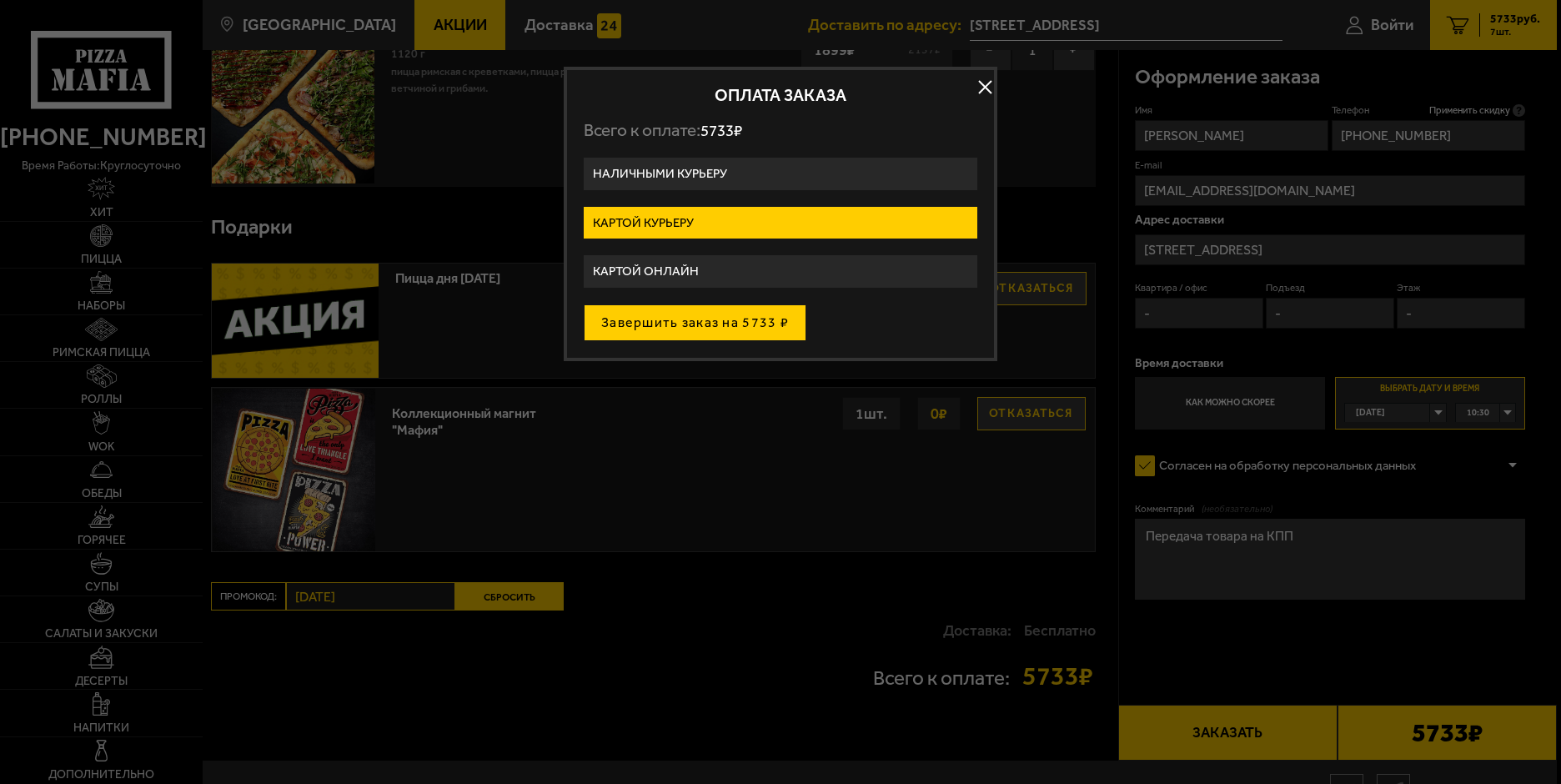
click at [666, 323] on button "Завершить заказ на 5733 ₽" at bounding box center [695, 322] width 222 height 37
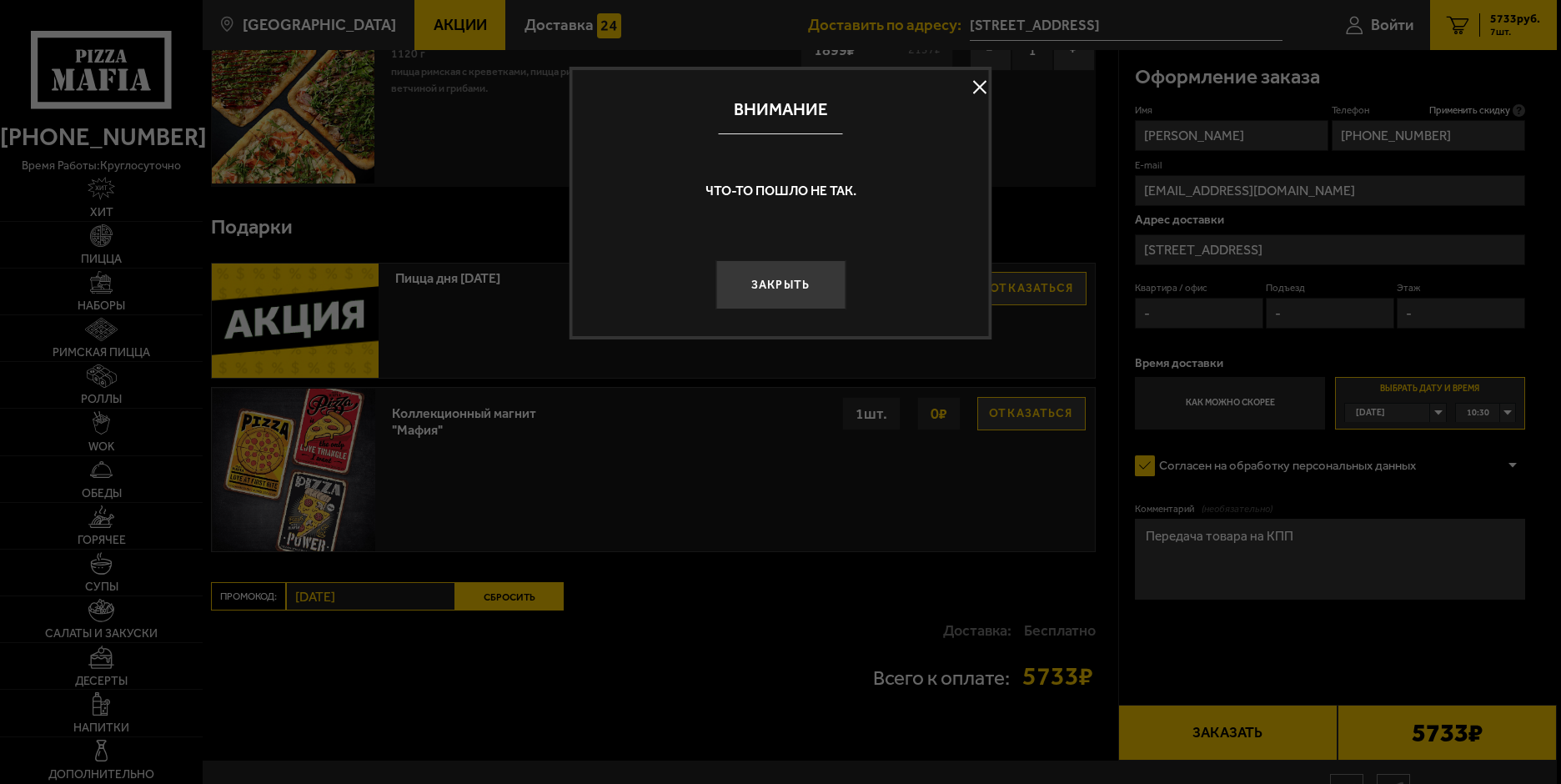
click at [788, 290] on button "Закрыть" at bounding box center [780, 285] width 130 height 49
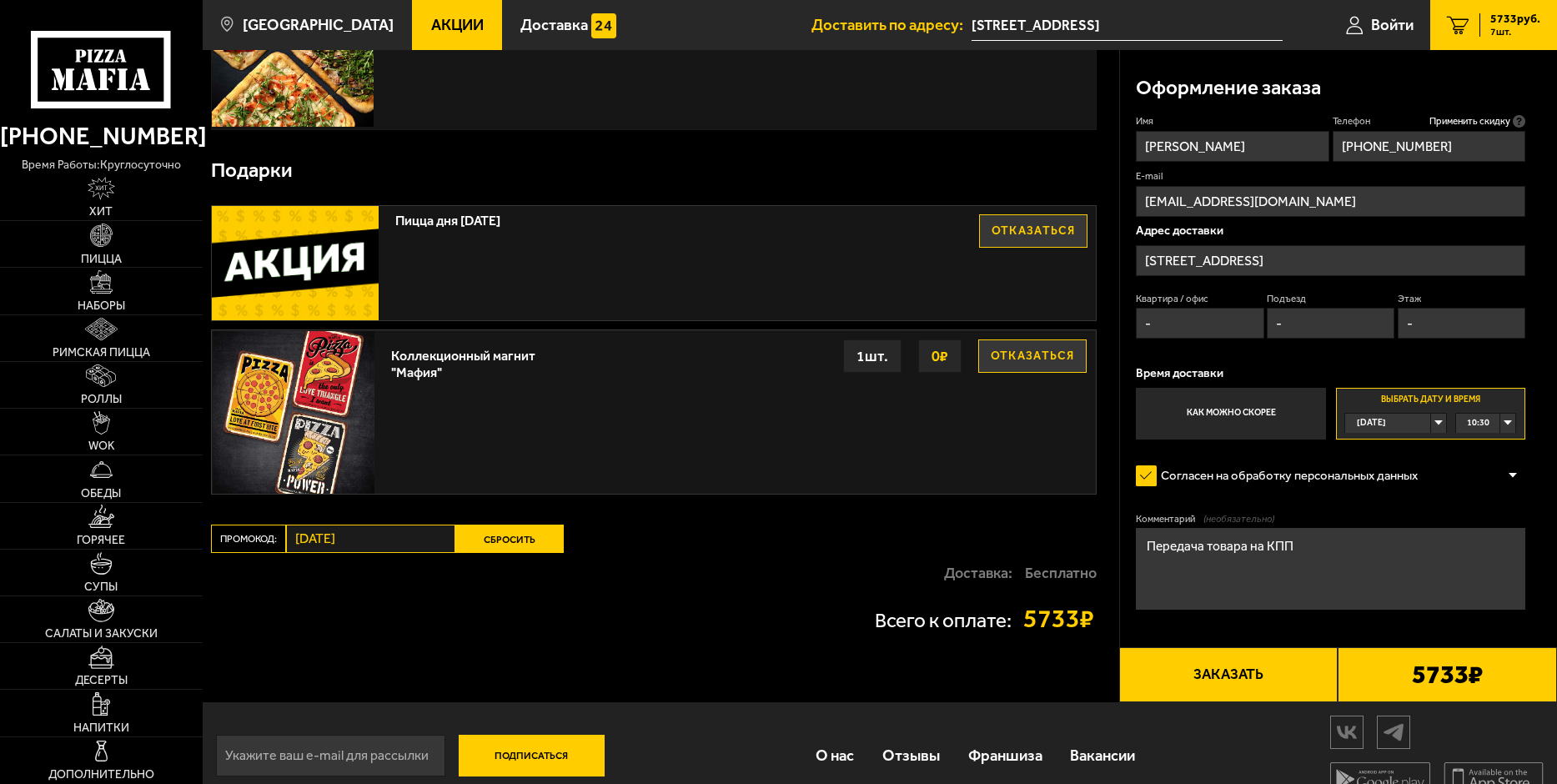
scroll to position [1251, 0]
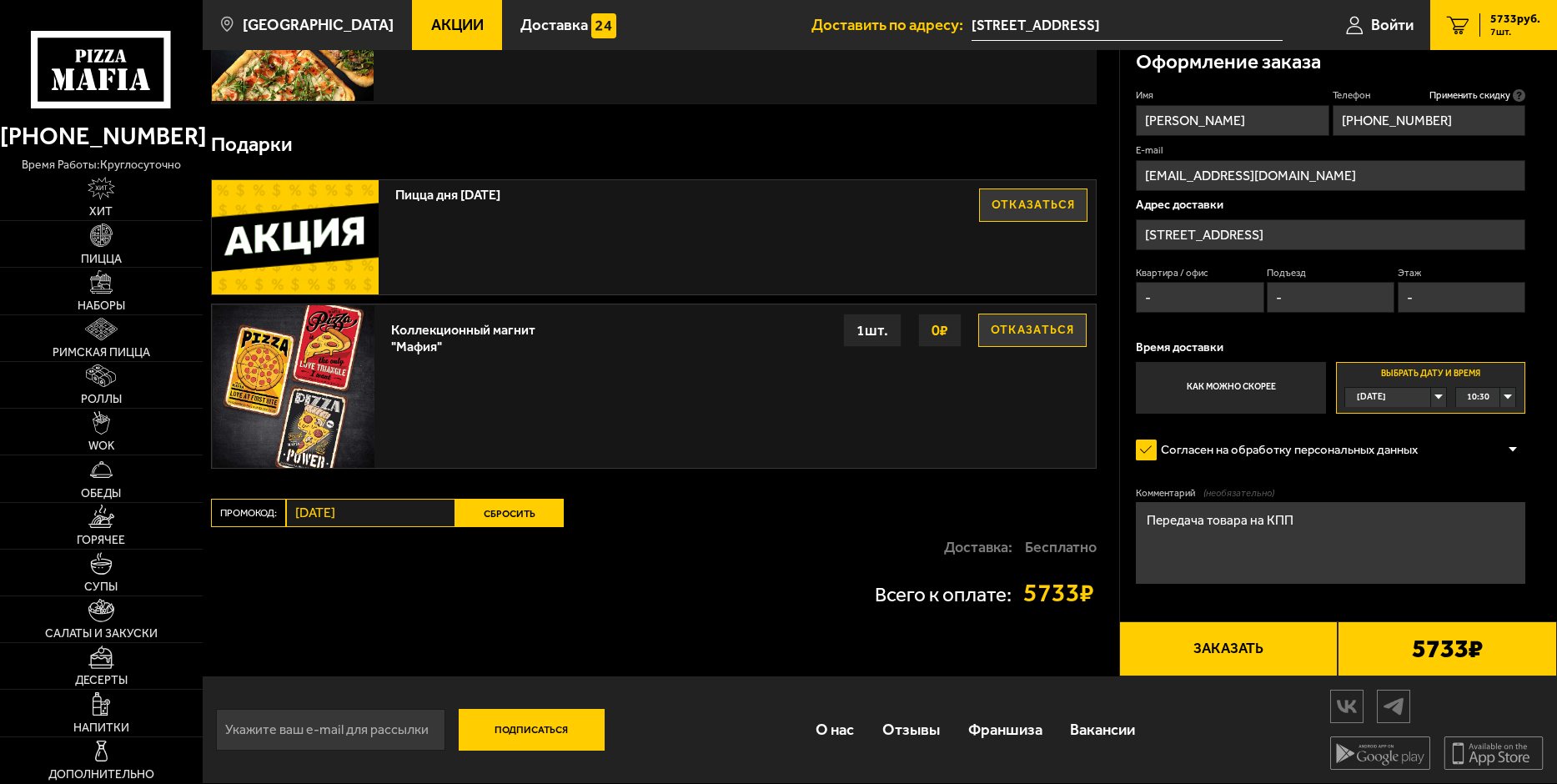
click at [1339, 528] on textarea "Передача товара на КПП" at bounding box center [1330, 542] width 389 height 81
click at [1310, 287] on input "-" at bounding box center [1331, 297] width 128 height 31
type input "-"
click at [1416, 292] on input "-" at bounding box center [1462, 297] width 128 height 31
type input "-"
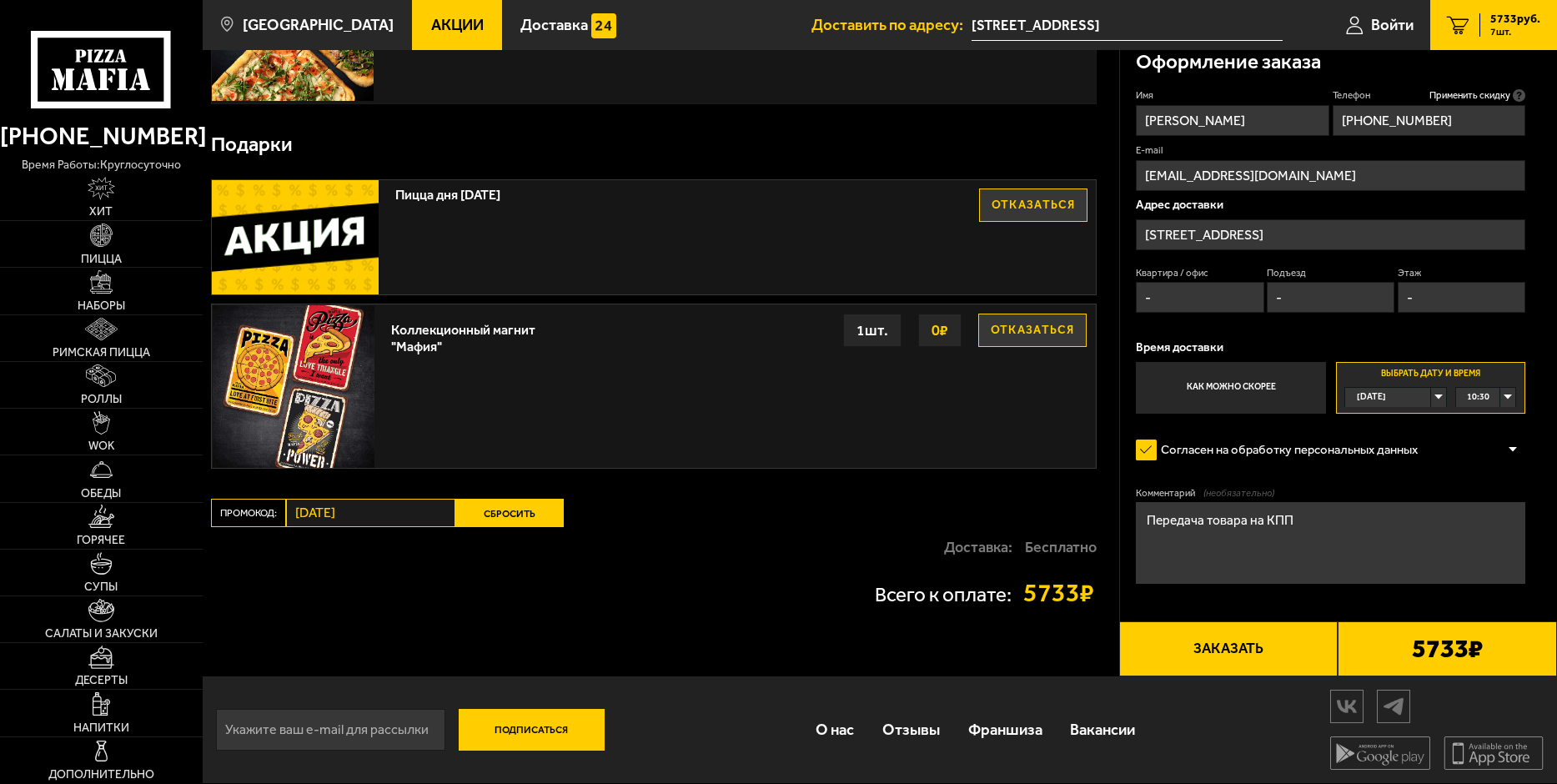
click at [1307, 342] on p "Время доставки" at bounding box center [1330, 347] width 389 height 12
click at [1224, 297] on input "-" at bounding box center [1199, 297] width 128 height 31
type input "-"
click at [1388, 326] on div "Имя [PERSON_NAME] Телефон Применить скидку Вы будете зарегистрированы автоматич…" at bounding box center [1330, 250] width 389 height 324
click at [1191, 653] on button "Заказать" at bounding box center [1228, 648] width 220 height 55
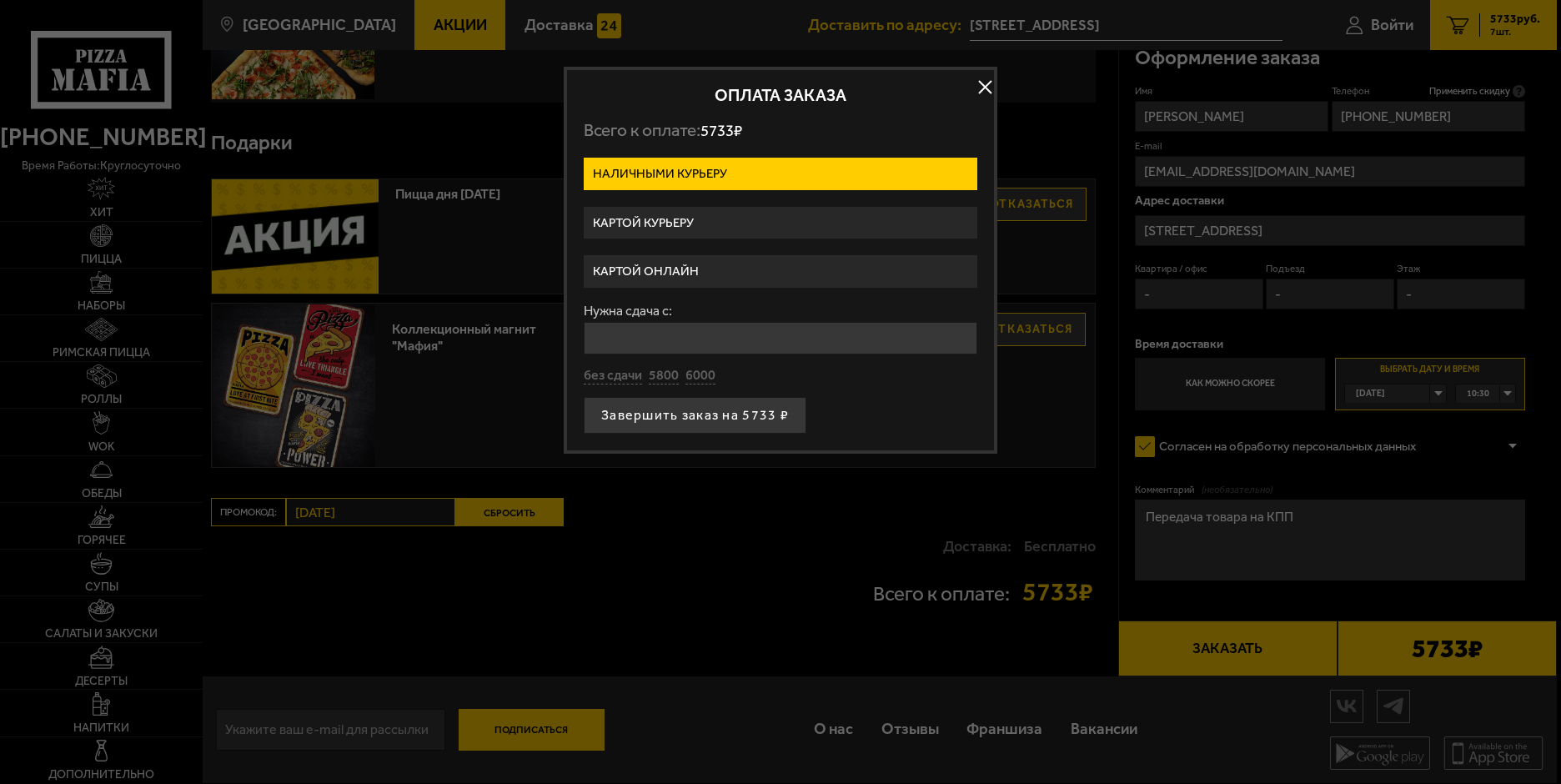
click at [642, 221] on label "Картой курьеру" at bounding box center [780, 222] width 394 height 32
click at [0, 0] on input "Картой курьеру" at bounding box center [0, 0] width 0 height 0
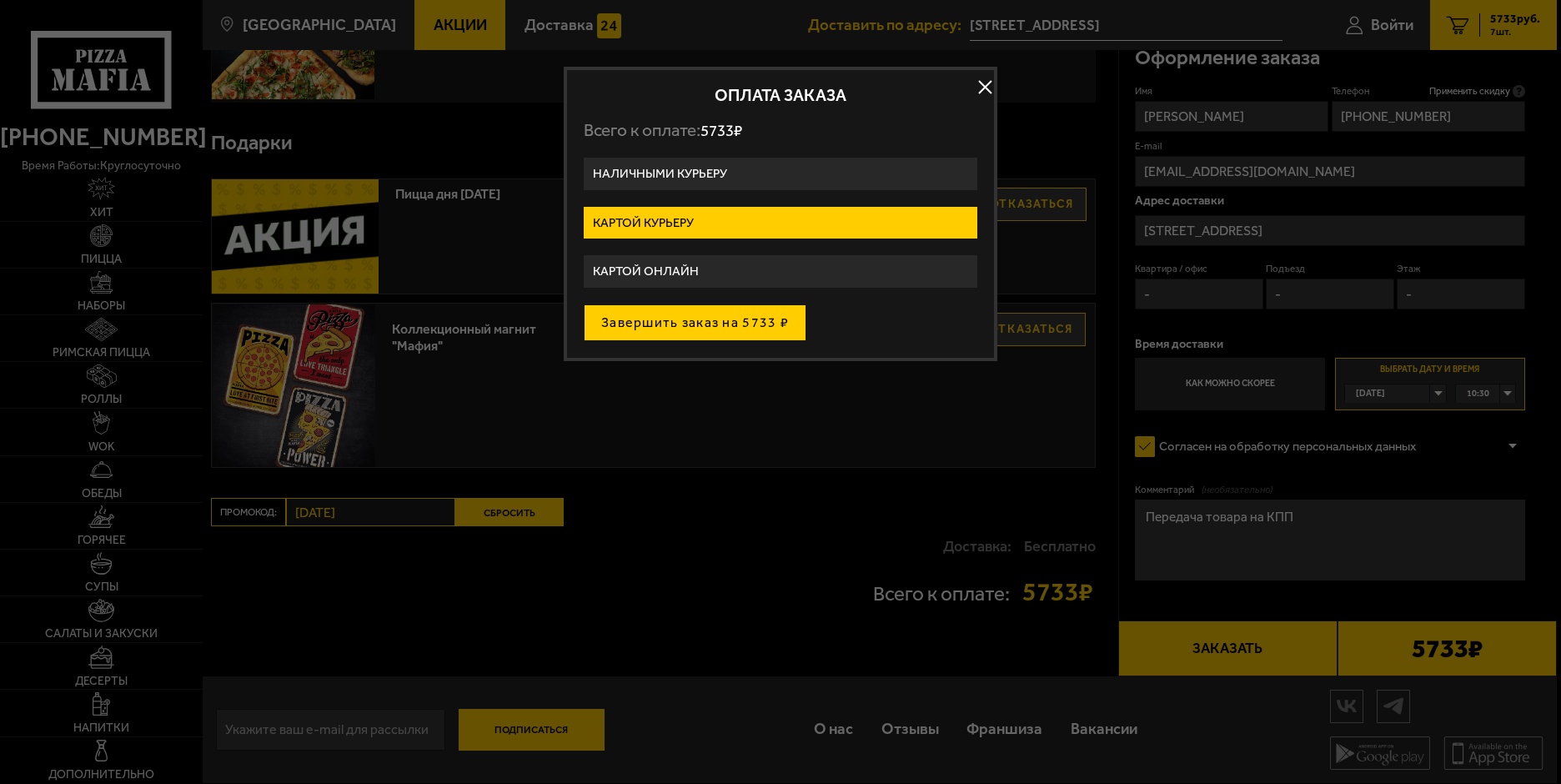
click at [678, 327] on button "Завершить заказ на 5733 ₽" at bounding box center [695, 322] width 222 height 37
click at [678, 327] on div "Завершить заказ на 5733 ₽" at bounding box center [780, 322] width 394 height 37
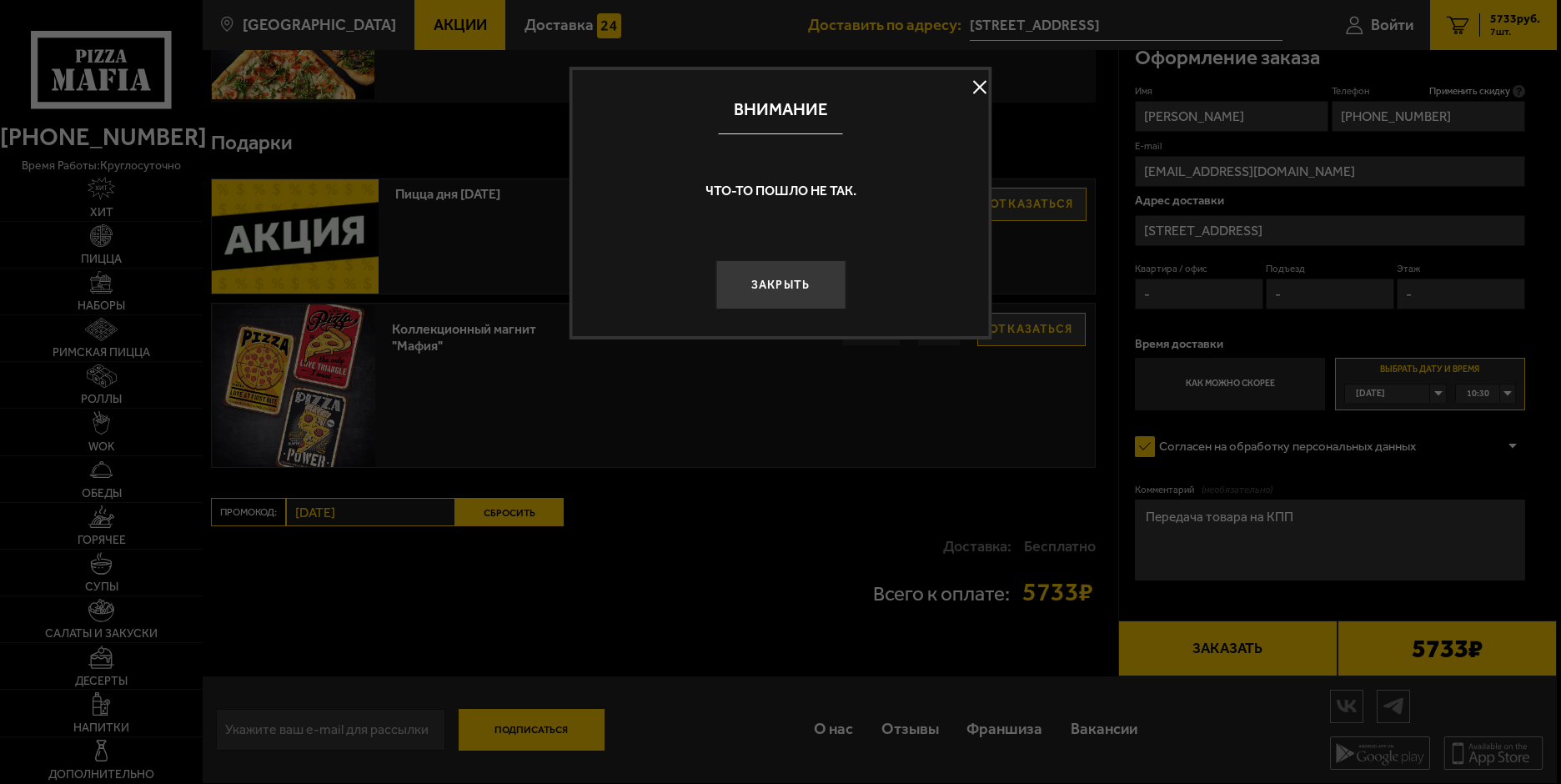
click at [979, 85] on button at bounding box center [980, 86] width 25 height 25
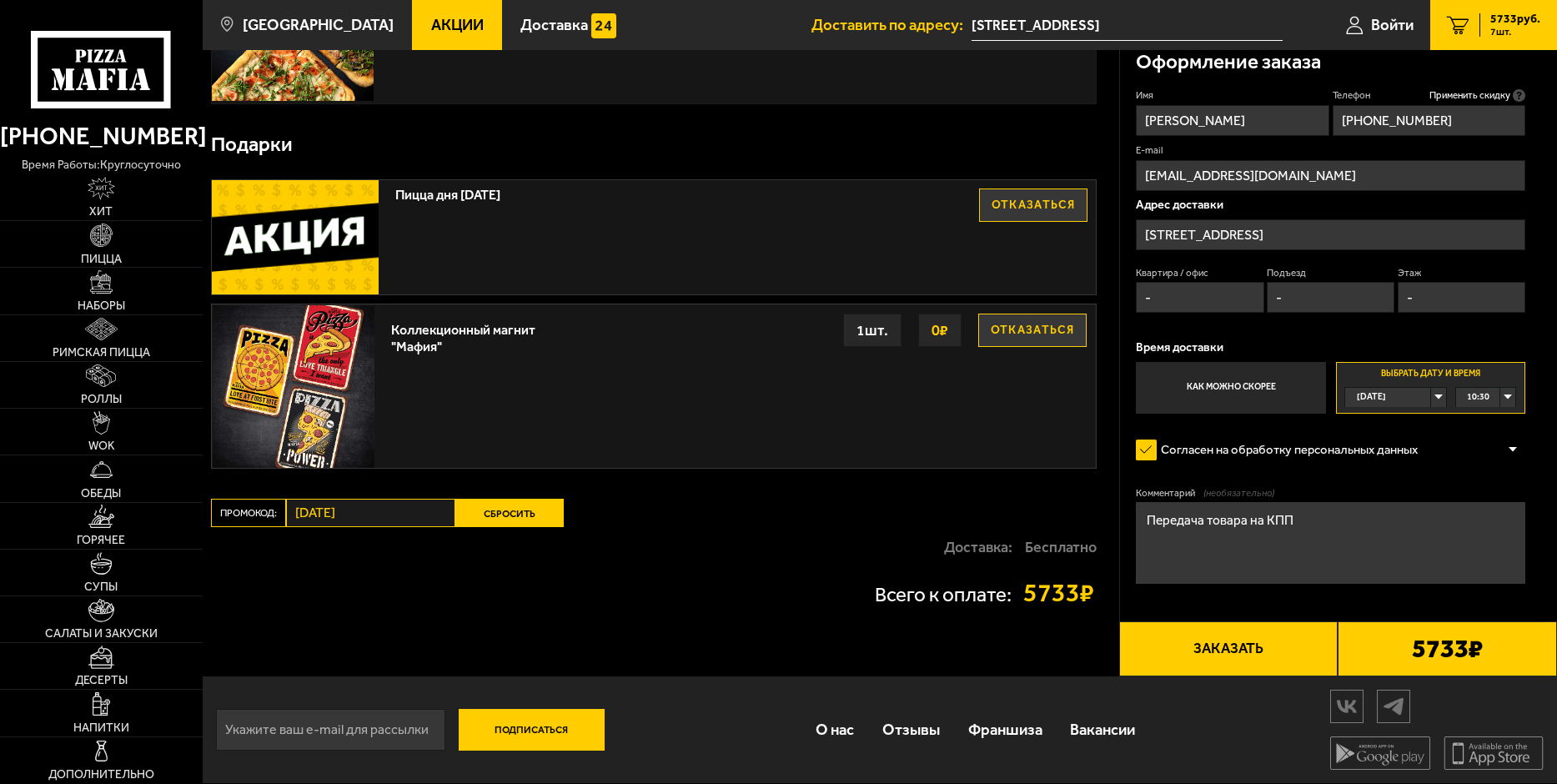
click at [760, 536] on div "Доставка: Бесплатно" at bounding box center [653, 547] width 885 height 40
click at [1026, 328] on button "Отказаться" at bounding box center [1032, 330] width 108 height 33
click at [785, 545] on div "Доставка: Бесплатно" at bounding box center [653, 547] width 885 height 40
click at [543, 219] on div "Пицца дня [DATE] Отказаться" at bounding box center [654, 237] width 884 height 115
click at [238, 514] on label "Промокод:" at bounding box center [248, 512] width 75 height 29
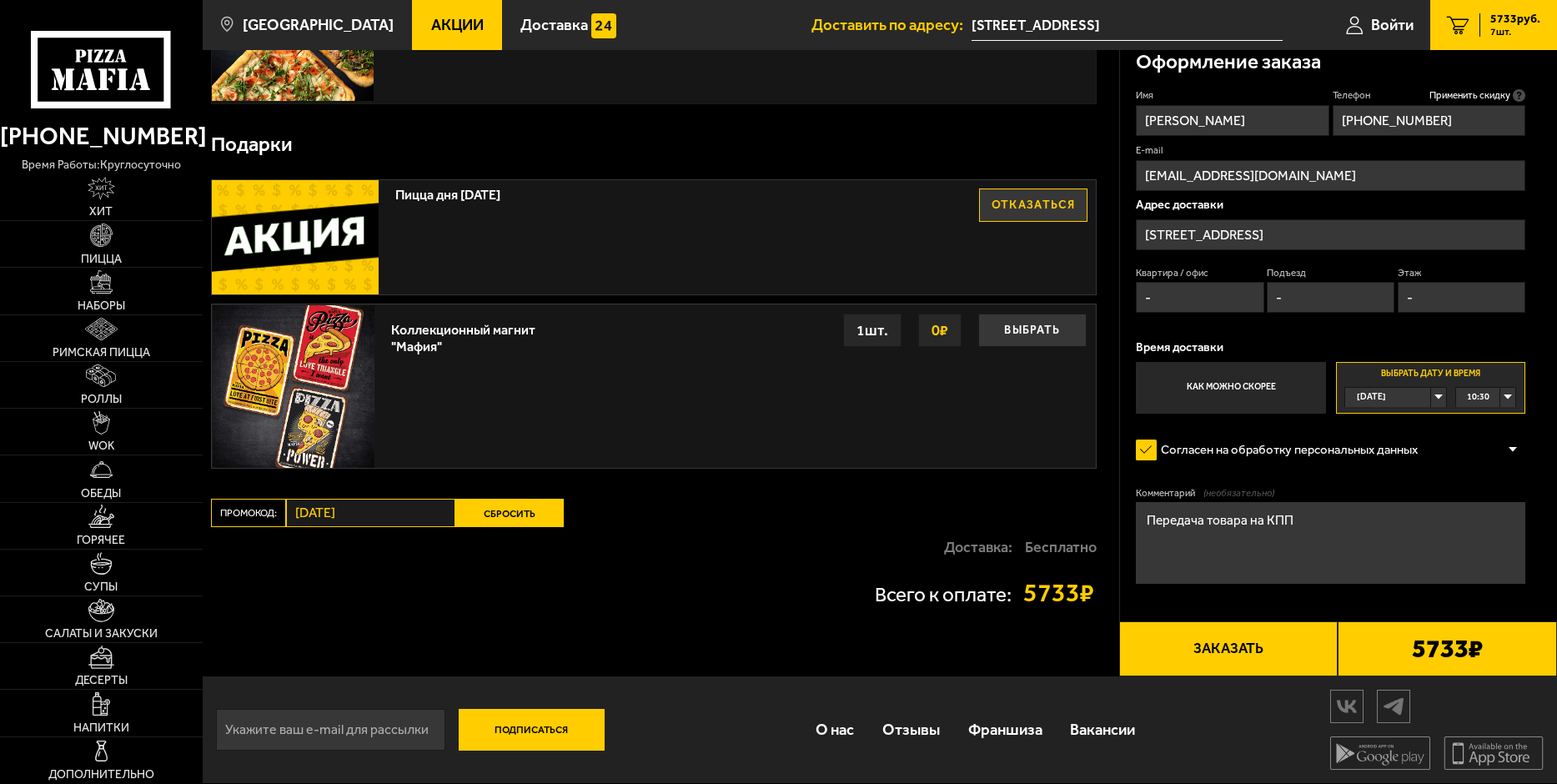
click at [1224, 651] on button "Заказать" at bounding box center [1228, 648] width 220 height 55
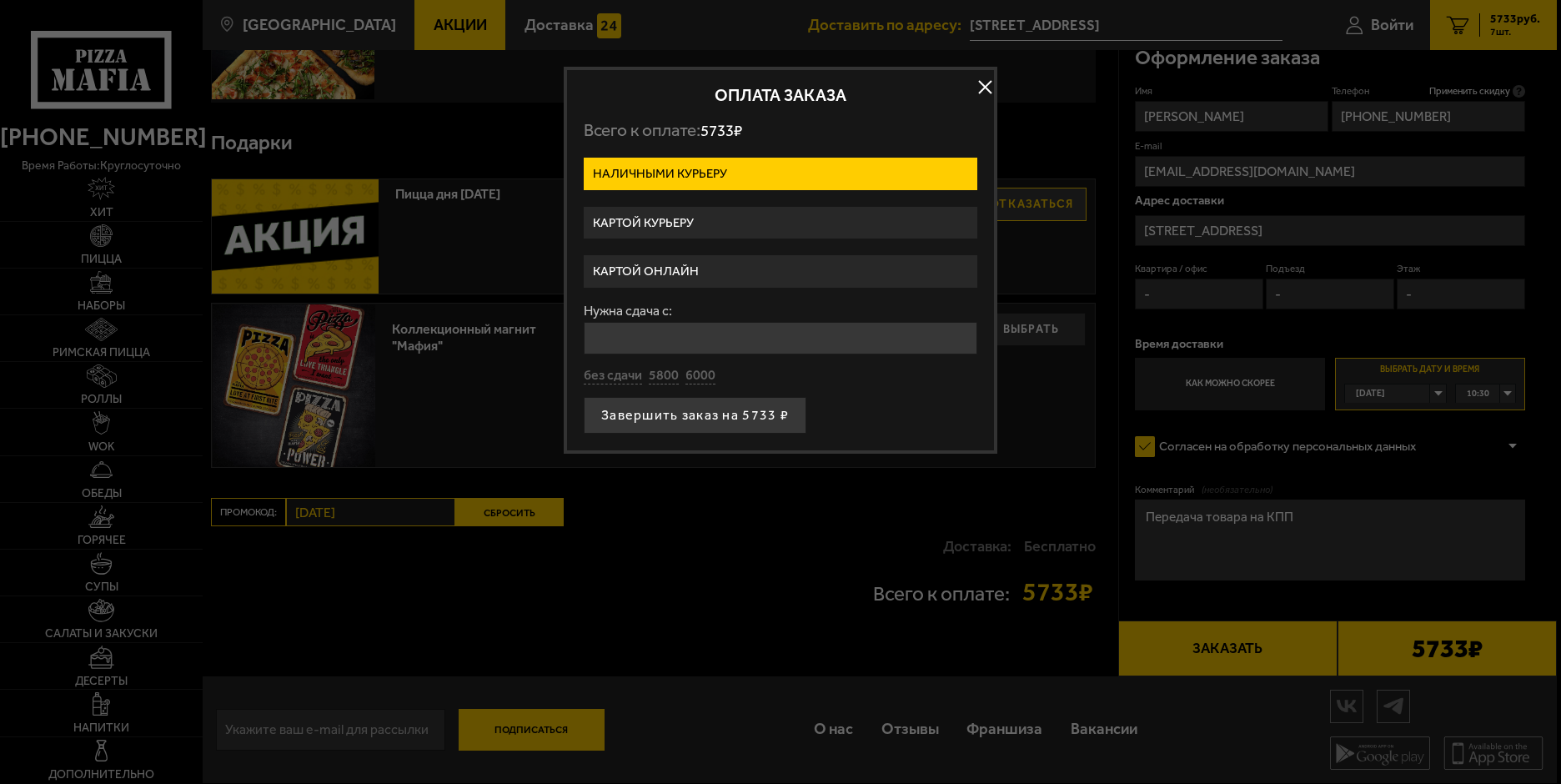
click at [645, 221] on label "Картой курьеру" at bounding box center [780, 222] width 394 height 32
click at [0, 0] on input "Картой курьеру" at bounding box center [0, 0] width 0 height 0
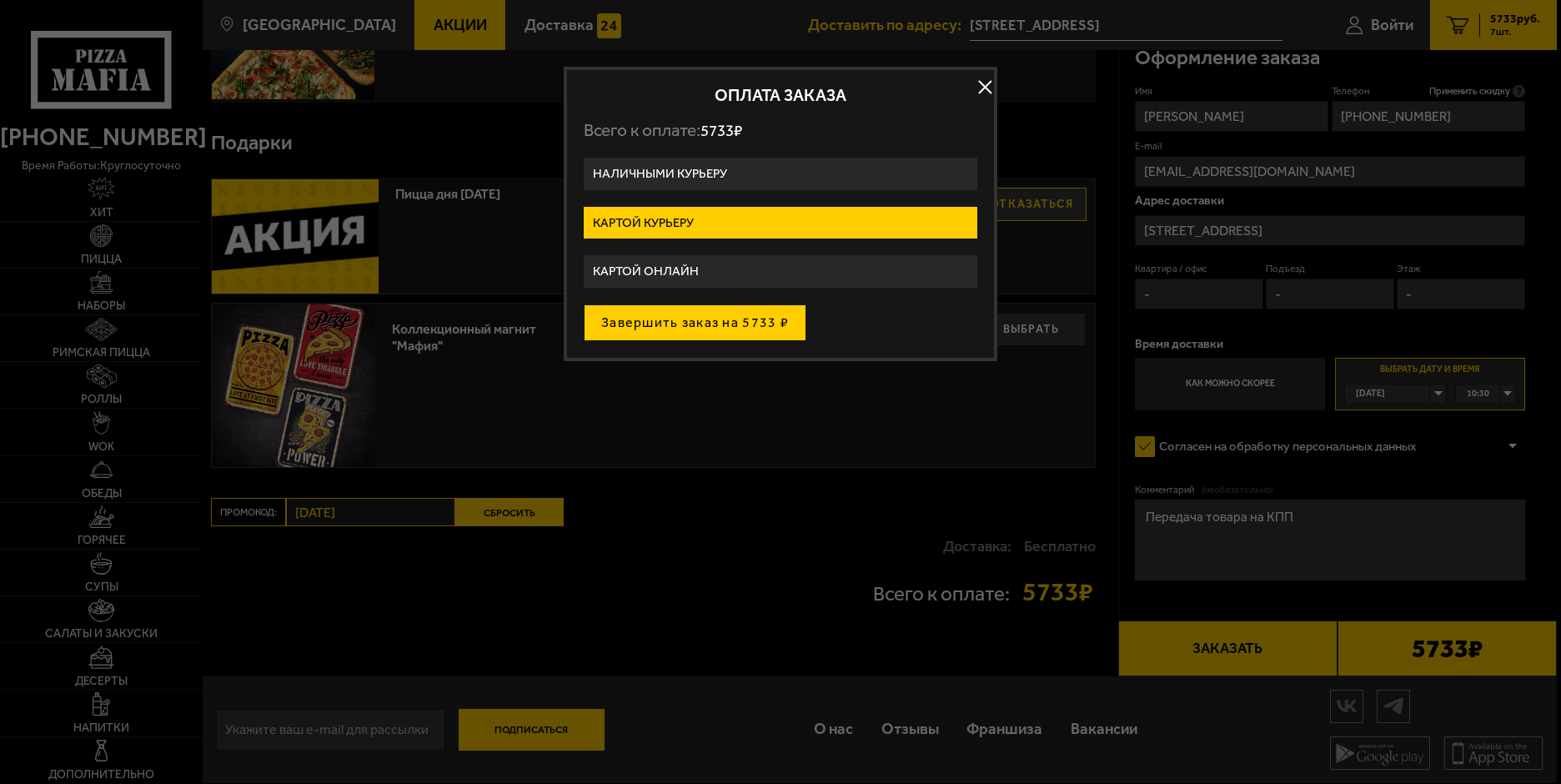
click at [747, 324] on button "Завершить заказ на 5733 ₽" at bounding box center [695, 322] width 222 height 37
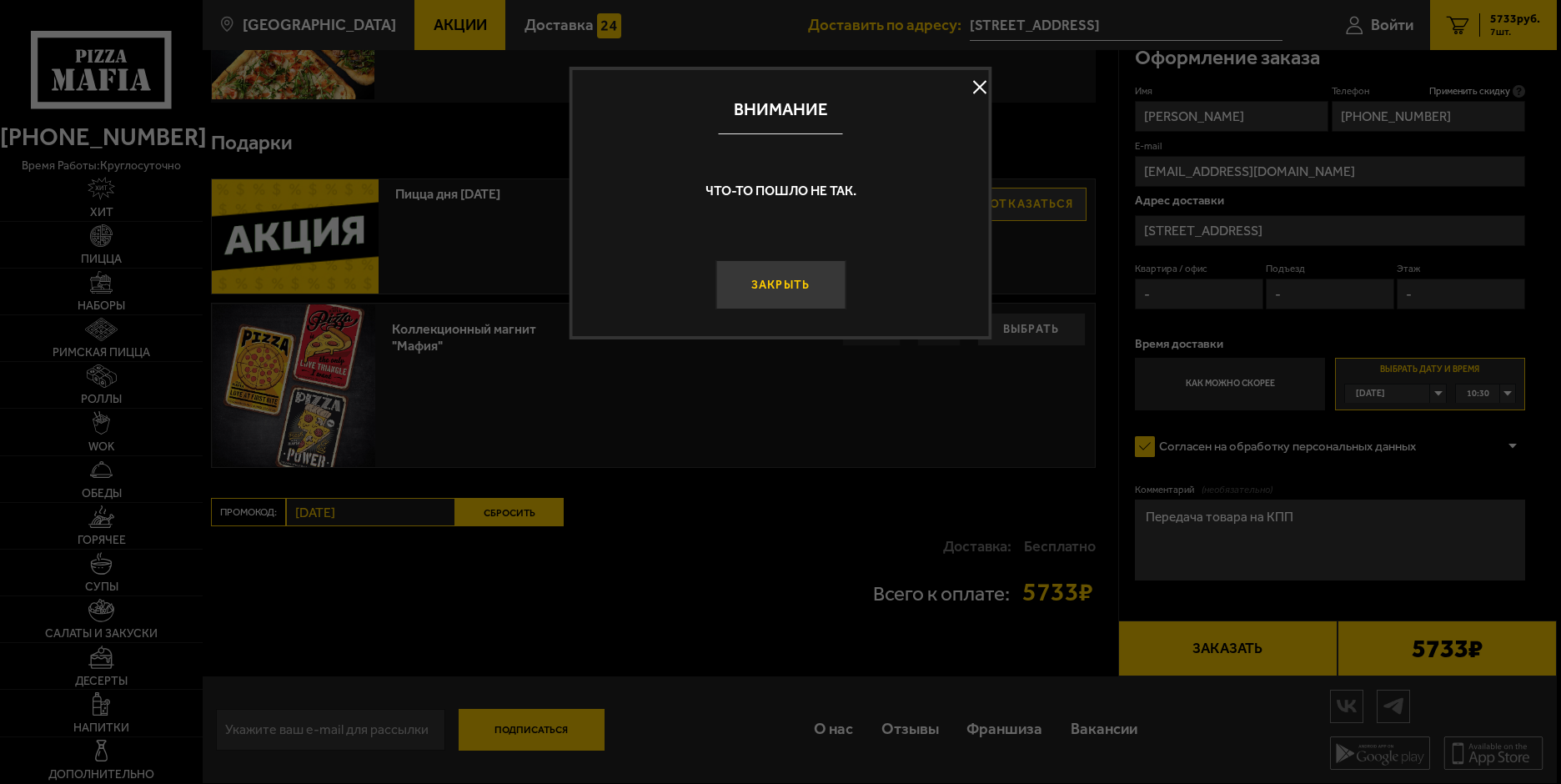
click at [762, 291] on button "Закрыть" at bounding box center [780, 285] width 130 height 49
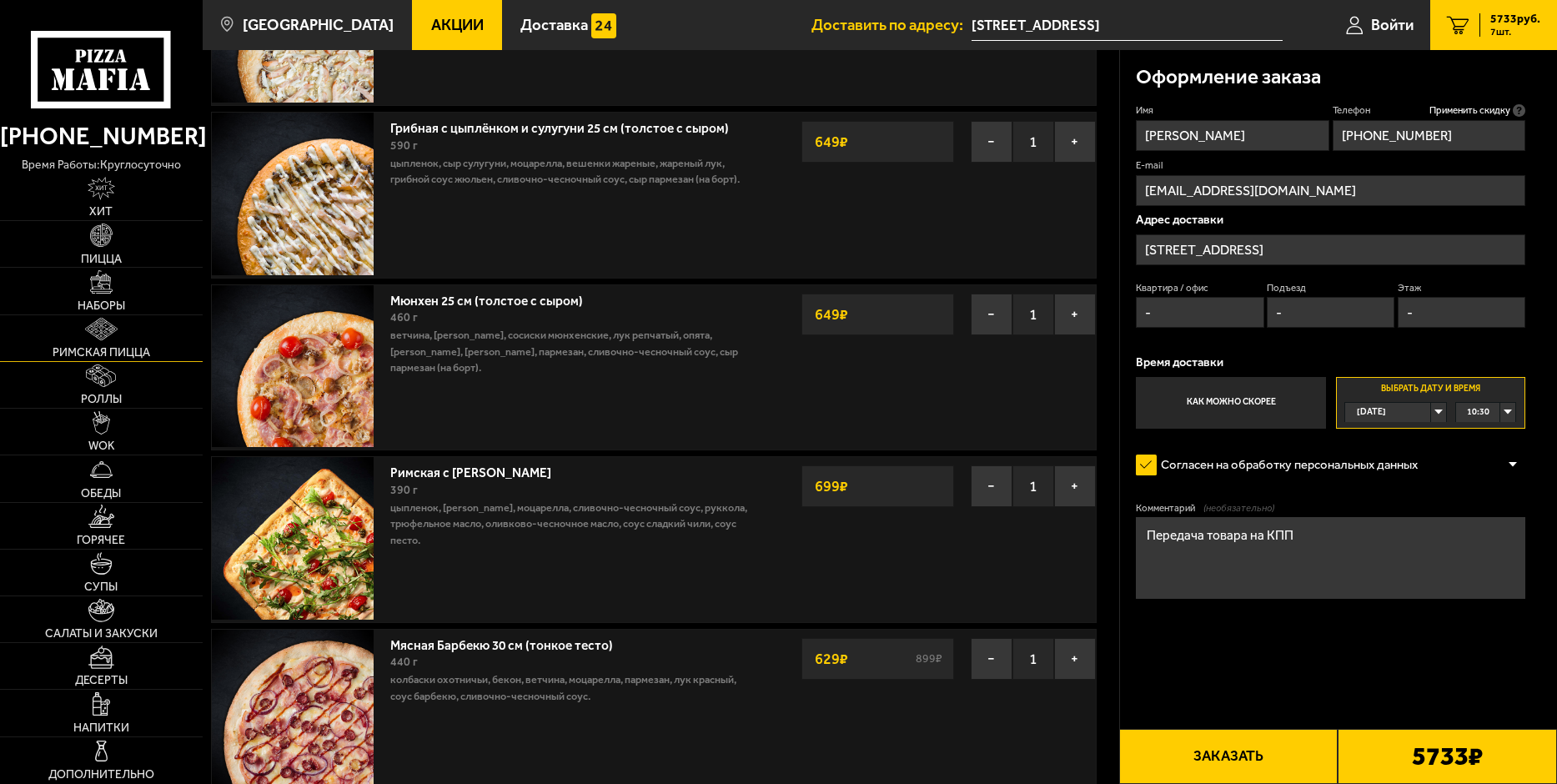
scroll to position [0, 0]
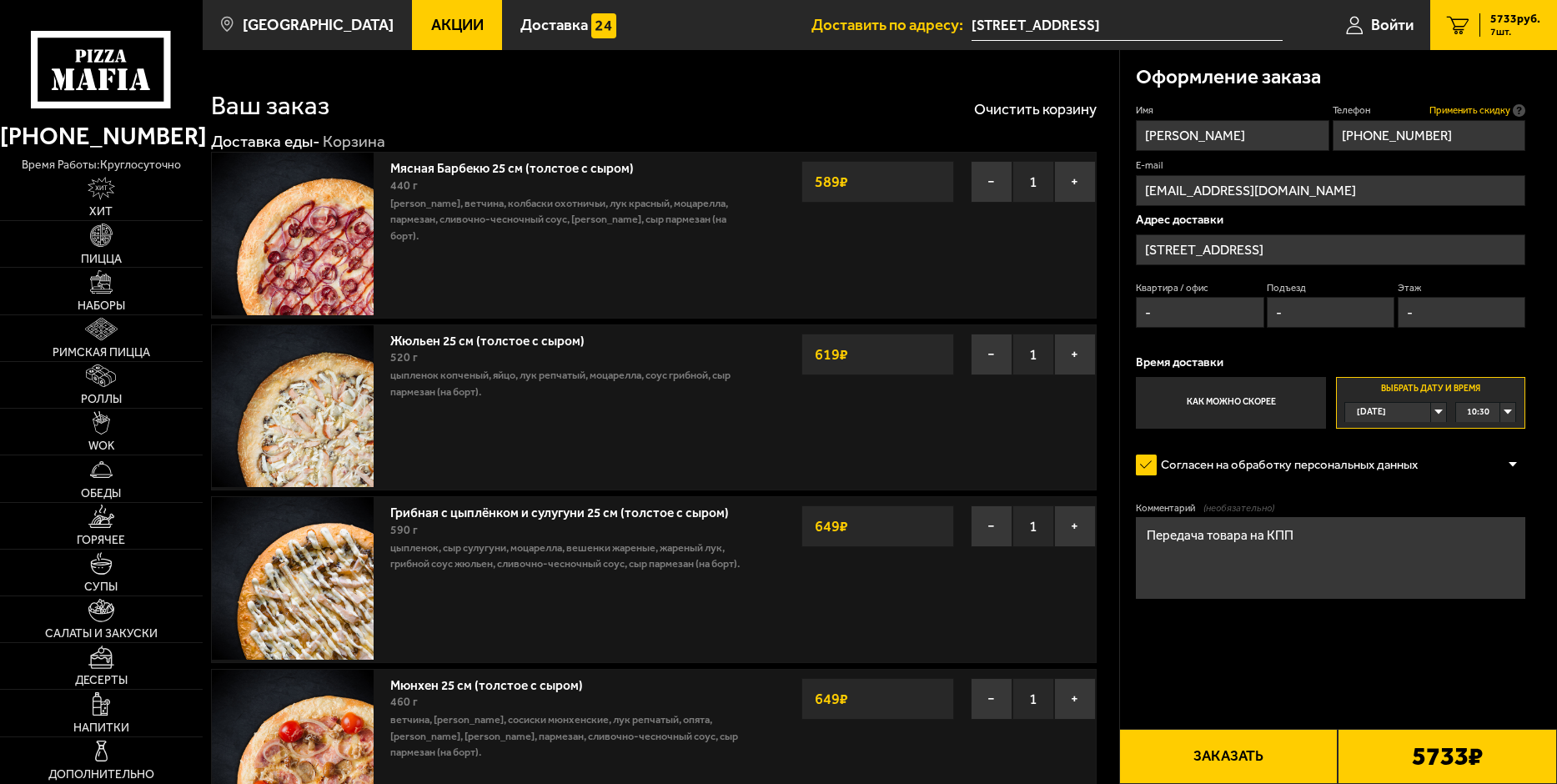
click at [1486, 108] on span "Применить скидку" at bounding box center [1469, 110] width 81 height 13
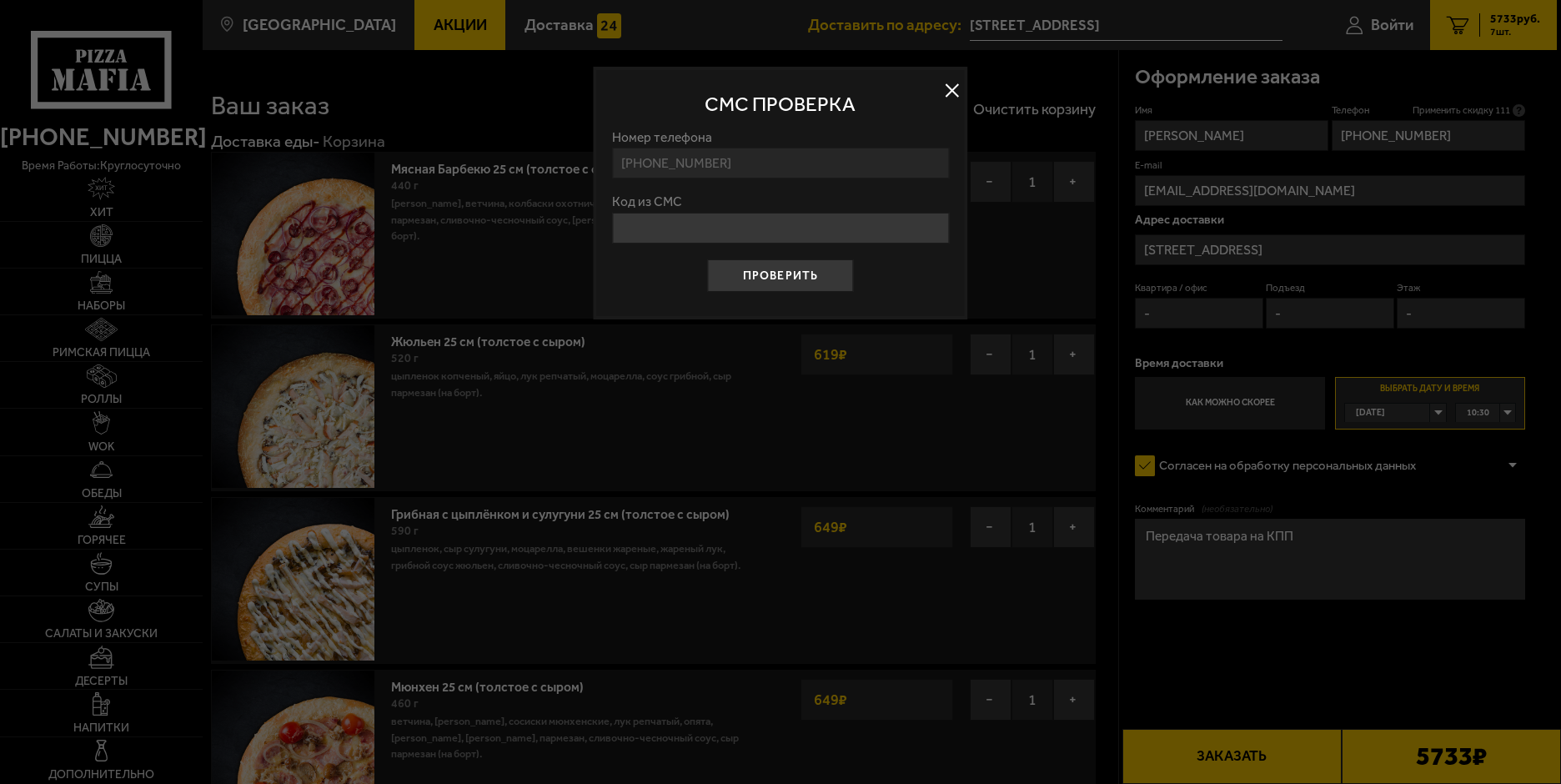
click at [733, 229] on input "Код из СМС" at bounding box center [780, 227] width 336 height 31
type input "872177"
click at [763, 285] on button "Проверить" at bounding box center [780, 275] width 146 height 32
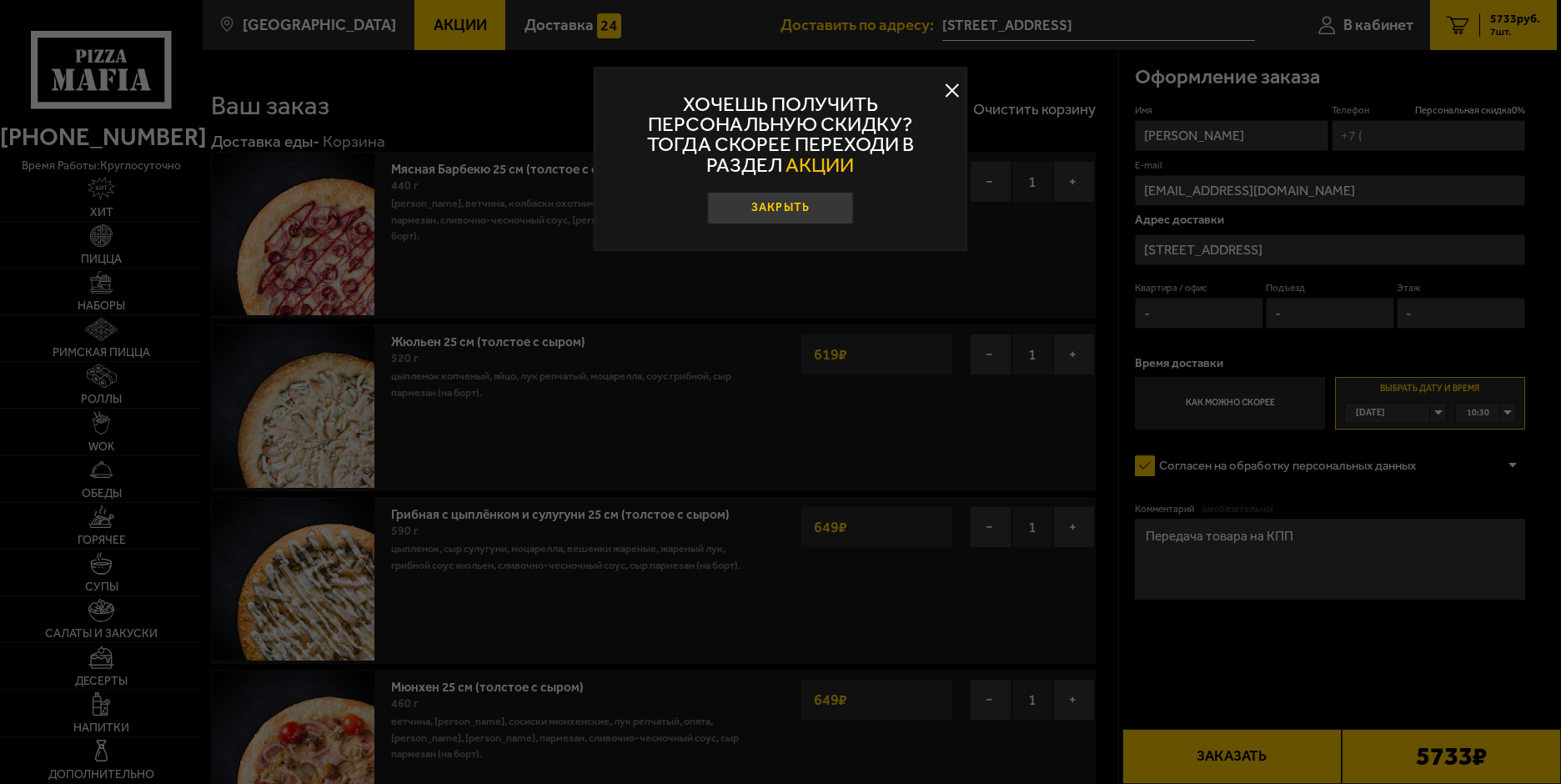
click at [800, 210] on button "Закрыть" at bounding box center [780, 208] width 146 height 32
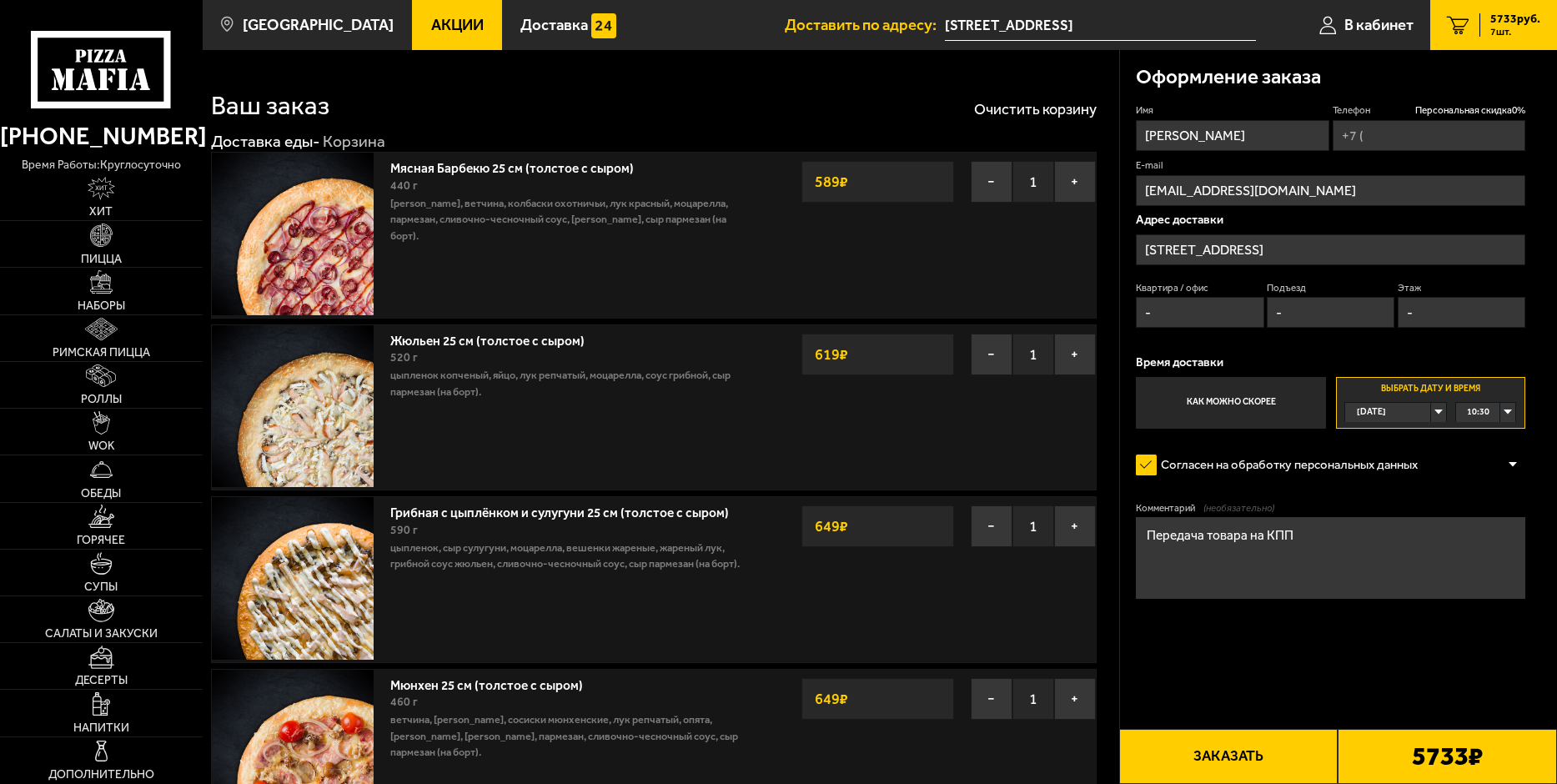
click at [1257, 762] on button "Заказать" at bounding box center [1228, 755] width 220 height 55
click at [1384, 138] on input "Телефон Персональная скидка 0 %" at bounding box center [1429, 135] width 193 height 31
type input "[PHONE_NUMBER]"
click at [1238, 756] on button "Заказать" at bounding box center [1228, 755] width 220 height 55
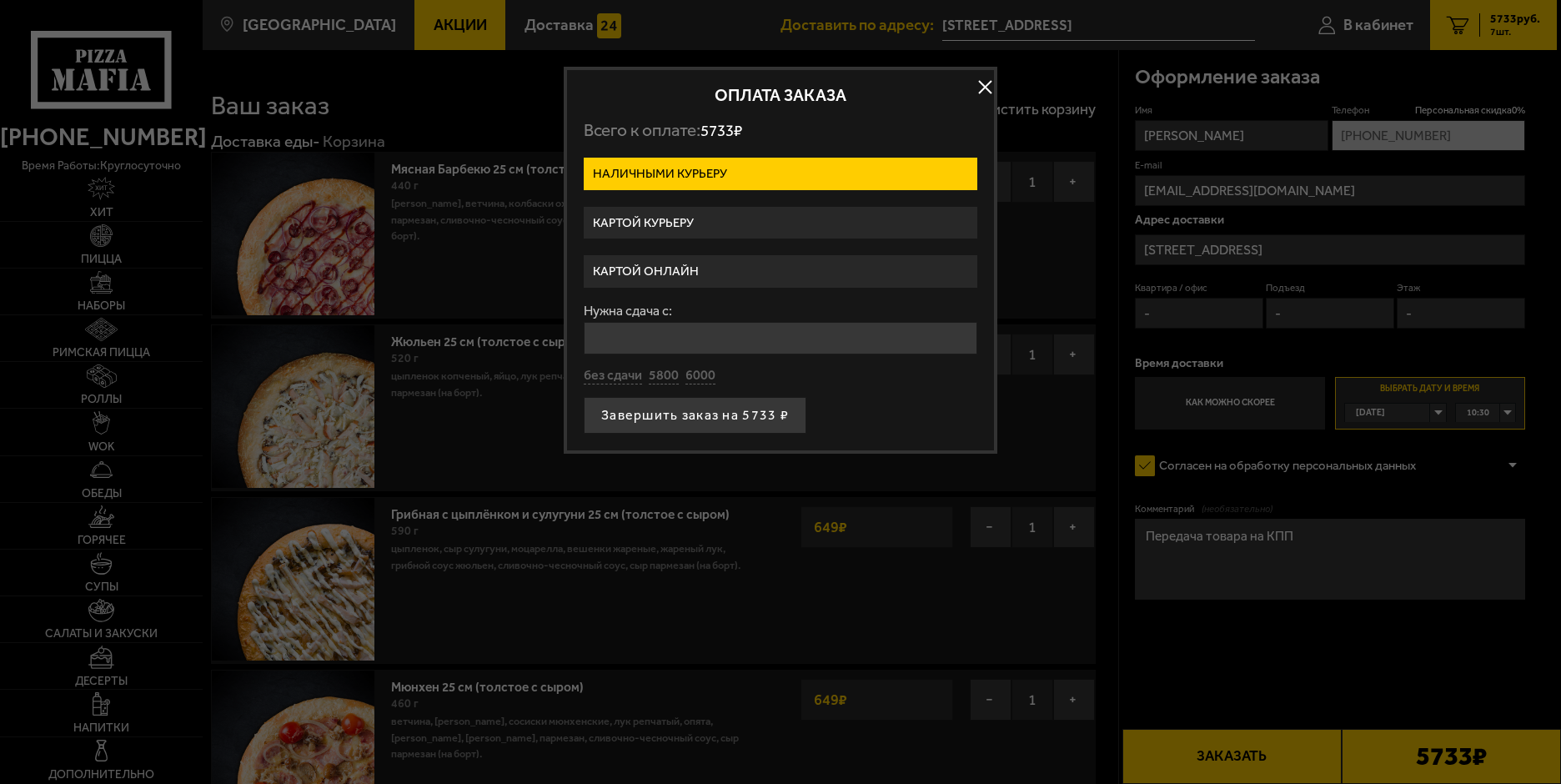
click at [716, 222] on label "Картой курьеру" at bounding box center [780, 222] width 394 height 32
click at [0, 0] on input "Картой курьеру" at bounding box center [0, 0] width 0 height 0
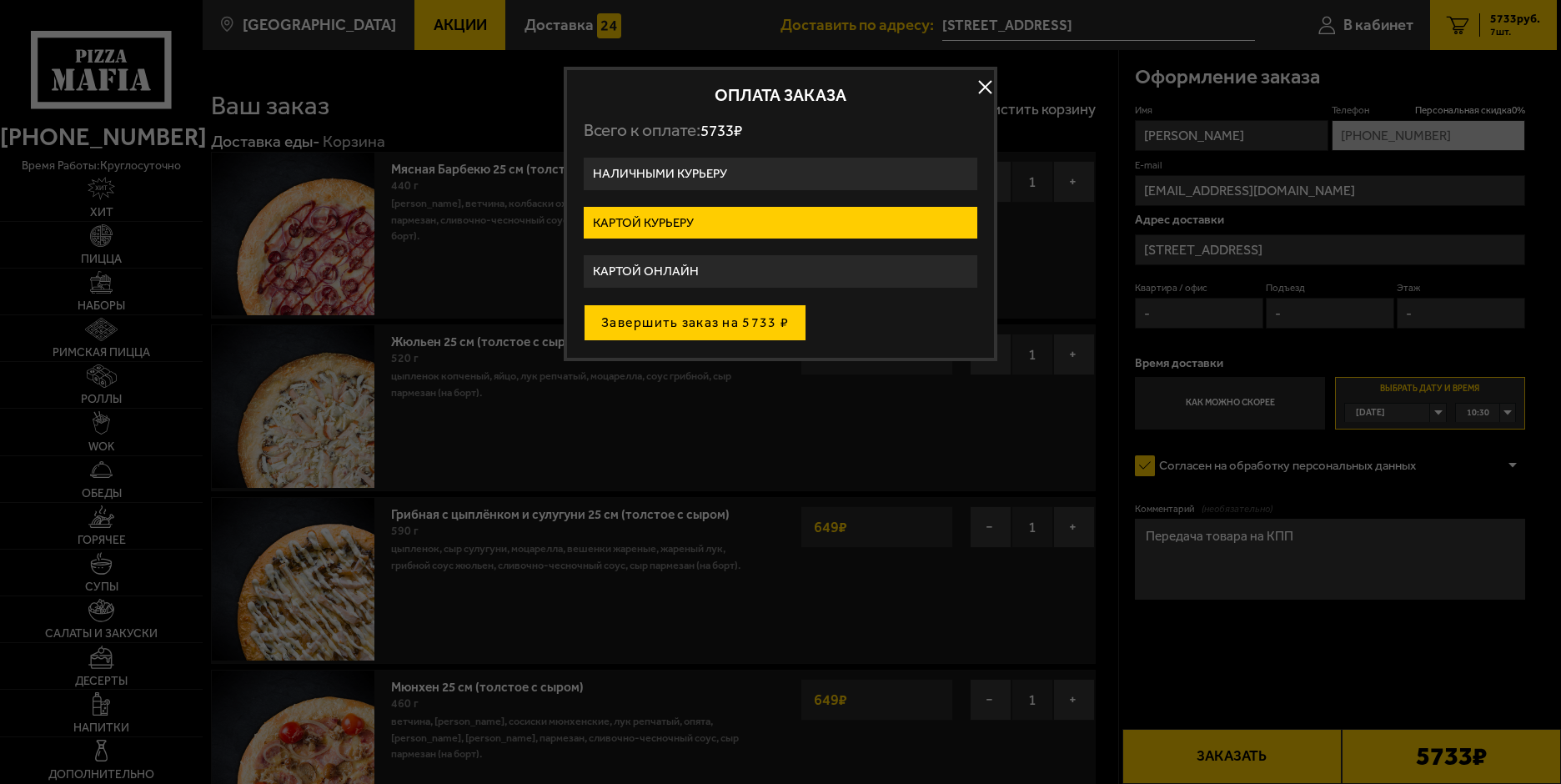
click at [689, 324] on button "Завершить заказ на 5733 ₽" at bounding box center [695, 322] width 222 height 37
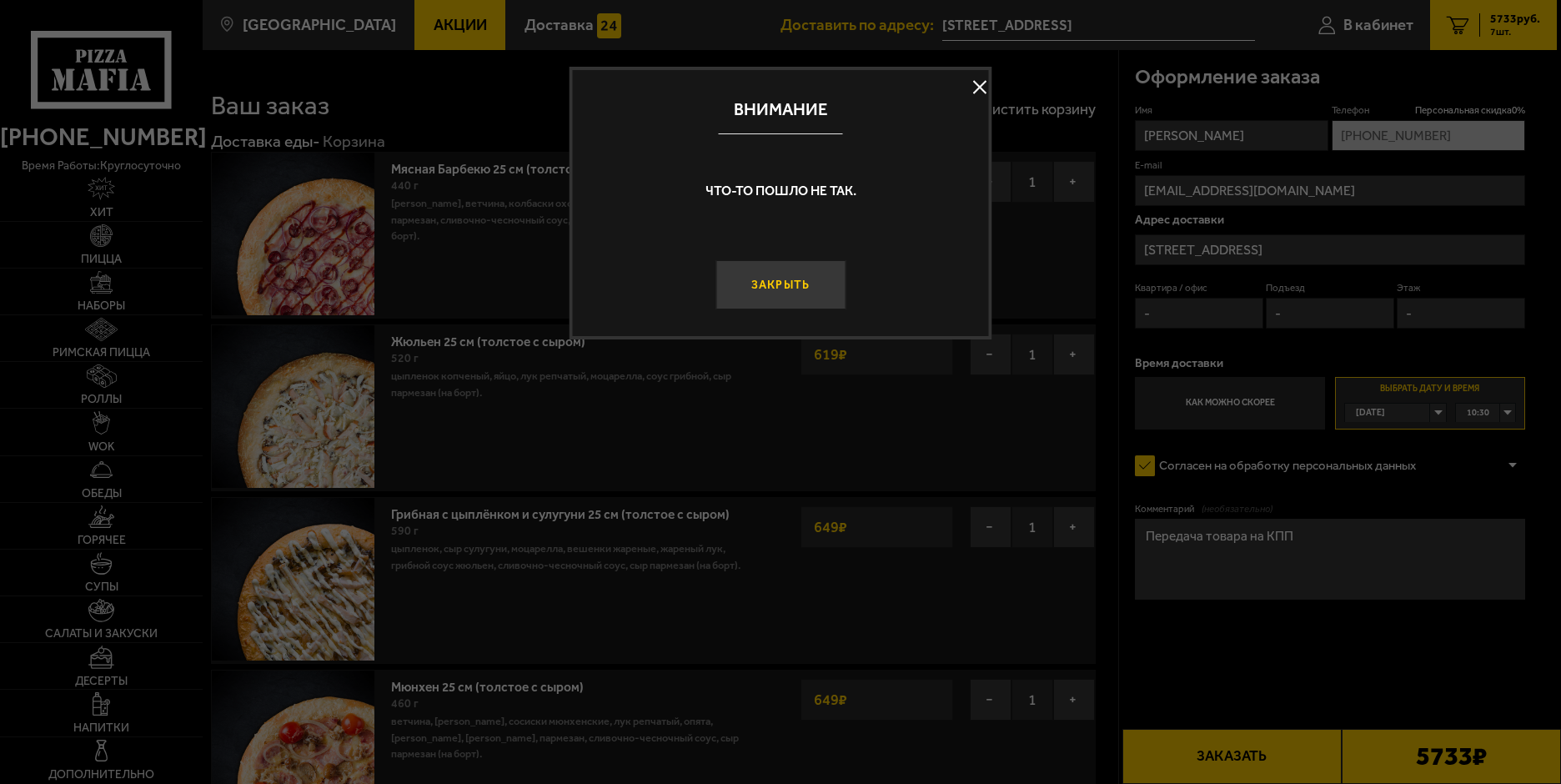
click at [793, 289] on button "Закрыть" at bounding box center [780, 285] width 130 height 49
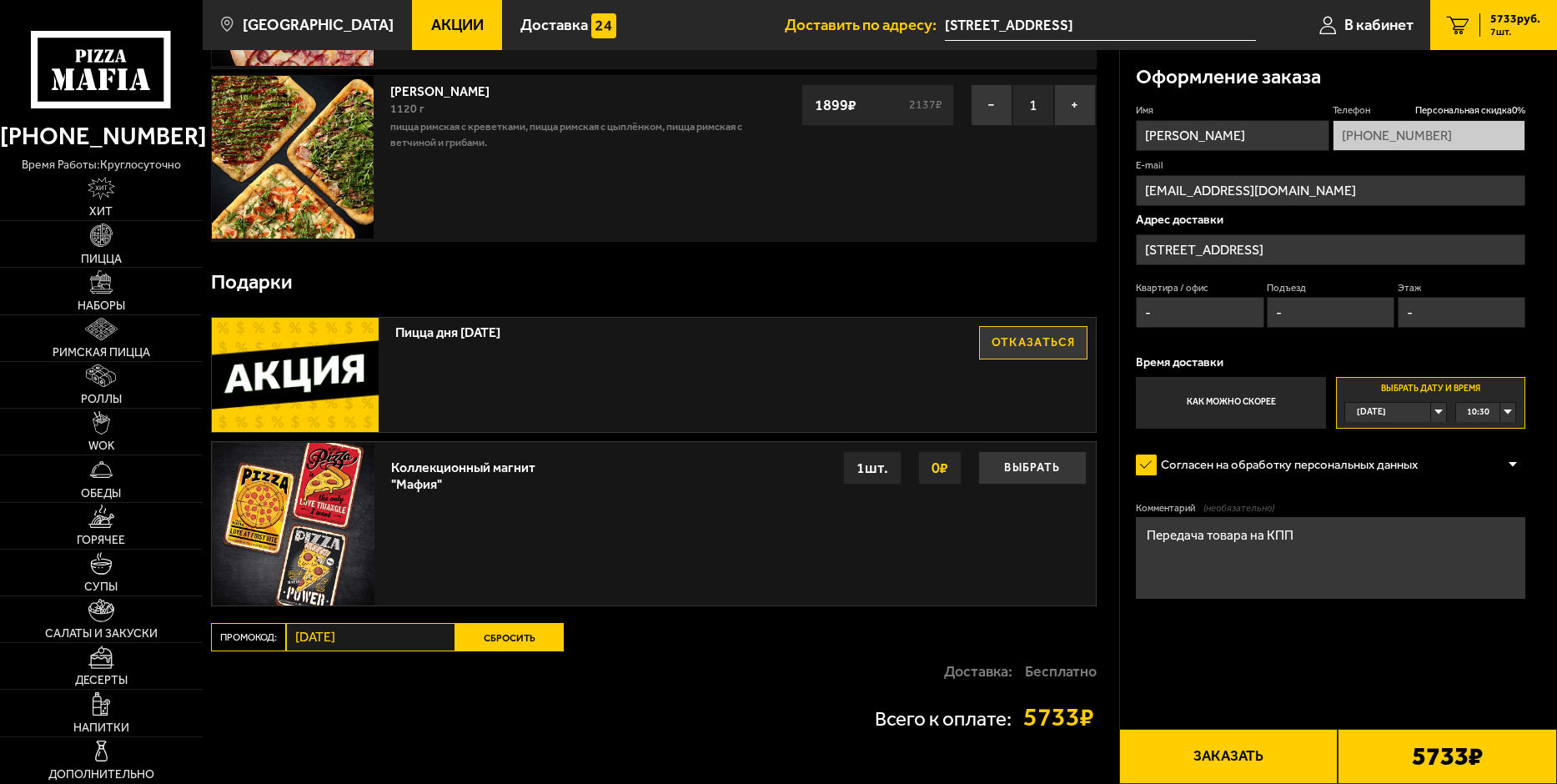
scroll to position [1238, 0]
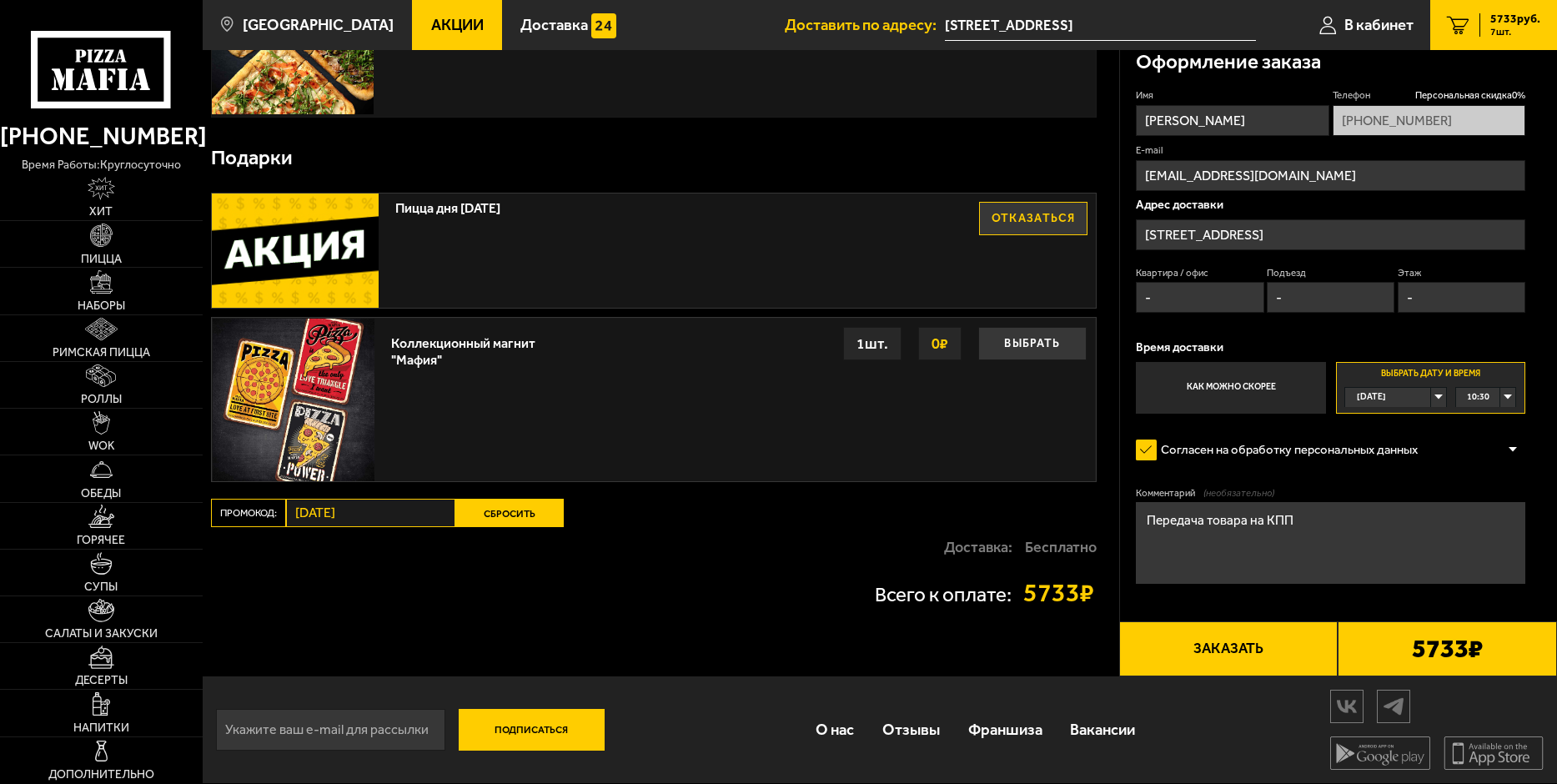
click at [1229, 651] on button "Заказать" at bounding box center [1228, 648] width 220 height 55
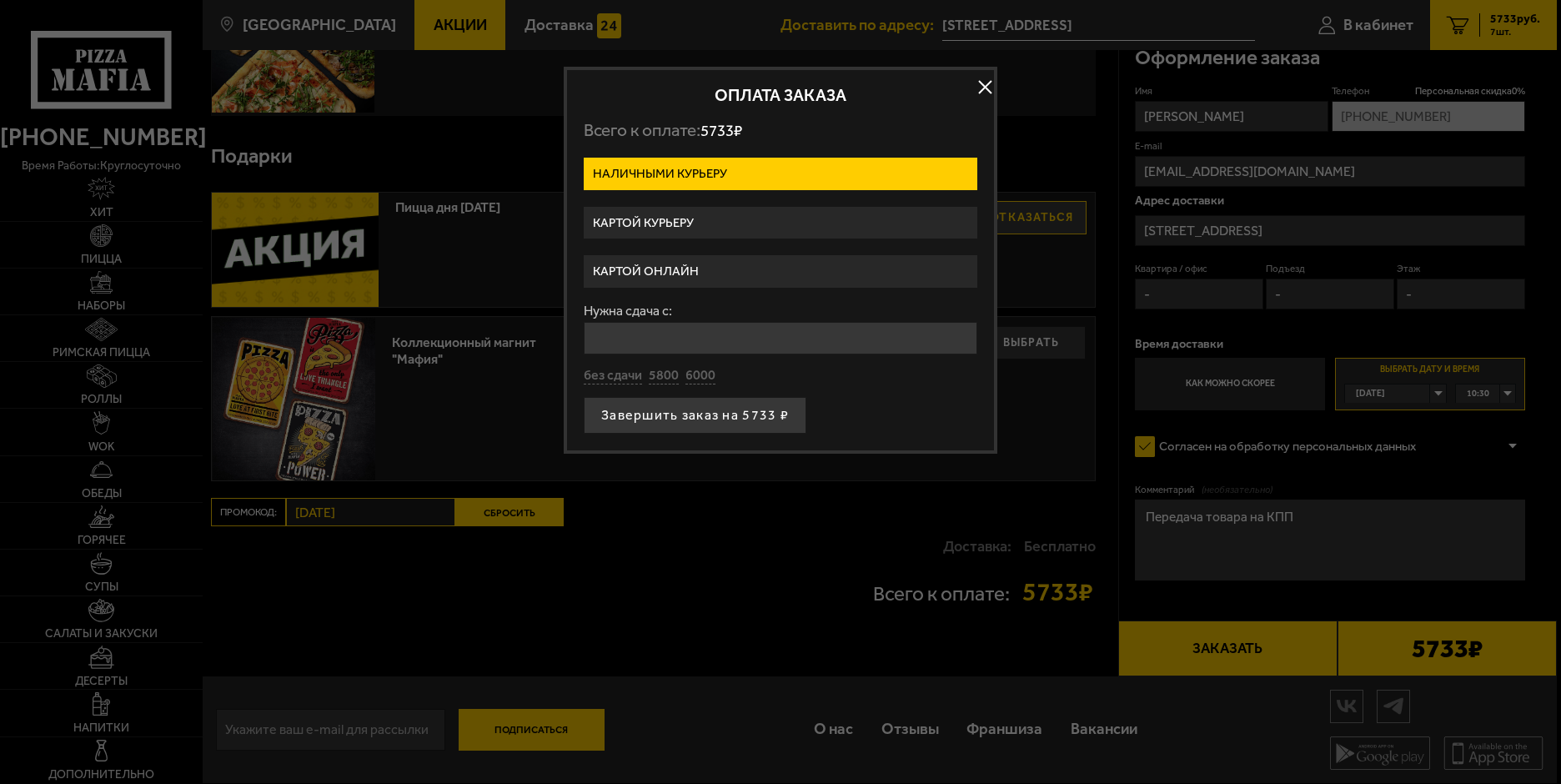
click at [679, 272] on label "Картой онлайн" at bounding box center [780, 271] width 394 height 32
click at [0, 0] on input "Картой онлайн" at bounding box center [0, 0] width 0 height 0
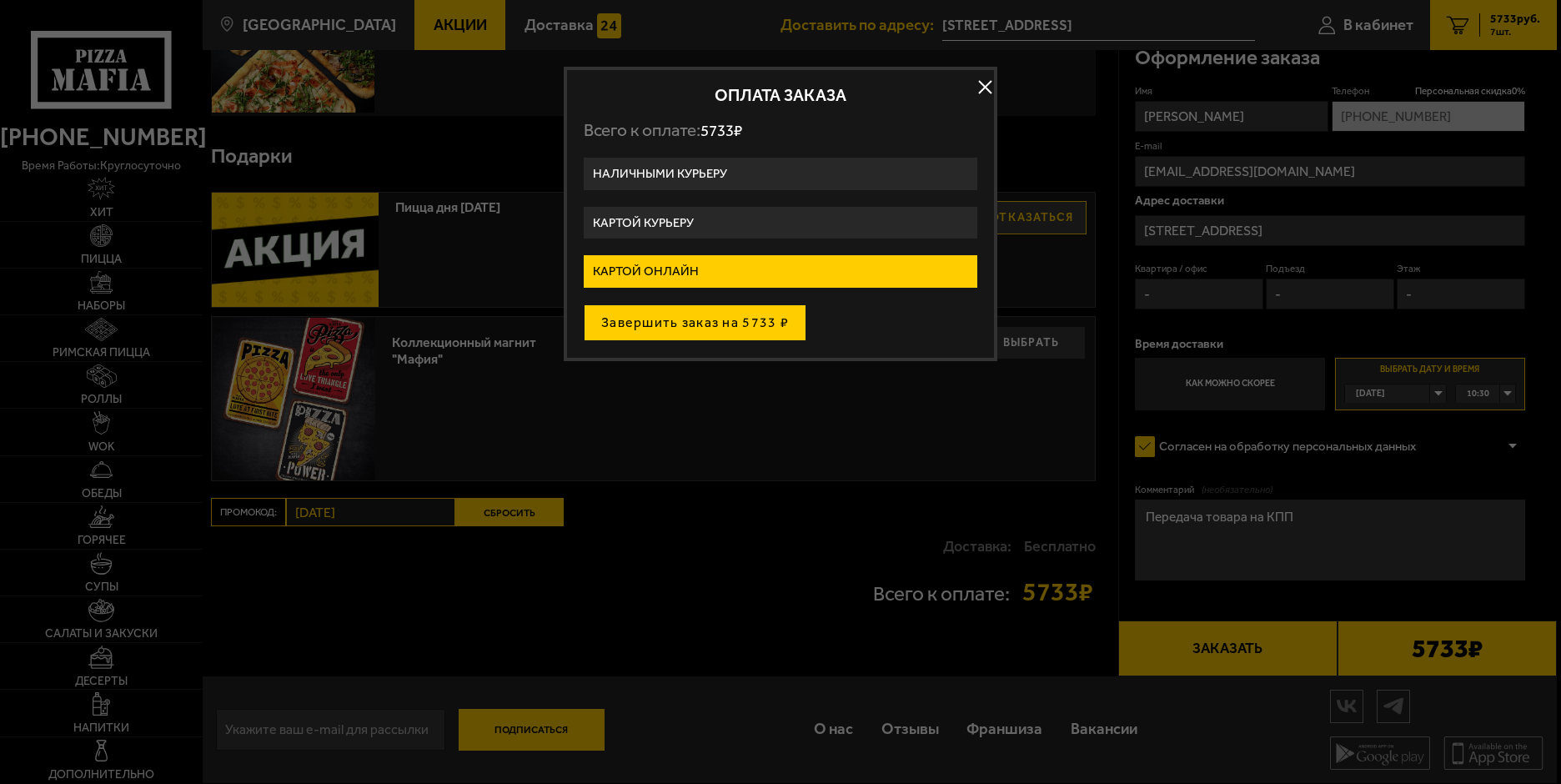
click at [689, 323] on button "Завершить заказ на 5733 ₽" at bounding box center [695, 322] width 222 height 37
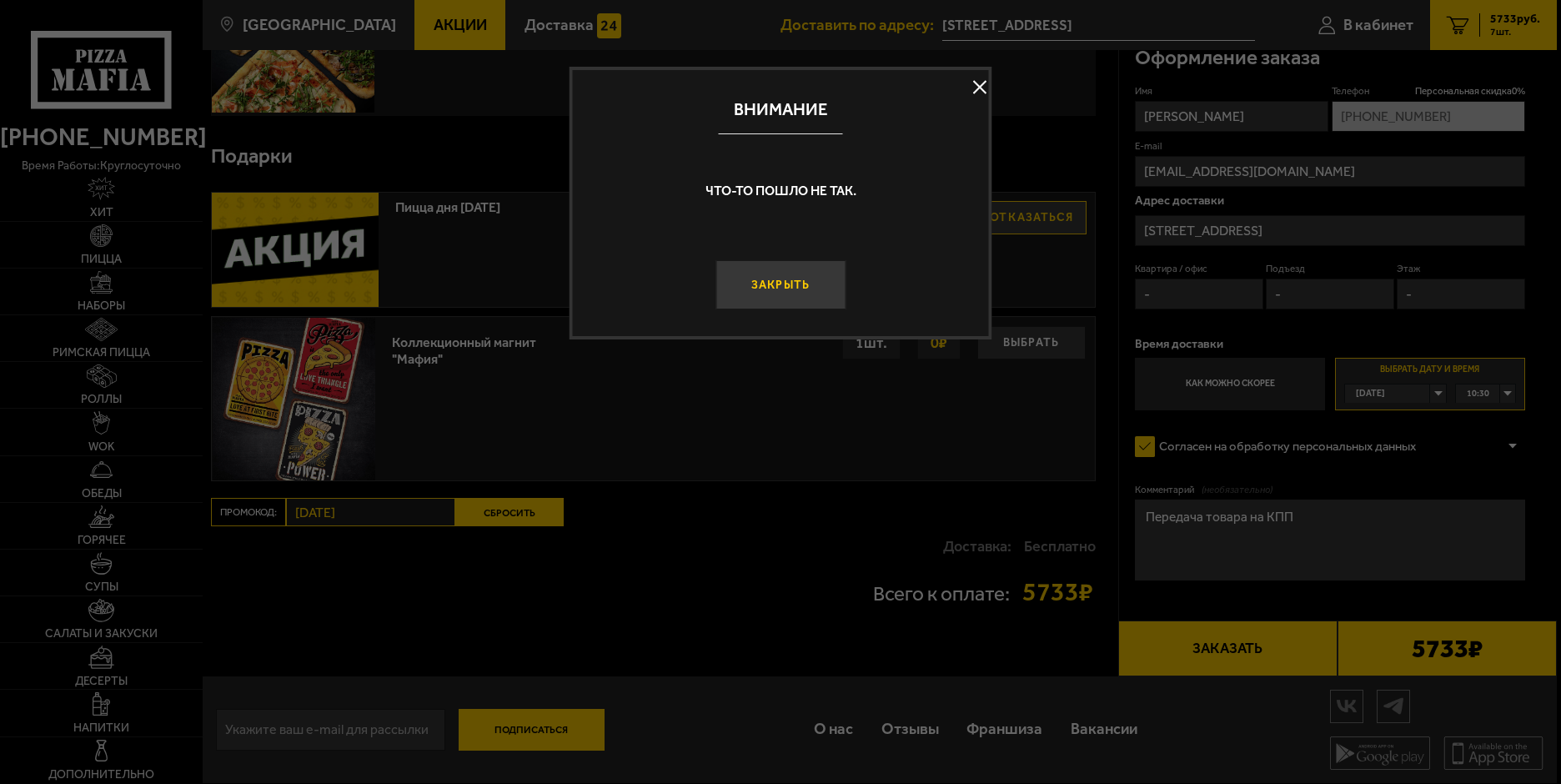
click at [770, 282] on button "Закрыть" at bounding box center [780, 285] width 130 height 49
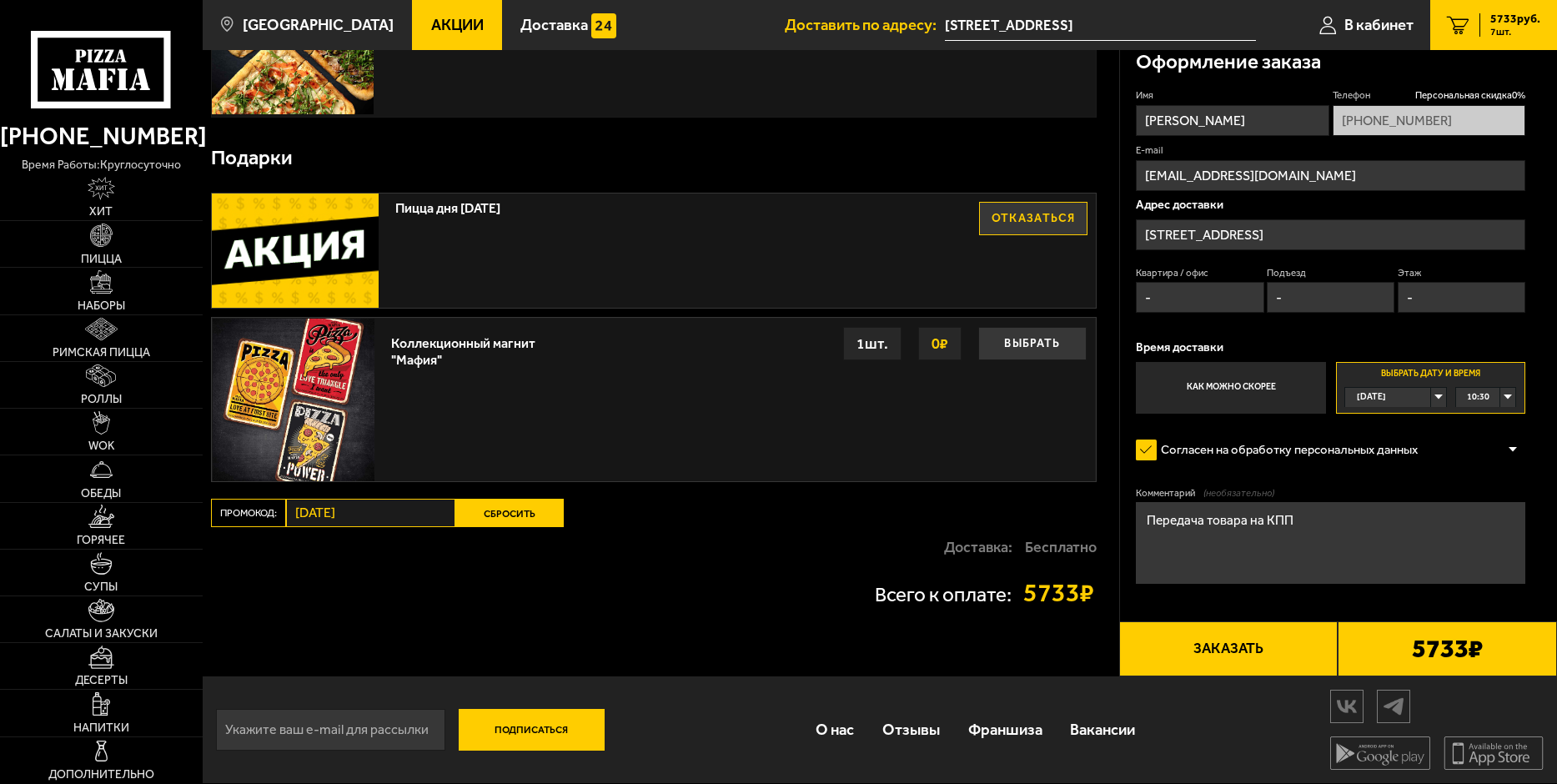
click at [1234, 652] on button "Заказать" at bounding box center [1228, 648] width 220 height 55
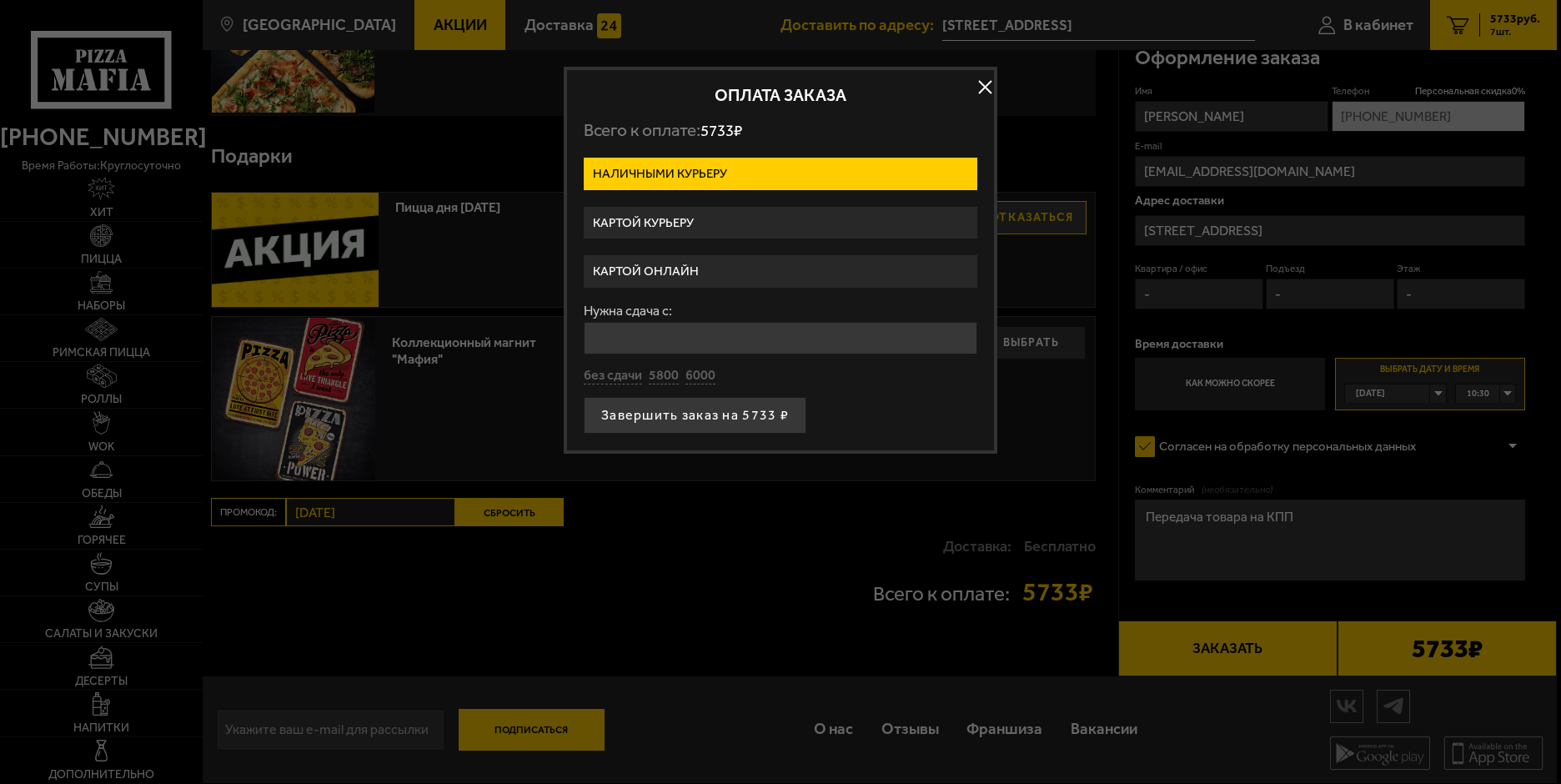
click at [985, 84] on button "button" at bounding box center [984, 86] width 25 height 25
